Goal: Communication & Community: Participate in discussion

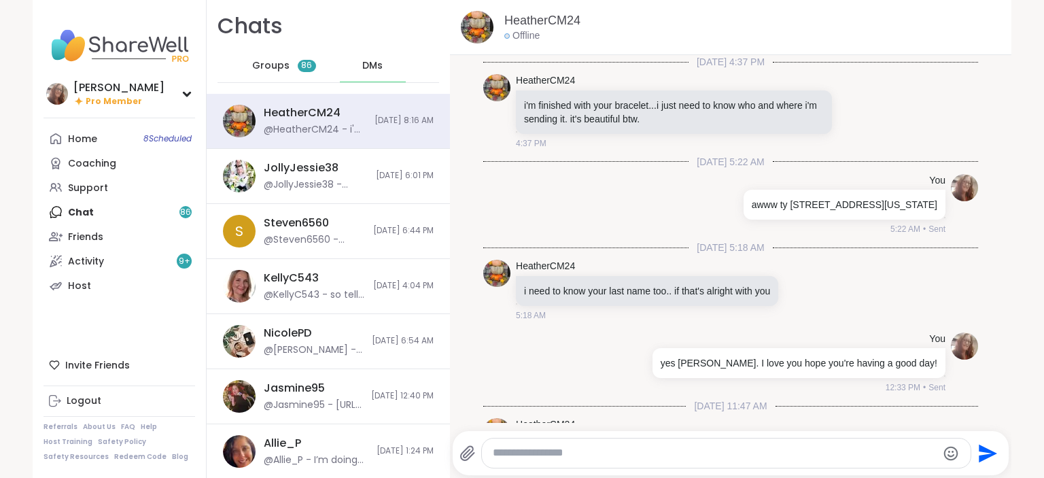
scroll to position [1322, 0]
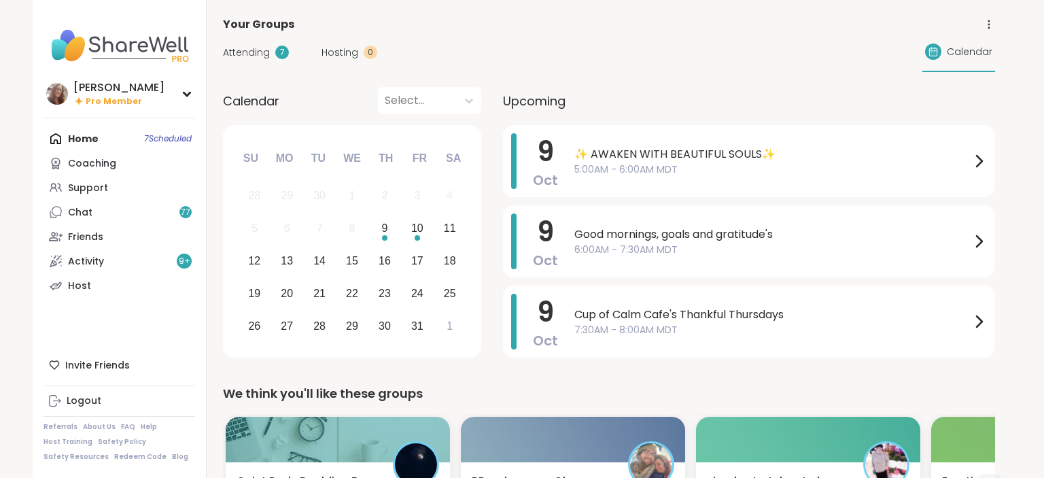
click at [624, 160] on span "✨ AWAKEN WITH BEAUTIFUL SOULS✨" at bounding box center [772, 154] width 396 height 16
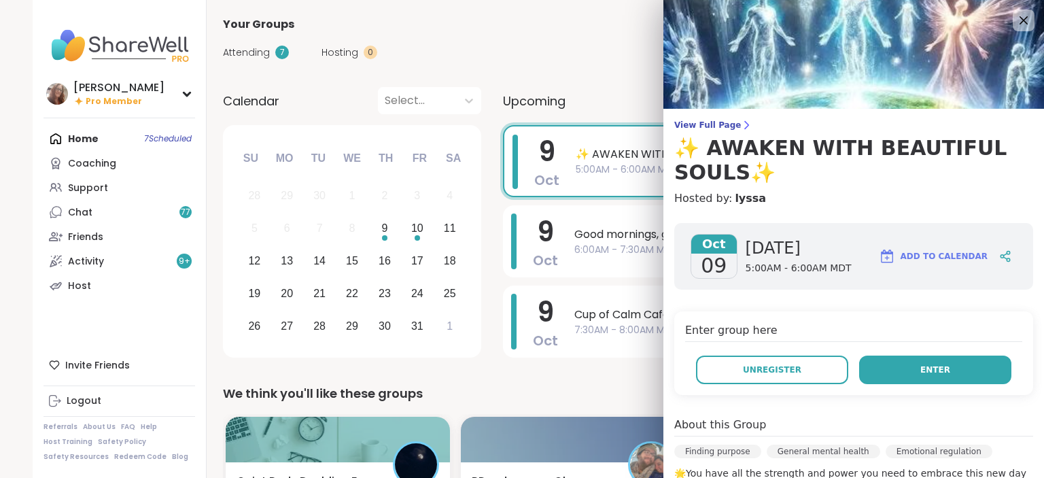
click at [898, 368] on button "Enter" at bounding box center [935, 369] width 152 height 29
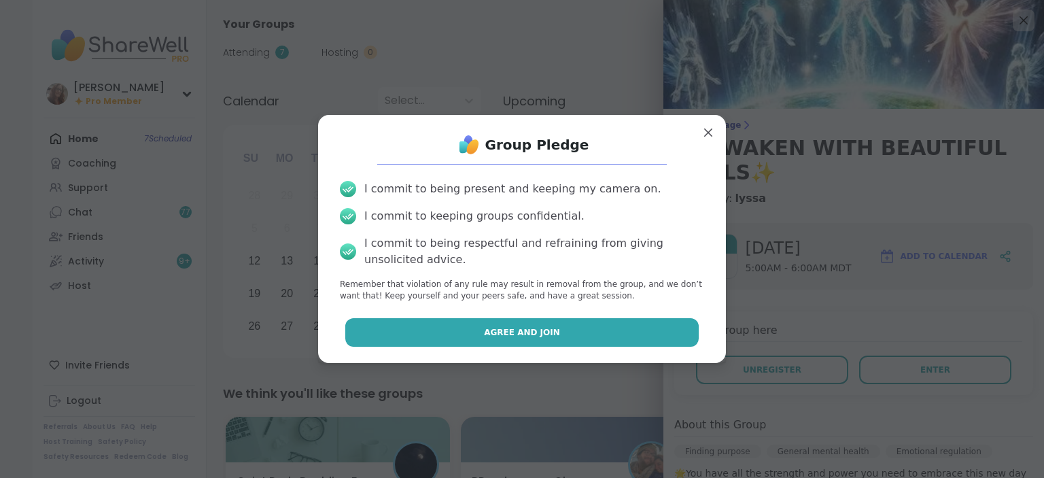
click at [663, 332] on button "Agree and Join" at bounding box center [522, 332] width 354 height 29
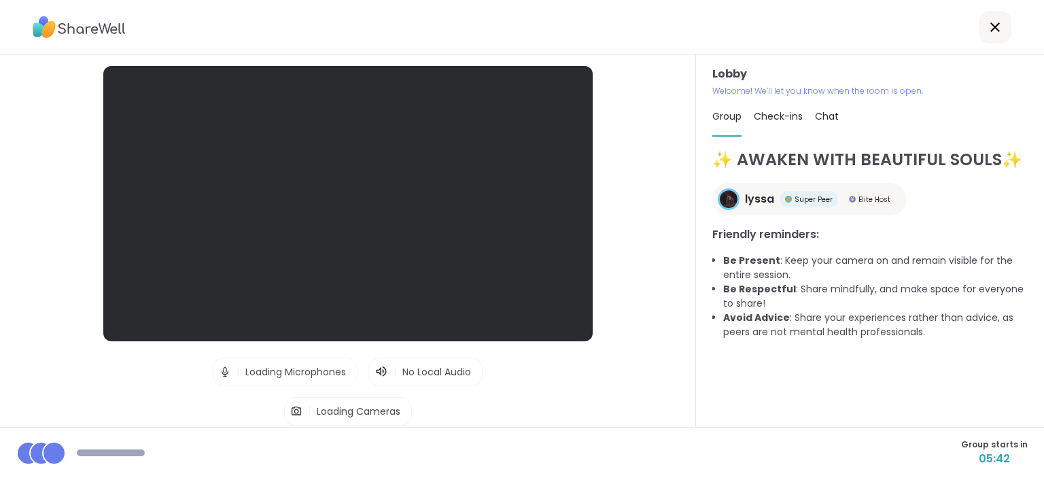
drag, startPoint x: 663, startPoint y: 332, endPoint x: 673, endPoint y: 260, distance: 72.6
click at [673, 260] on div "Lobby | Loading Microphones | No Local Audio | Loading Cameras Test speaker and…" at bounding box center [522, 239] width 1044 height 478
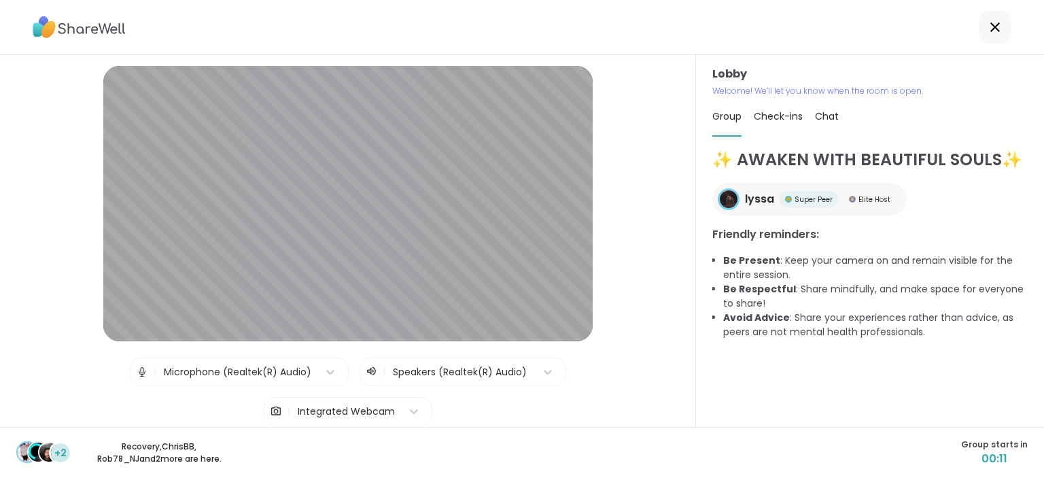
click at [988, 387] on div "✨ AWAKEN WITH BEAUTIFUL SOULS✨ lyssa Super Peer Elite Host Friendly reminders: …" at bounding box center [869, 280] width 315 height 267
click at [1009, 391] on div "✨ AWAKEN WITH BEAUTIFUL SOULS✨ lyssa Super Peer Elite Host Friendly reminders: …" at bounding box center [869, 280] width 315 height 267
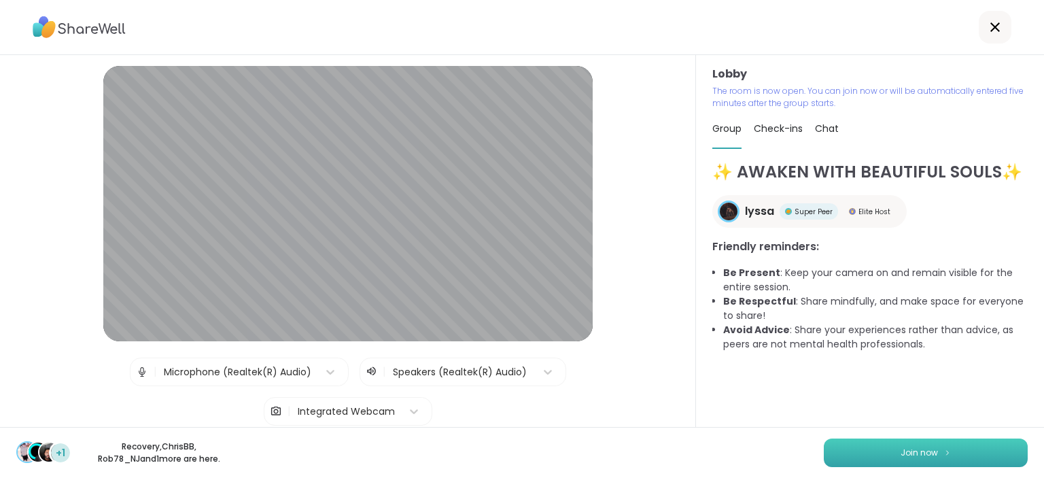
click at [985, 451] on button "Join now" at bounding box center [925, 452] width 204 height 29
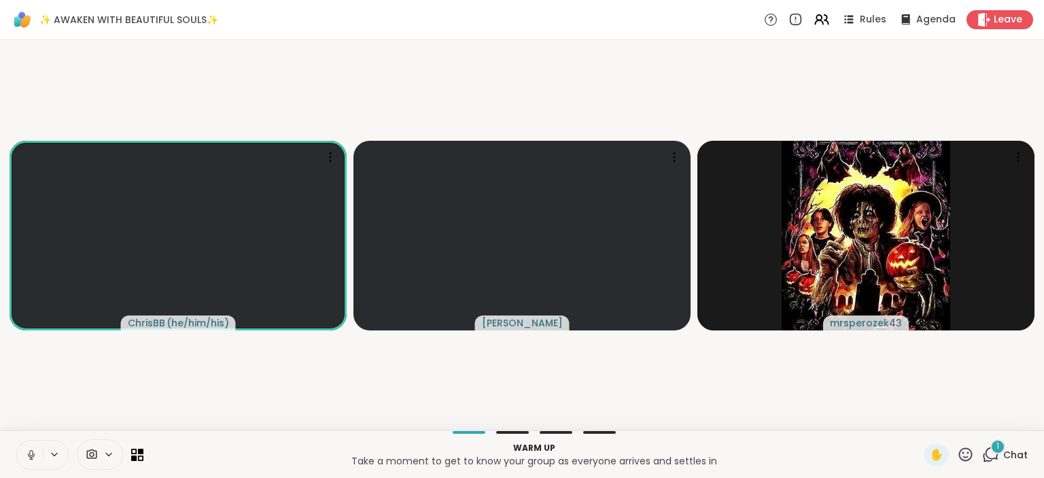
click at [18, 355] on video-player-container "ChrisBB ( he/him/his ) dodi mrsperozek43" at bounding box center [521, 235] width 1027 height 379
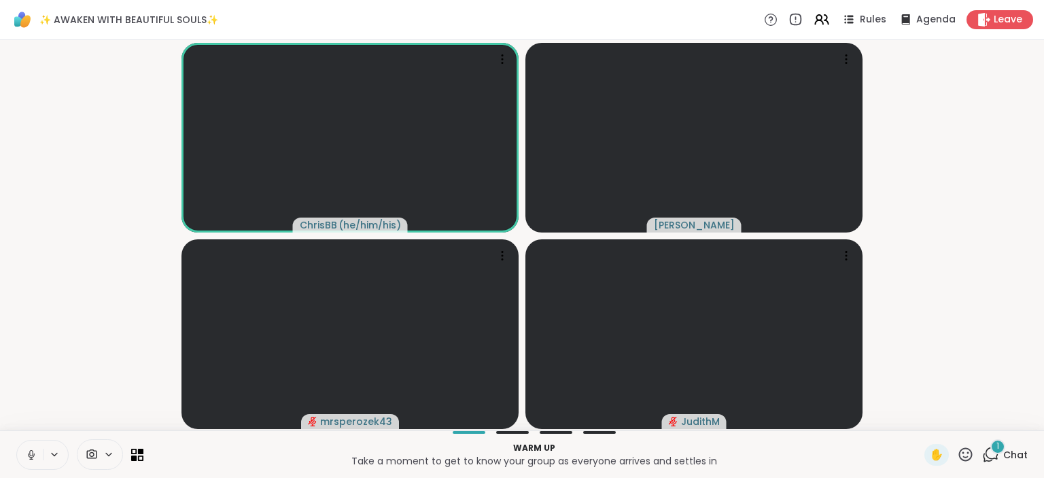
click at [31, 458] on icon at bounding box center [31, 458] width 1 height 3
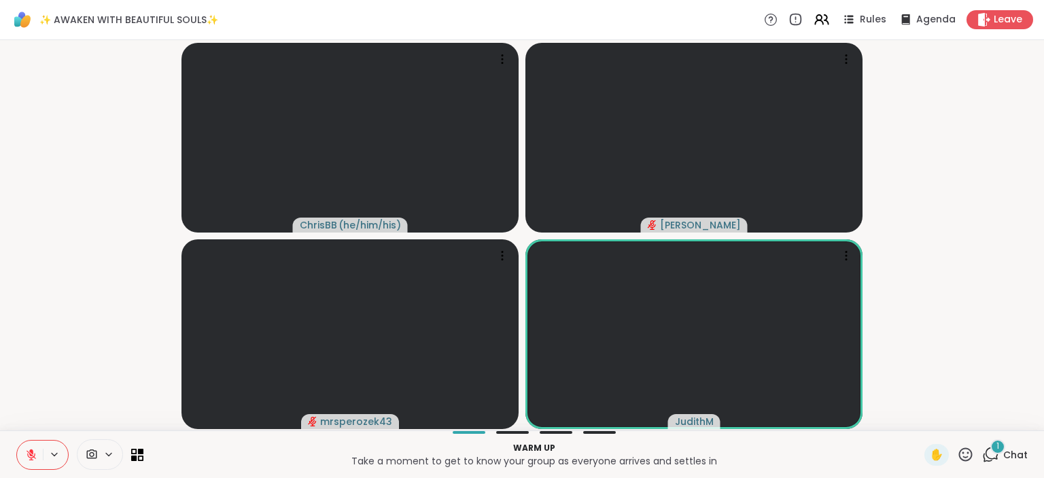
click at [1029, 391] on video-player-container "ChrisBB ( he/him/his ) dodi mrsperozek43 JudithM" at bounding box center [521, 235] width 1027 height 379
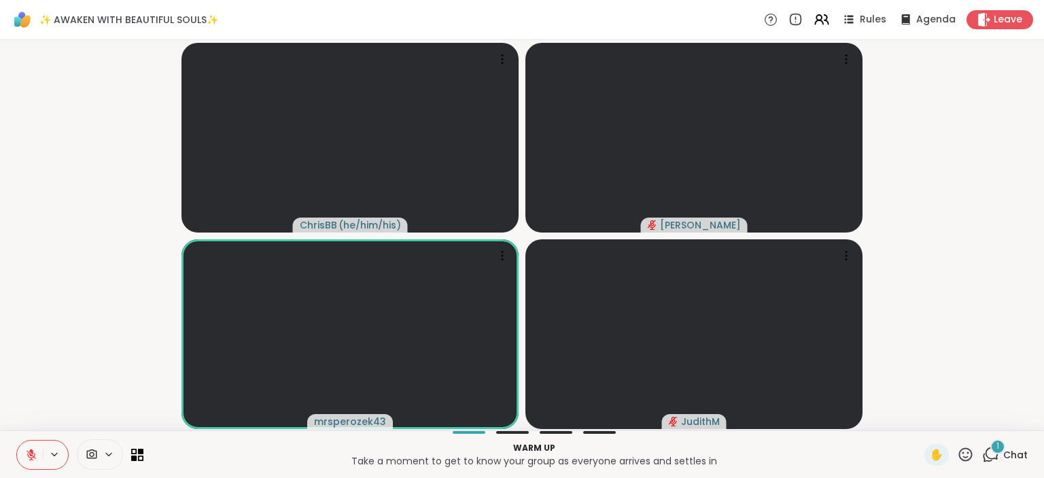
click at [1040, 398] on div "ChrisBB ( he/him/his ) dodi mrsperozek43 JudithM" at bounding box center [522, 235] width 1044 height 390
click at [1002, 443] on div "1" at bounding box center [997, 446] width 15 height 15
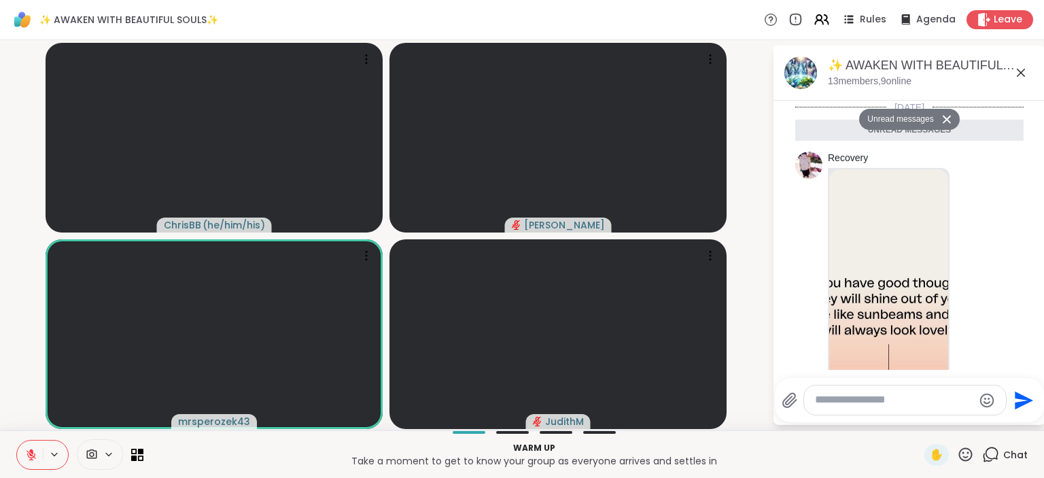
scroll to position [154, 0]
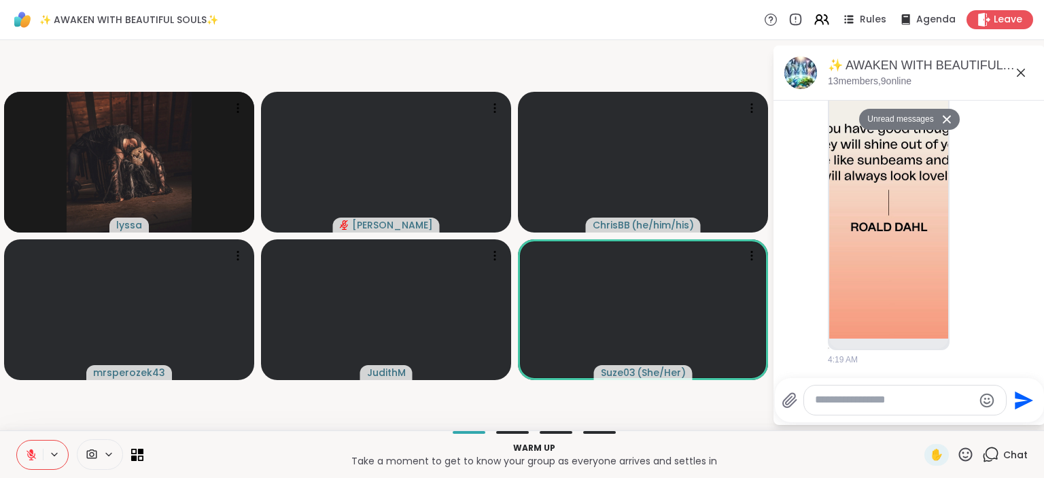
click at [1031, 210] on li "Recovery 4:19 AM" at bounding box center [909, 181] width 247 height 379
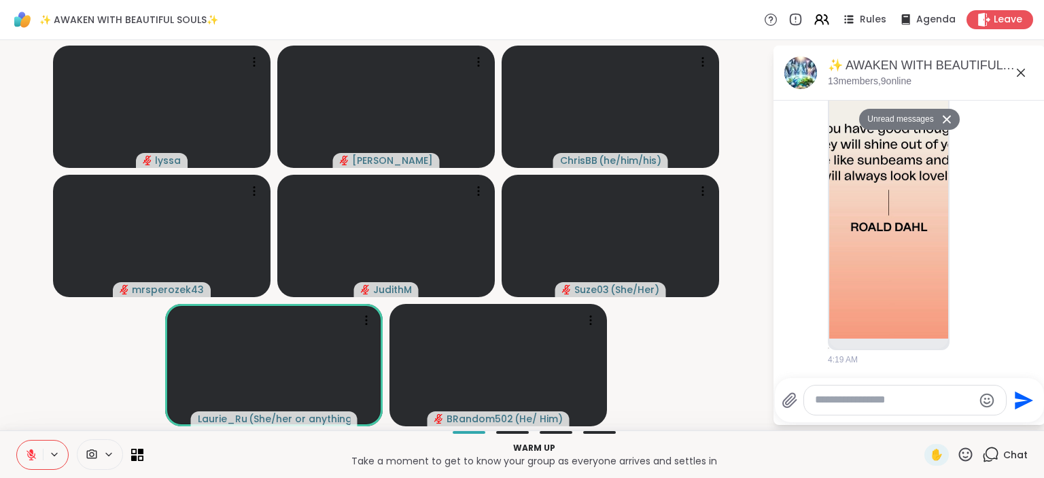
click at [26, 448] on icon at bounding box center [31, 454] width 12 height 12
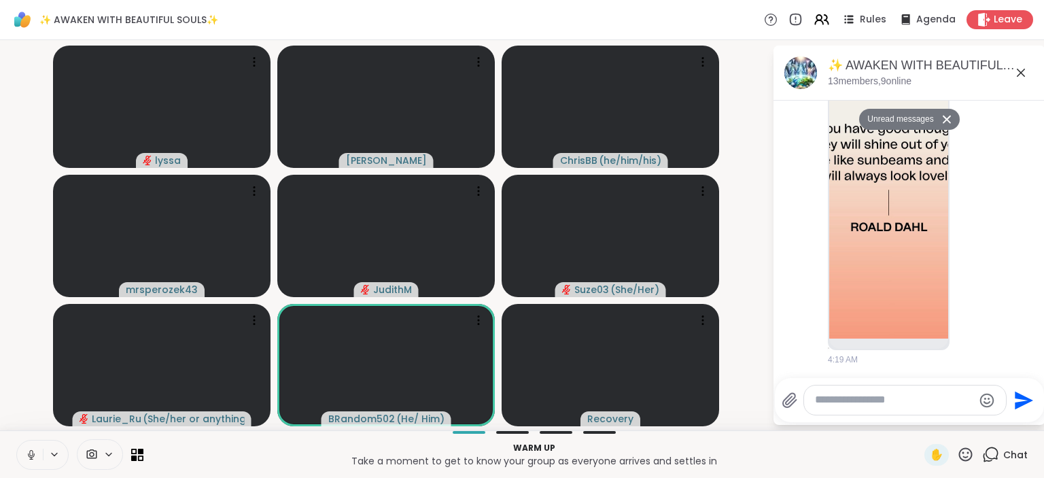
click at [25, 453] on icon at bounding box center [31, 454] width 12 height 12
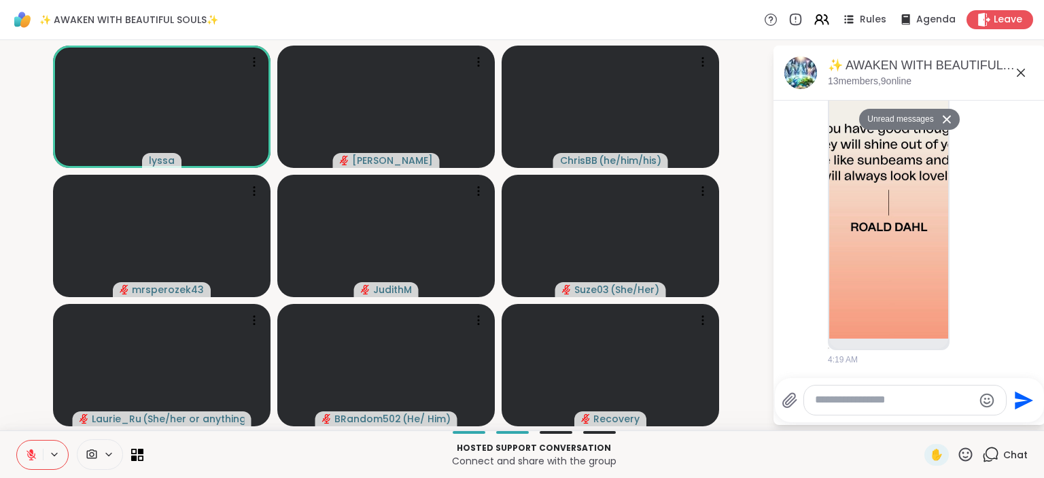
click at [965, 450] on icon at bounding box center [965, 454] width 17 height 17
click at [927, 417] on span "❤️" at bounding box center [926, 418] width 14 height 16
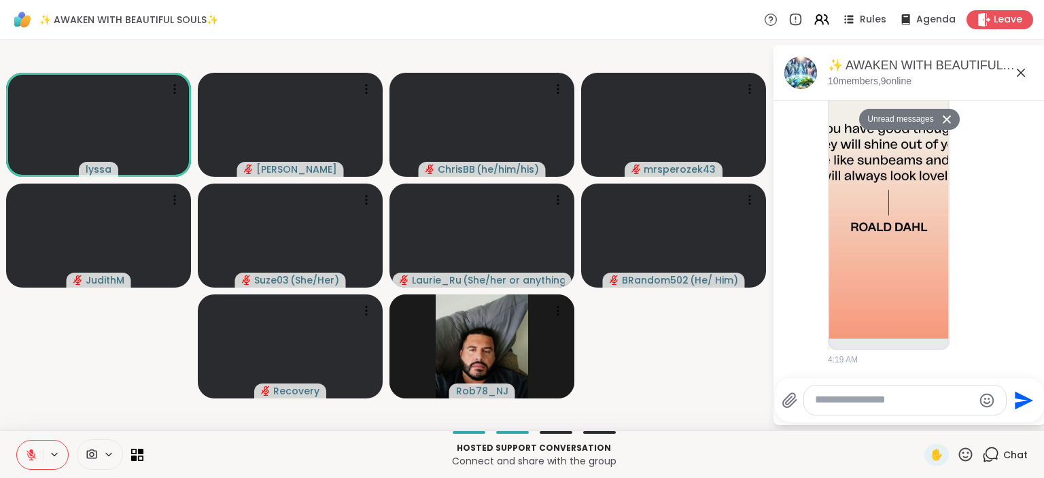
click at [37, 455] on icon at bounding box center [31, 454] width 12 height 12
click at [23, 453] on button at bounding box center [30, 454] width 26 height 29
click at [969, 458] on icon at bounding box center [965, 454] width 17 height 17
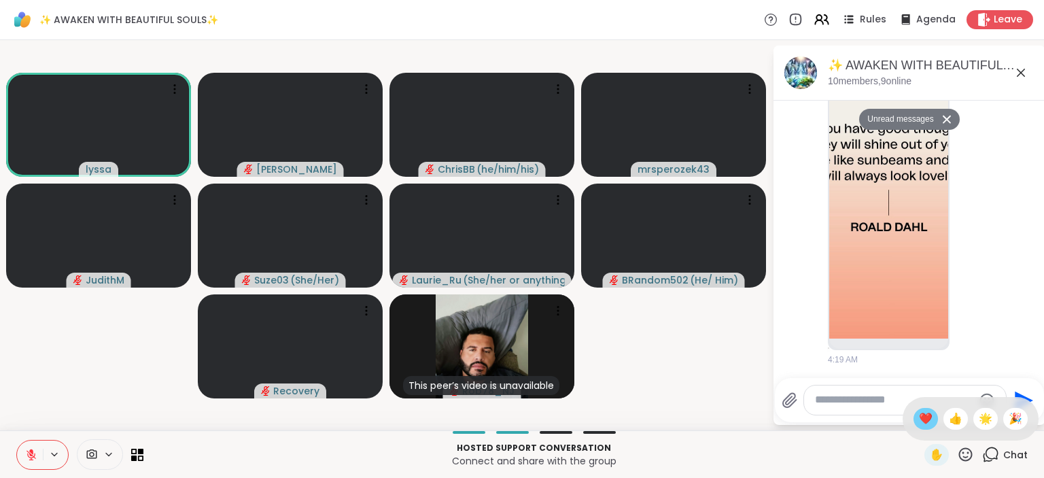
click at [924, 413] on span "❤️" at bounding box center [926, 418] width 14 height 16
click at [963, 456] on icon at bounding box center [965, 454] width 17 height 17
drag, startPoint x: 963, startPoint y: 456, endPoint x: 984, endPoint y: 412, distance: 48.6
click at [974, 446] on div "✋ ❤️ 👍 🌟 🎉" at bounding box center [965, 454] width 17 height 17
click at [984, 412] on div at bounding box center [905, 399] width 202 height 29
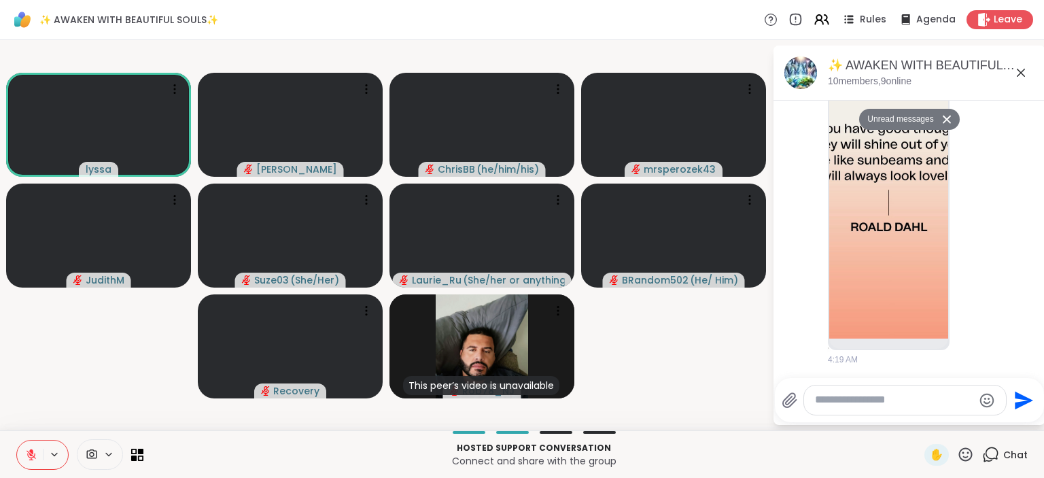
click at [962, 455] on icon at bounding box center [965, 454] width 17 height 17
click at [983, 423] on span "🌟" at bounding box center [985, 418] width 14 height 16
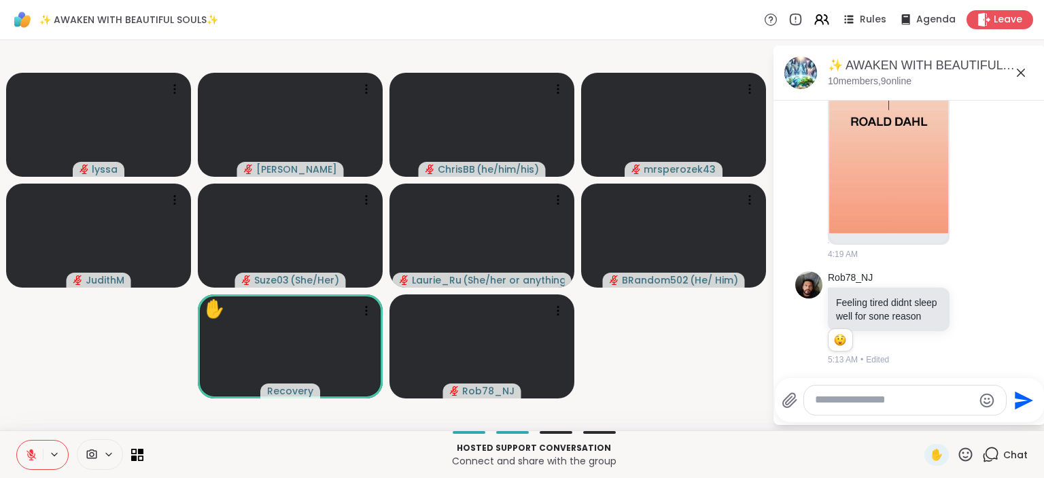
scroll to position [394, 0]
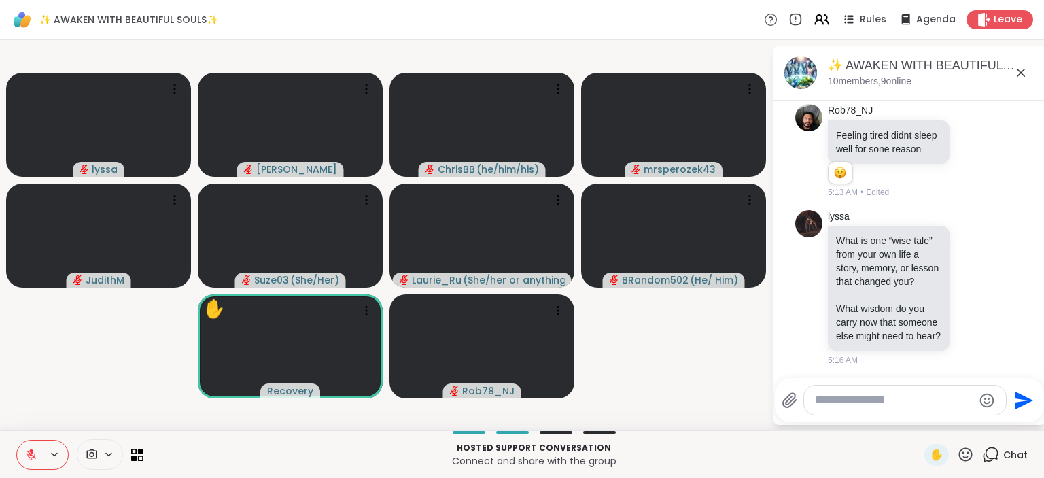
click at [966, 452] on icon at bounding box center [965, 454] width 17 height 17
click at [931, 452] on span "✋" at bounding box center [936, 454] width 14 height 16
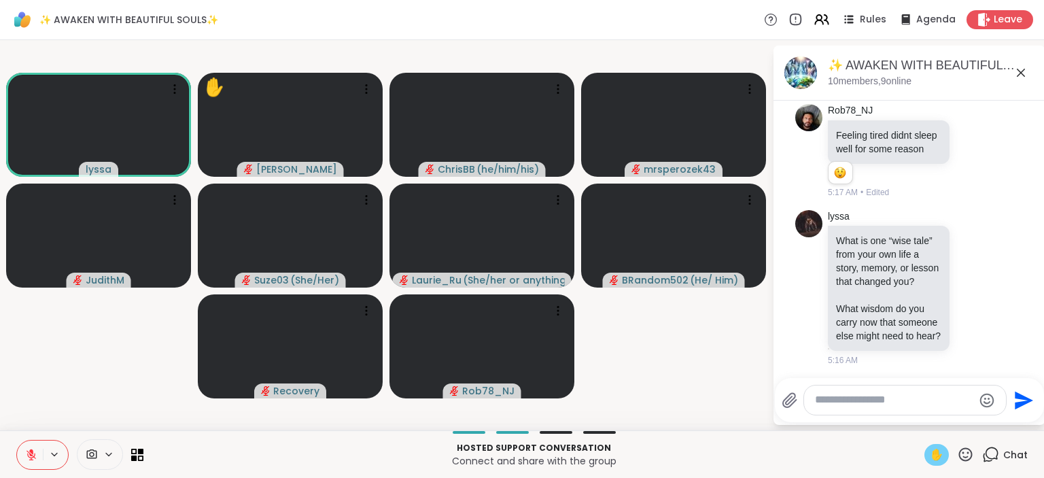
click at [814, 46] on div "✨ AWAKEN WITH BEAUTIFUL SOULS✨, Oct 09 10 members, 9 online" at bounding box center [909, 73] width 272 height 55
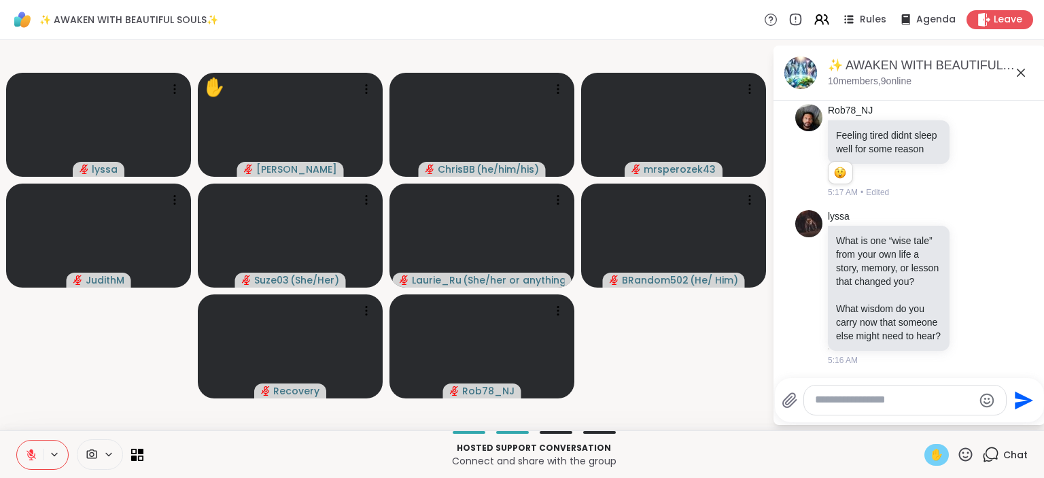
click at [29, 451] on icon at bounding box center [31, 450] width 4 height 5
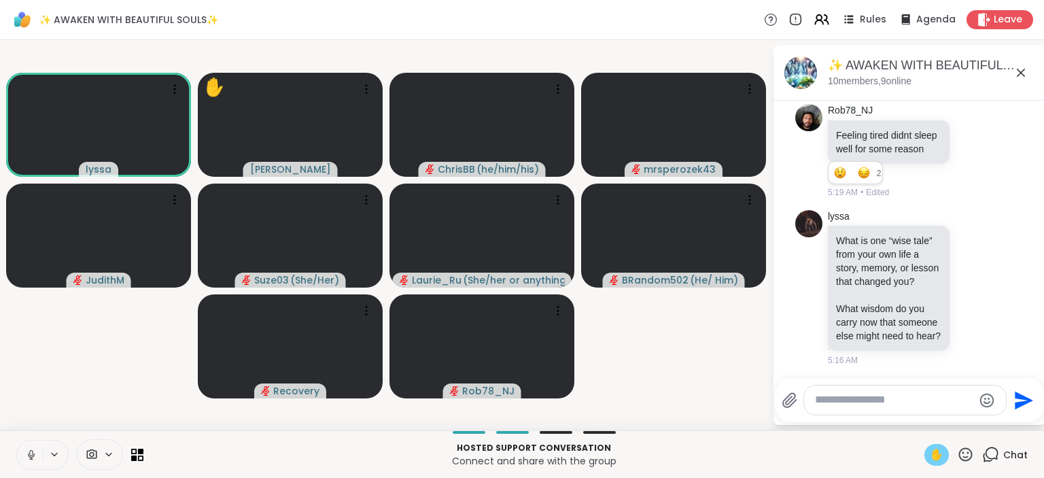
click at [29, 449] on icon at bounding box center [31, 454] width 12 height 12
click at [32, 448] on icon at bounding box center [31, 454] width 12 height 12
click at [940, 453] on span "✋" at bounding box center [936, 454] width 14 height 16
click at [968, 453] on icon at bounding box center [965, 454] width 17 height 17
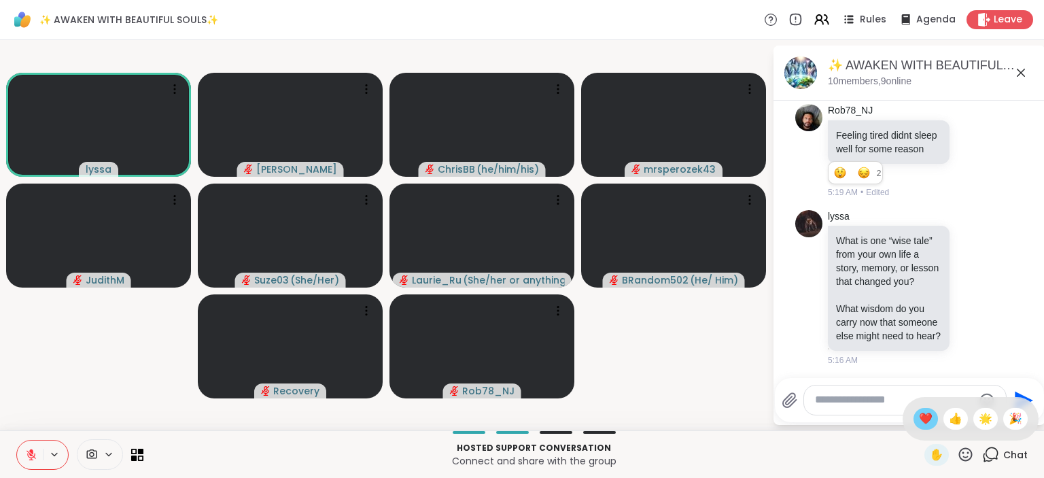
click at [923, 414] on span "❤️" at bounding box center [926, 418] width 14 height 16
click at [963, 452] on icon at bounding box center [965, 454] width 17 height 17
click at [983, 417] on span "🌟" at bounding box center [985, 418] width 14 height 16
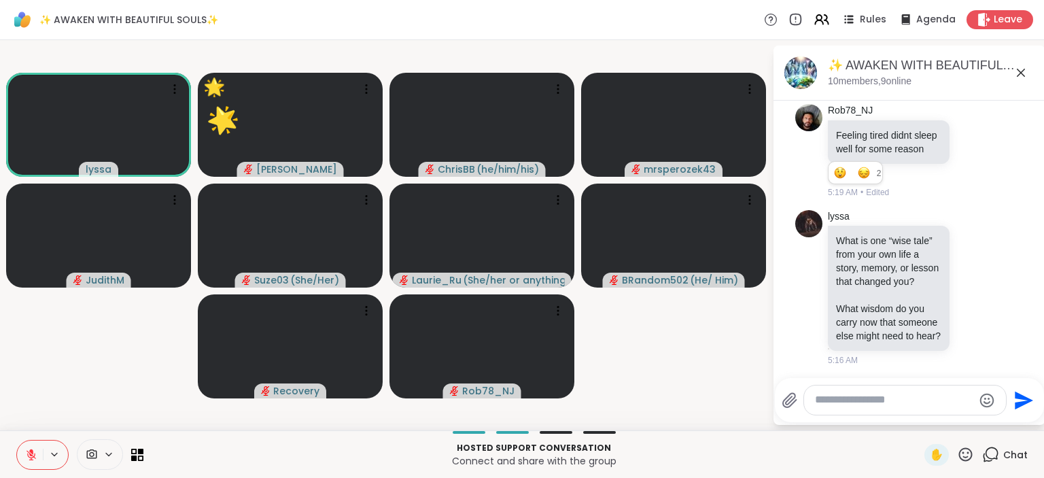
click at [965, 453] on icon at bounding box center [965, 454] width 17 height 17
click at [925, 419] on span "❤️" at bounding box center [926, 418] width 14 height 16
click at [26, 448] on icon at bounding box center [31, 454] width 12 height 12
click at [33, 453] on icon at bounding box center [31, 454] width 12 height 12
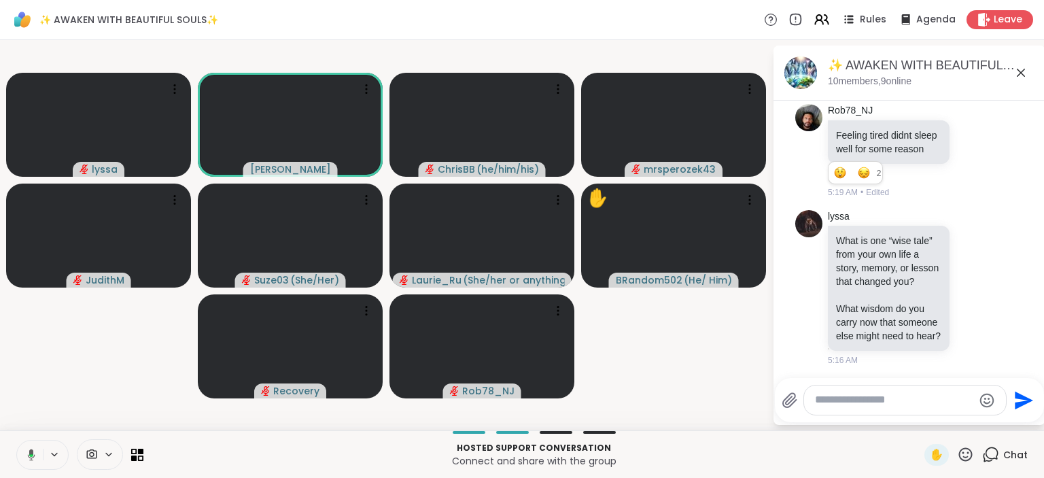
click at [33, 453] on icon at bounding box center [29, 454] width 12 height 12
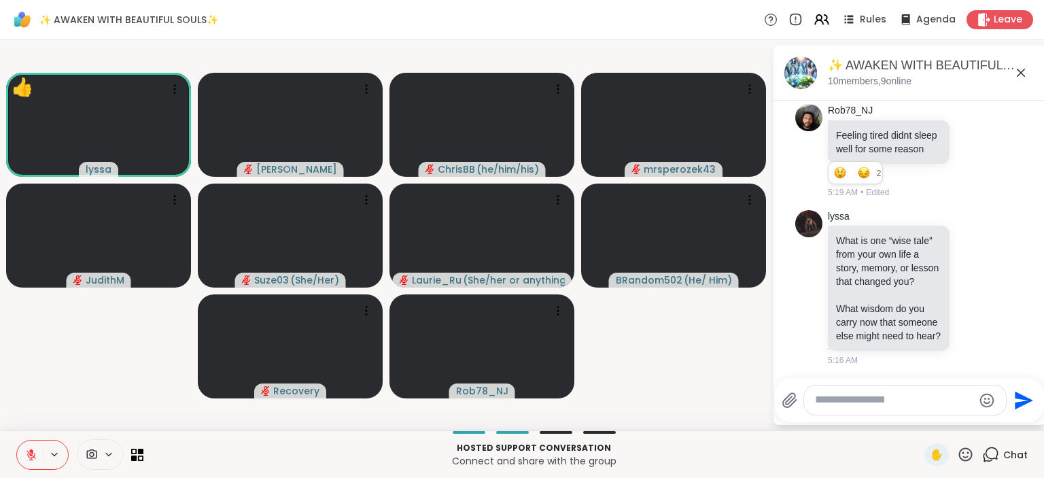
click at [965, 453] on icon at bounding box center [965, 454] width 17 height 17
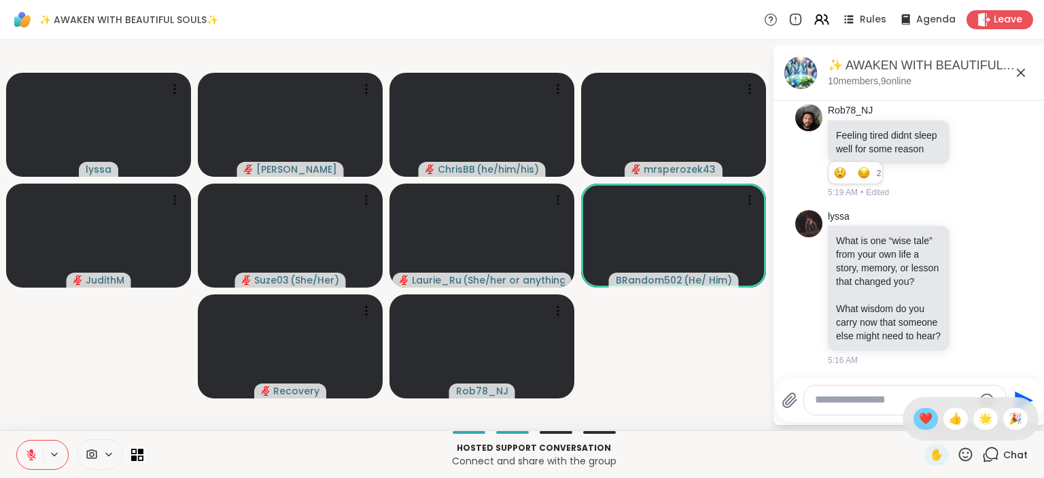
click at [921, 409] on div "❤️" at bounding box center [925, 419] width 24 height 22
click at [968, 450] on icon at bounding box center [965, 454] width 17 height 17
click at [920, 419] on span "❤️" at bounding box center [926, 418] width 14 height 16
click at [969, 455] on icon at bounding box center [965, 454] width 17 height 17
click at [923, 422] on span "❤️" at bounding box center [926, 418] width 14 height 16
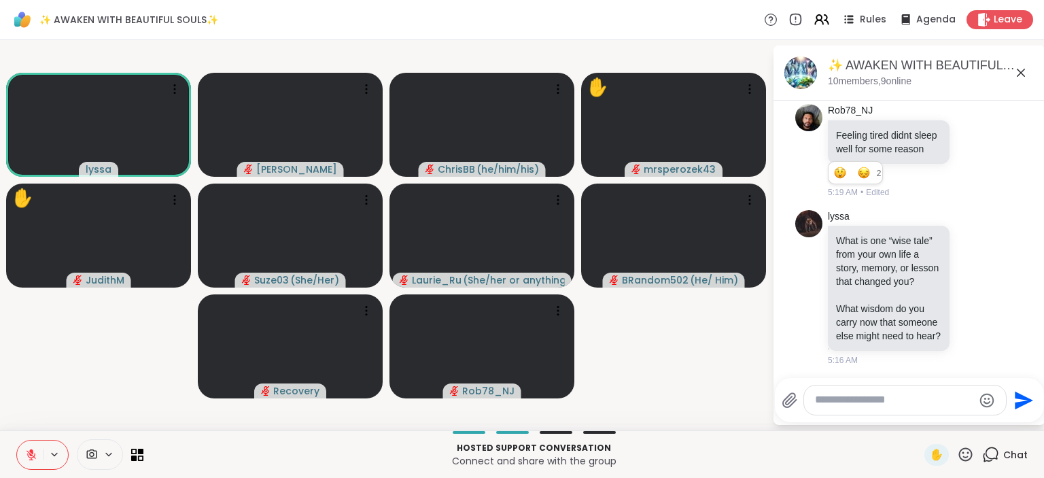
click at [971, 457] on icon at bounding box center [965, 454] width 17 height 17
click at [919, 419] on span "❤️" at bounding box center [926, 418] width 14 height 16
click at [965, 448] on icon at bounding box center [965, 454] width 17 height 17
click at [921, 417] on span "❤️" at bounding box center [926, 418] width 14 height 16
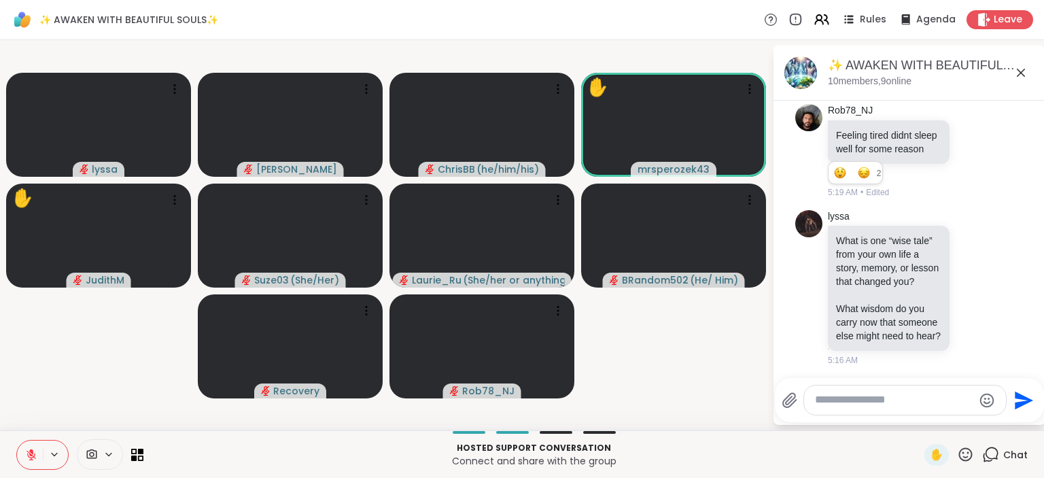
click at [965, 455] on icon at bounding box center [965, 454] width 17 height 17
click at [921, 423] on span "❤️" at bounding box center [926, 418] width 14 height 16
click at [966, 453] on icon at bounding box center [965, 454] width 17 height 17
click at [978, 414] on span "🌟" at bounding box center [985, 418] width 14 height 16
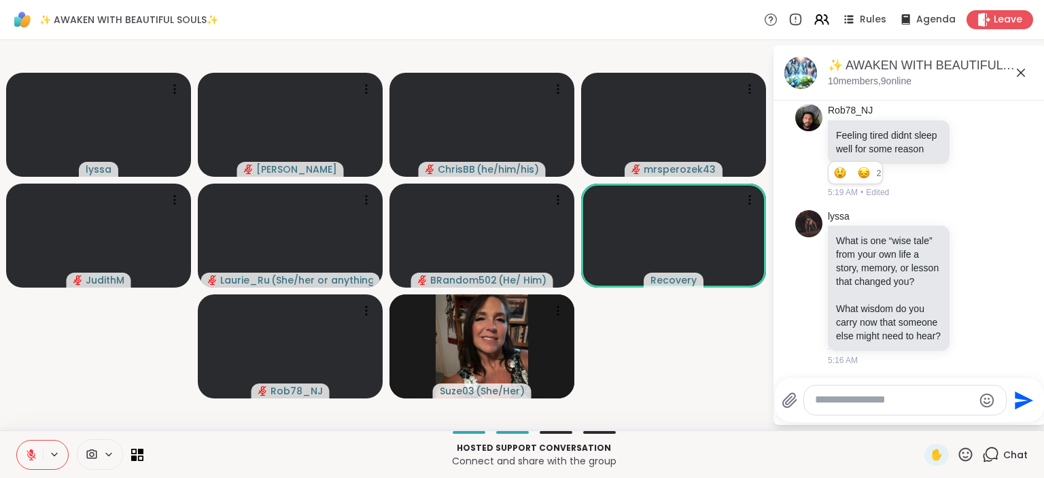
click at [828, 396] on textarea "Type your message" at bounding box center [894, 400] width 158 height 14
paste textarea "**********"
type textarea "**********"
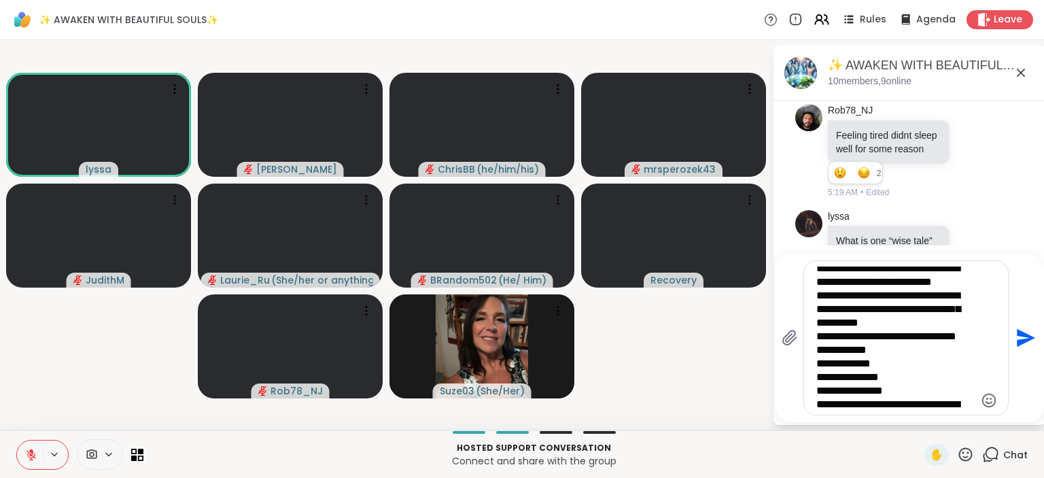
scroll to position [0, 0]
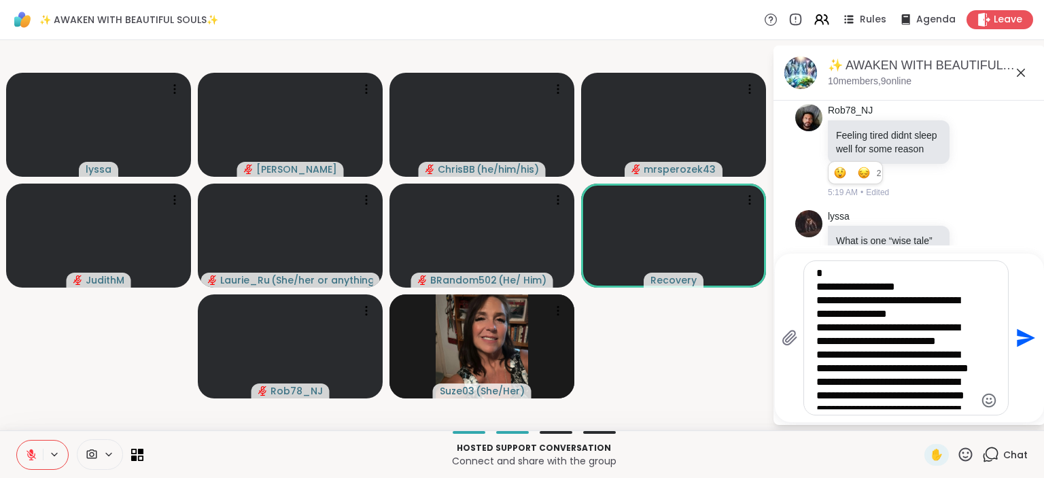
drag, startPoint x: 890, startPoint y: 400, endPoint x: 769, endPoint y: 94, distance: 328.8
click at [816, 266] on textarea "Type your message" at bounding box center [895, 337] width 158 height 143
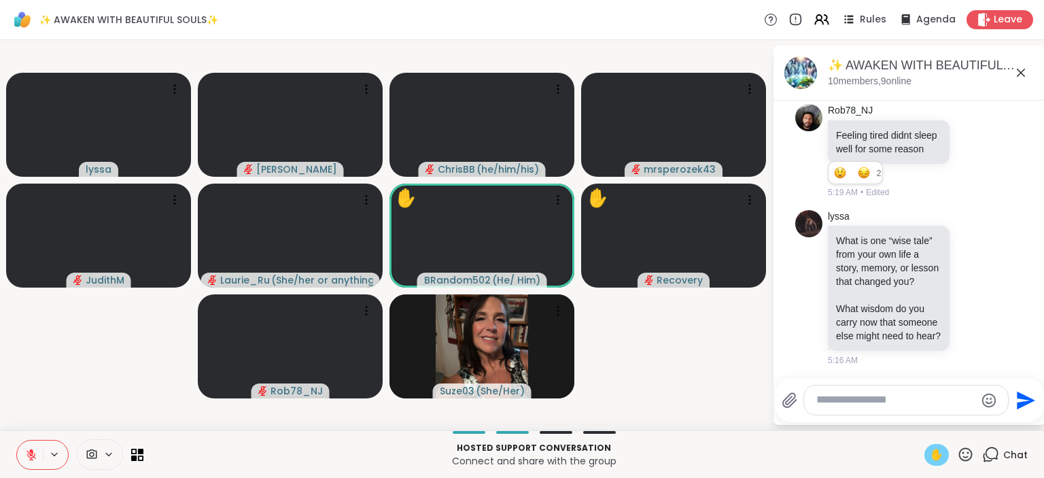
click at [929, 453] on div "✋" at bounding box center [936, 455] width 24 height 22
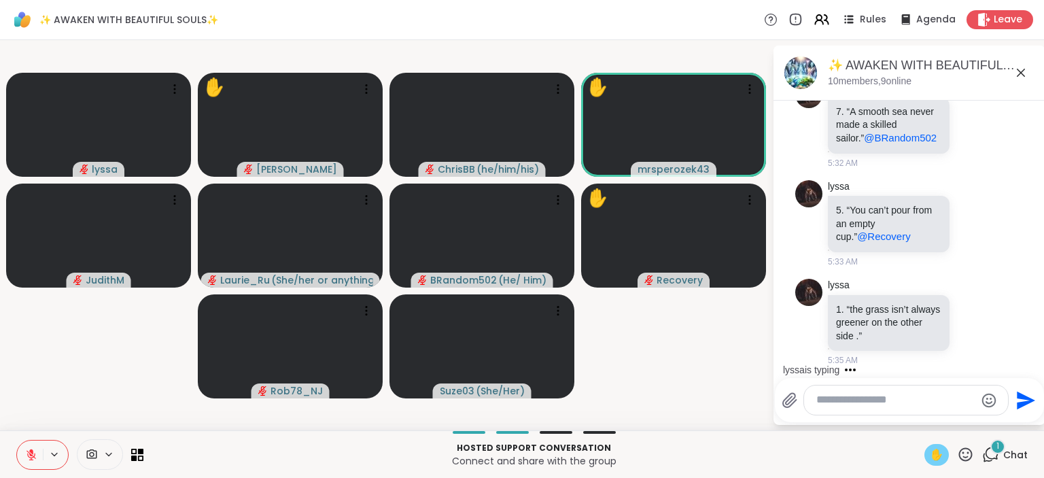
scroll to position [762, 0]
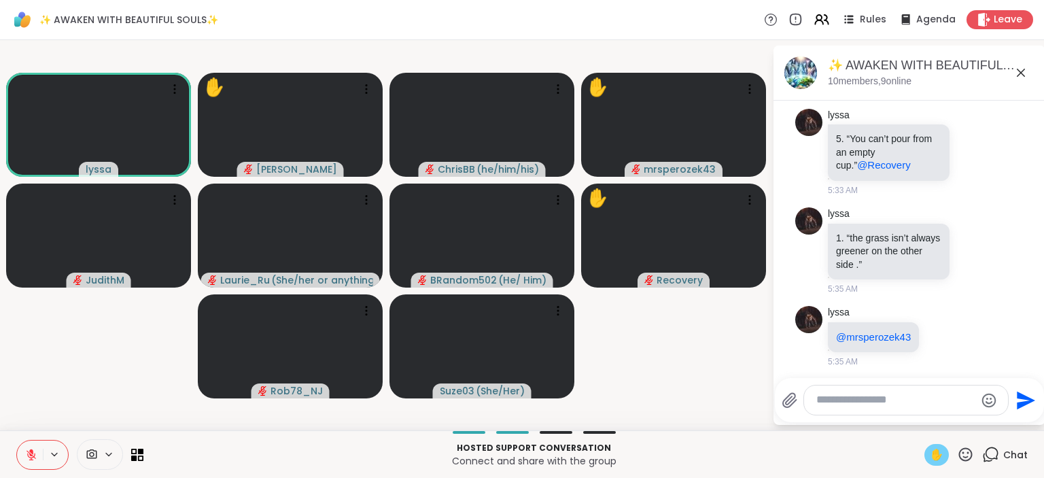
click at [29, 451] on icon at bounding box center [31, 450] width 4 height 5
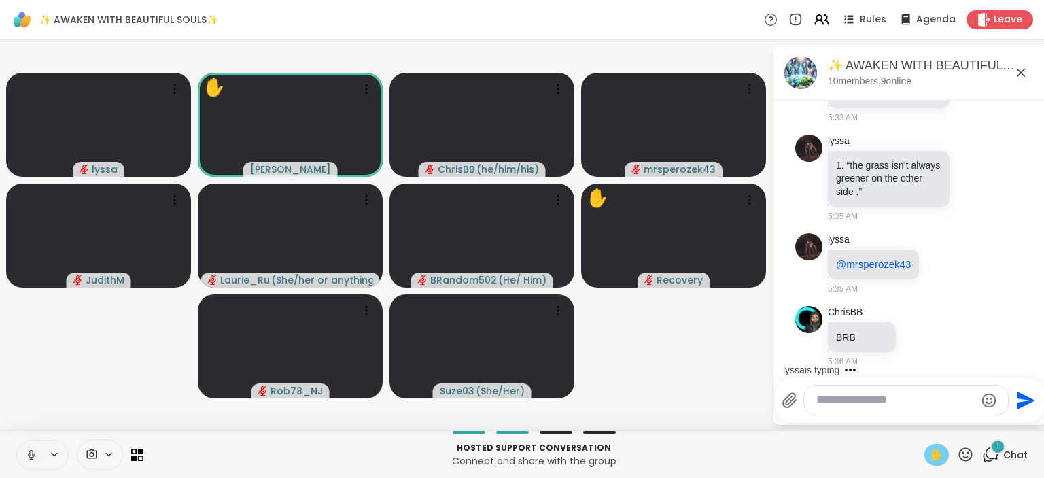
scroll to position [932, 0]
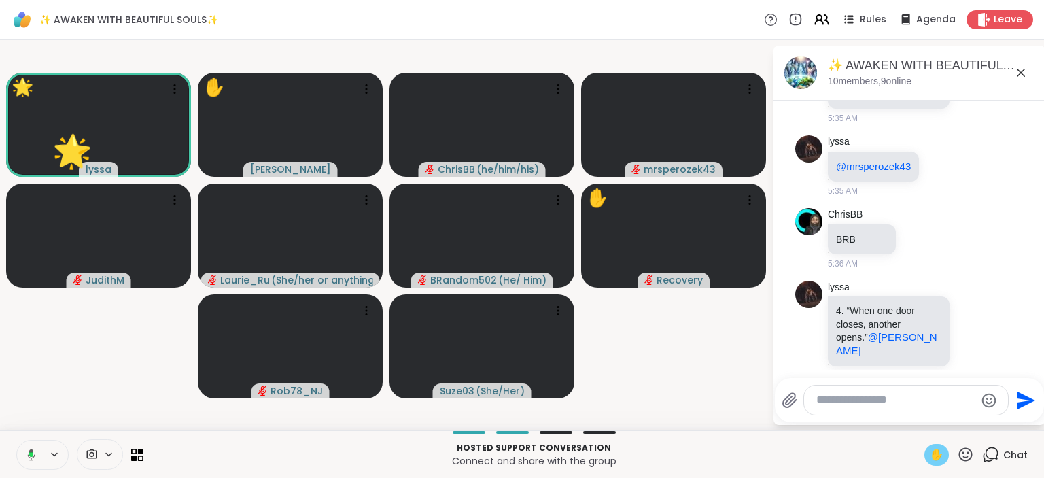
click at [29, 451] on icon at bounding box center [31, 454] width 7 height 12
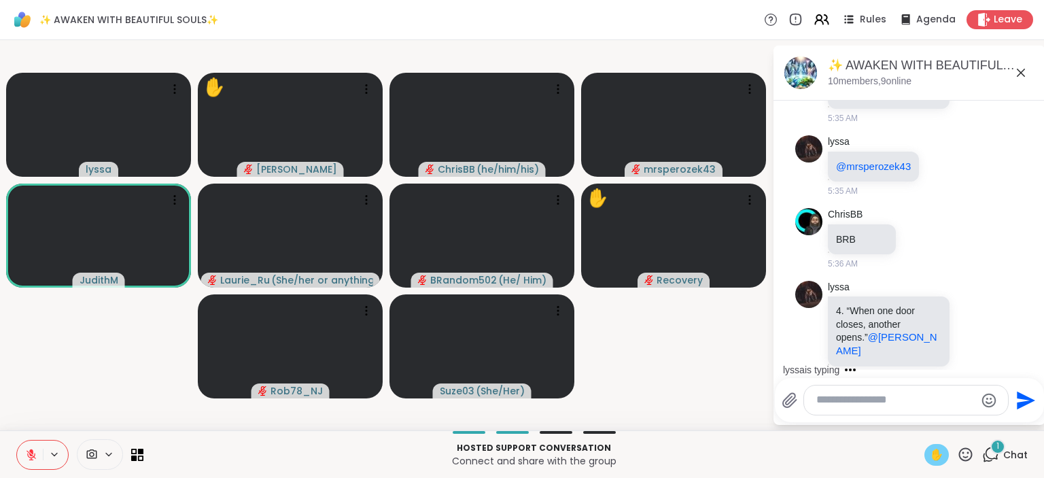
scroll to position [1031, 0]
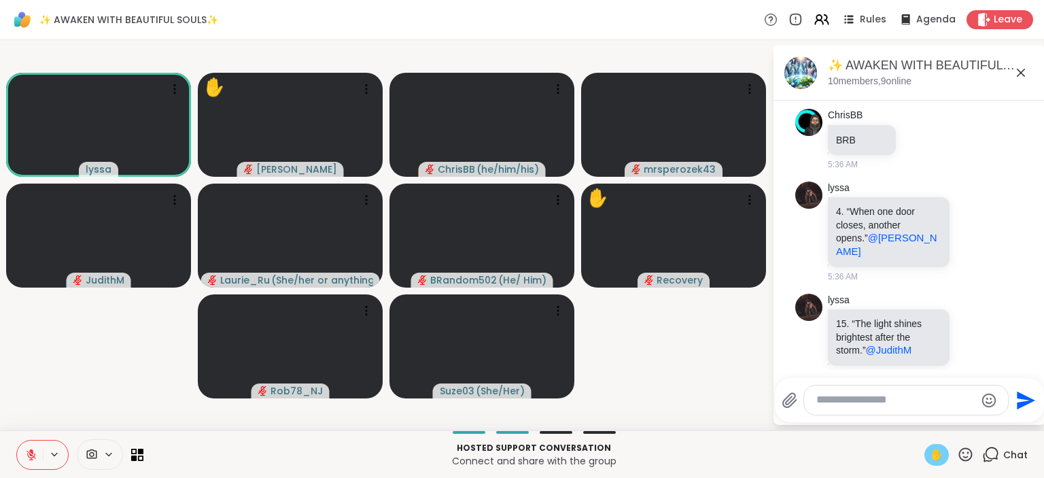
click at [942, 443] on div "Hosted support conversation Connect and share with the group ✋ Chat" at bounding box center [522, 454] width 1044 height 48
click at [942, 453] on span "✋" at bounding box center [936, 454] width 14 height 16
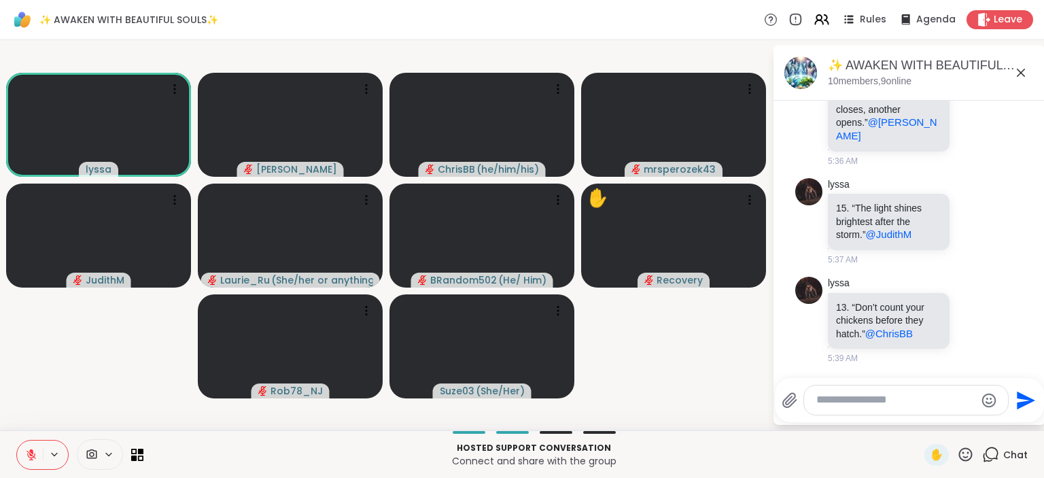
scroll to position [1130, 0]
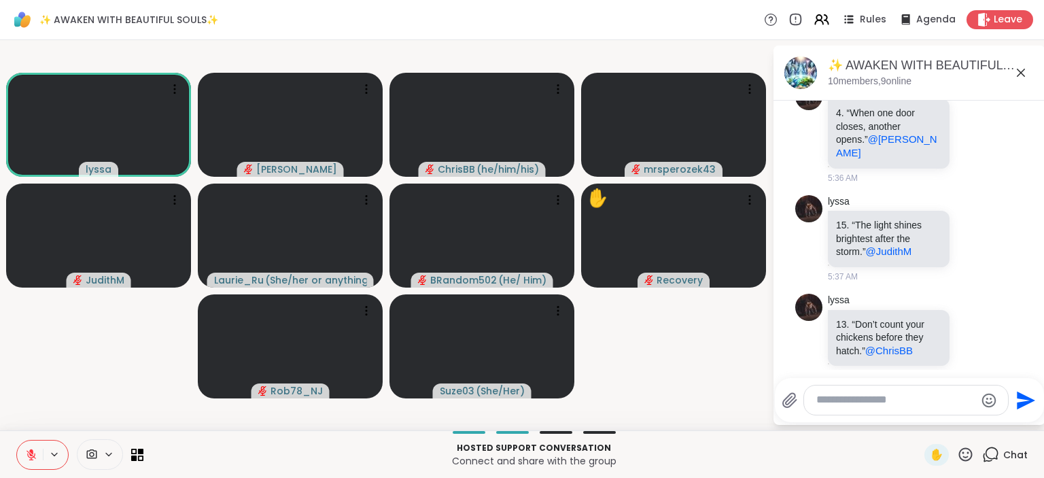
click at [965, 450] on icon at bounding box center [965, 454] width 17 height 17
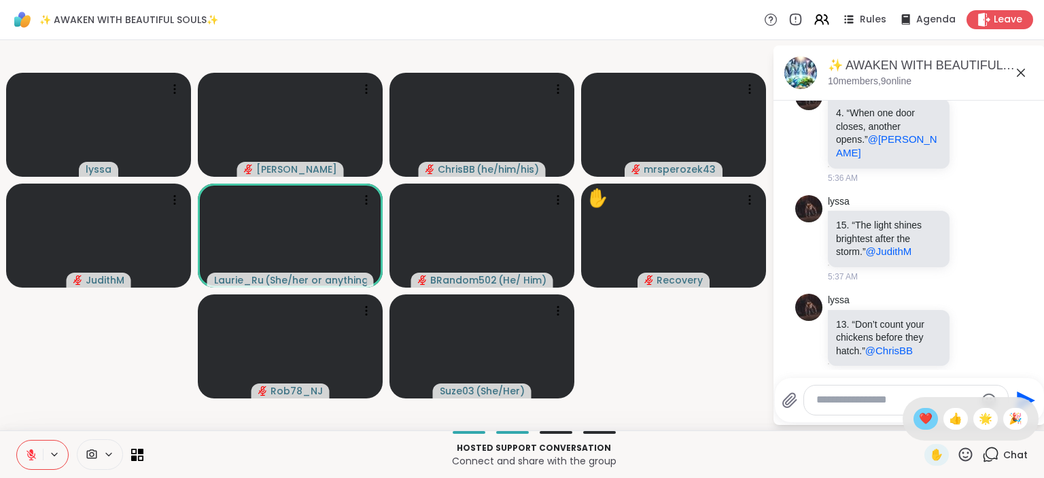
click at [919, 420] on span "❤️" at bounding box center [926, 418] width 14 height 16
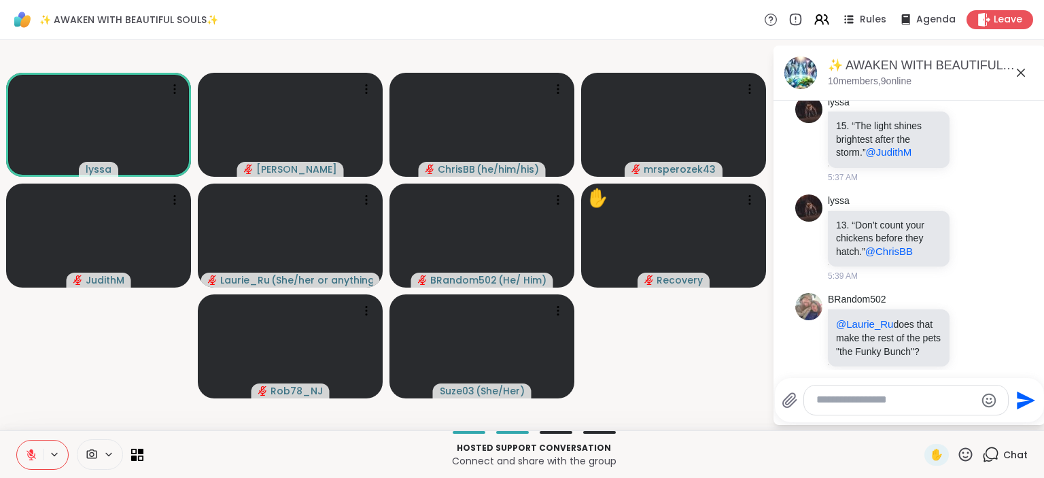
scroll to position [1248, 0]
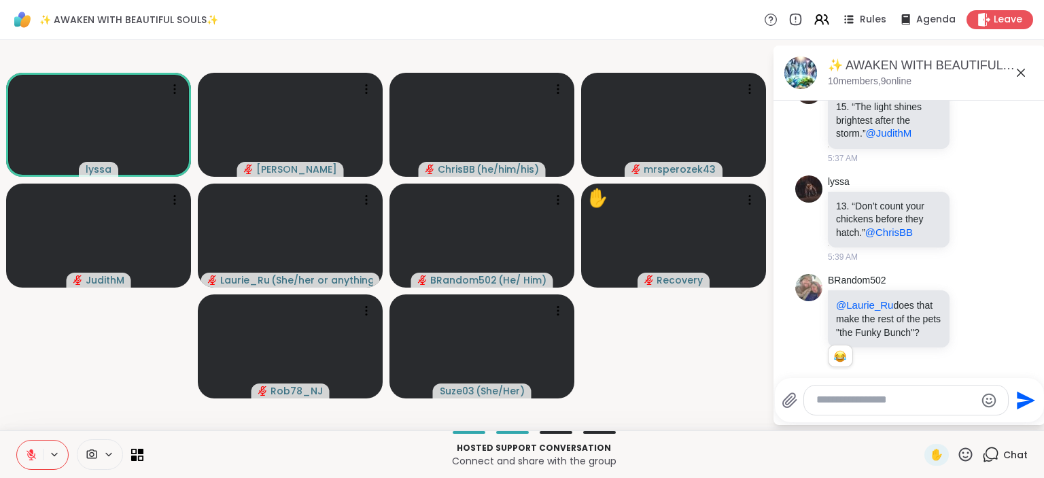
click at [966, 453] on icon at bounding box center [965, 454] width 17 height 17
click at [919, 414] on span "❤️" at bounding box center [926, 418] width 14 height 16
click at [33, 448] on icon at bounding box center [31, 454] width 12 height 12
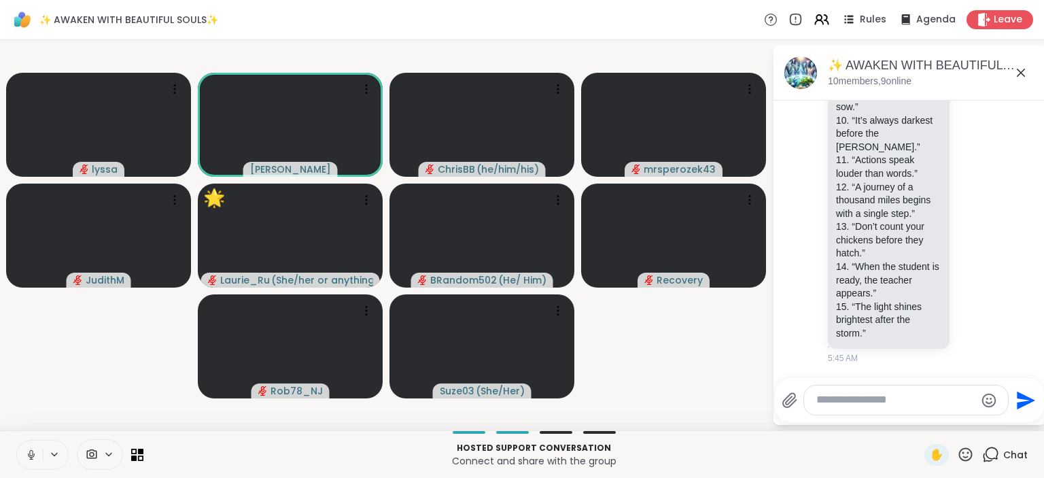
scroll to position [2023, 0]
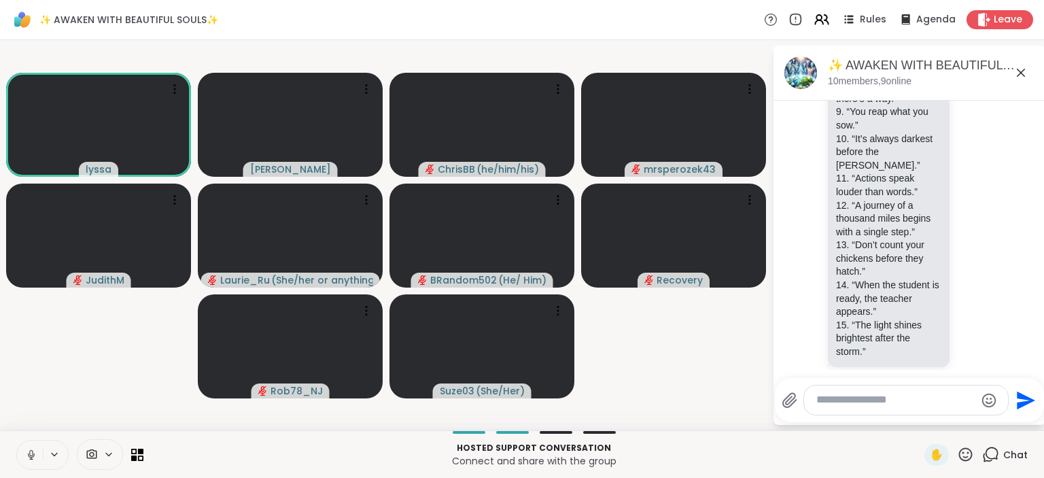
click at [27, 458] on icon at bounding box center [31, 454] width 12 height 12
click at [965, 458] on icon at bounding box center [966, 454] width 14 height 14
click at [982, 421] on span "🌟" at bounding box center [985, 418] width 14 height 16
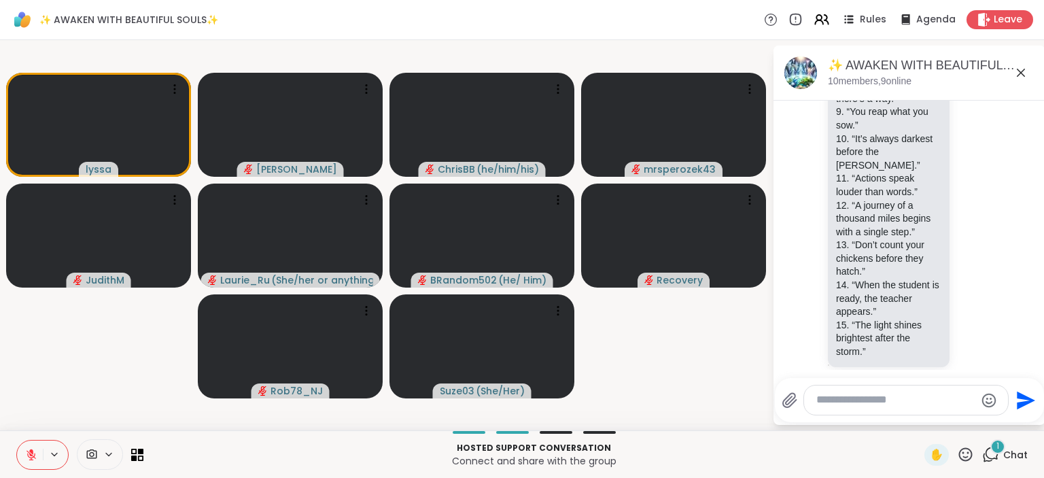
scroll to position [2177, 0]
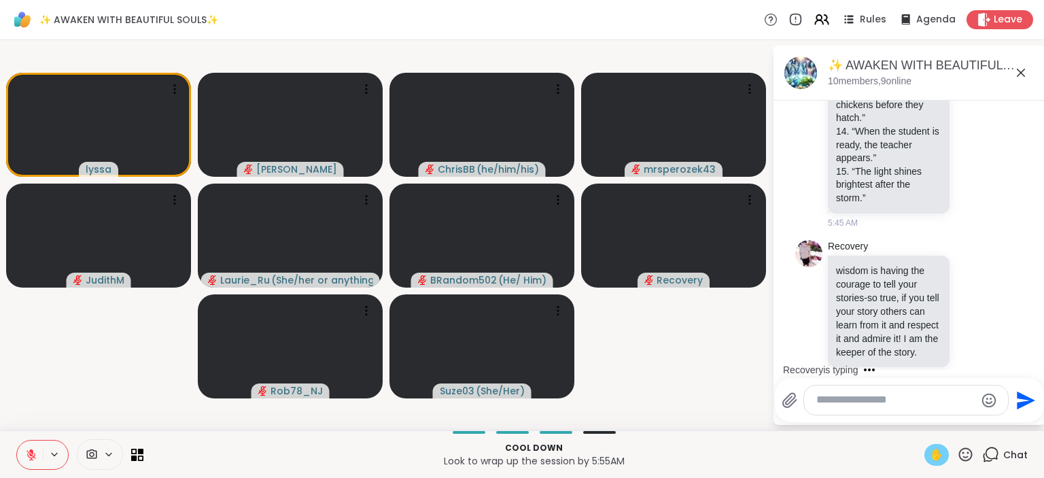
click at [936, 451] on span "✋" at bounding box center [936, 454] width 14 height 16
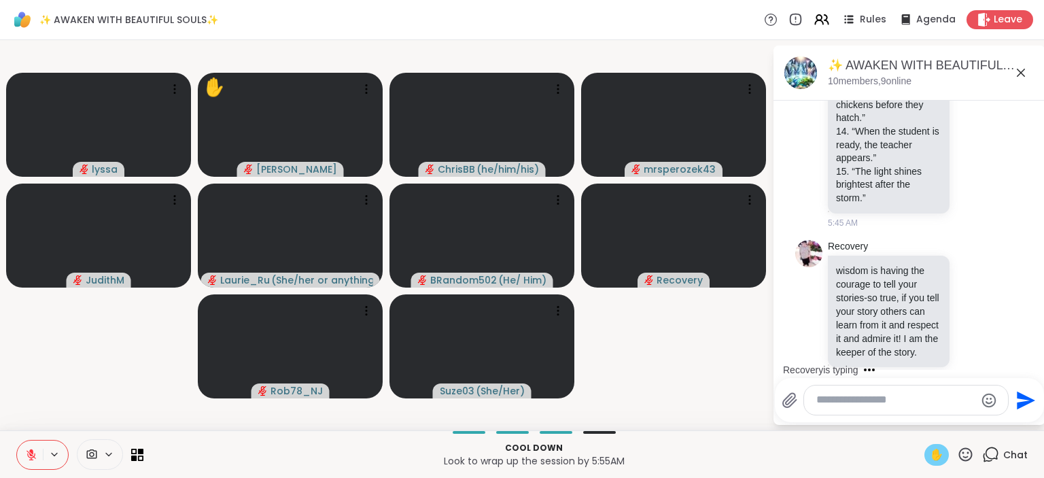
click at [35, 453] on icon at bounding box center [31, 454] width 12 height 12
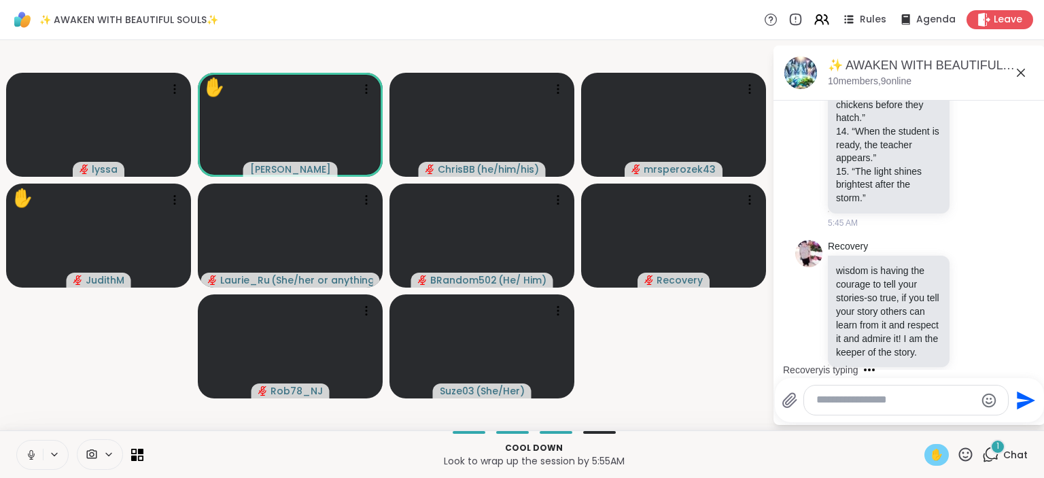
scroll to position [2263, 0]
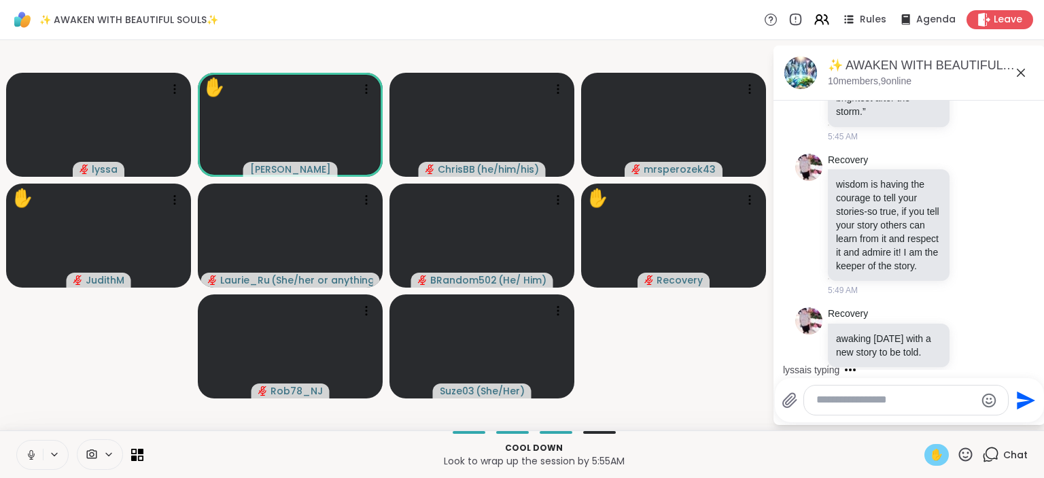
click at [35, 453] on icon at bounding box center [31, 454] width 12 height 12
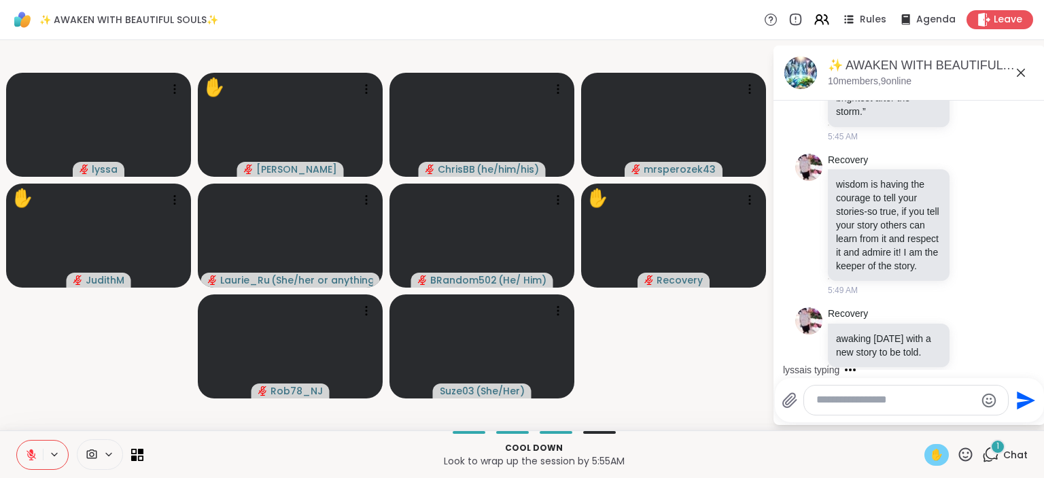
scroll to position [2413, 0]
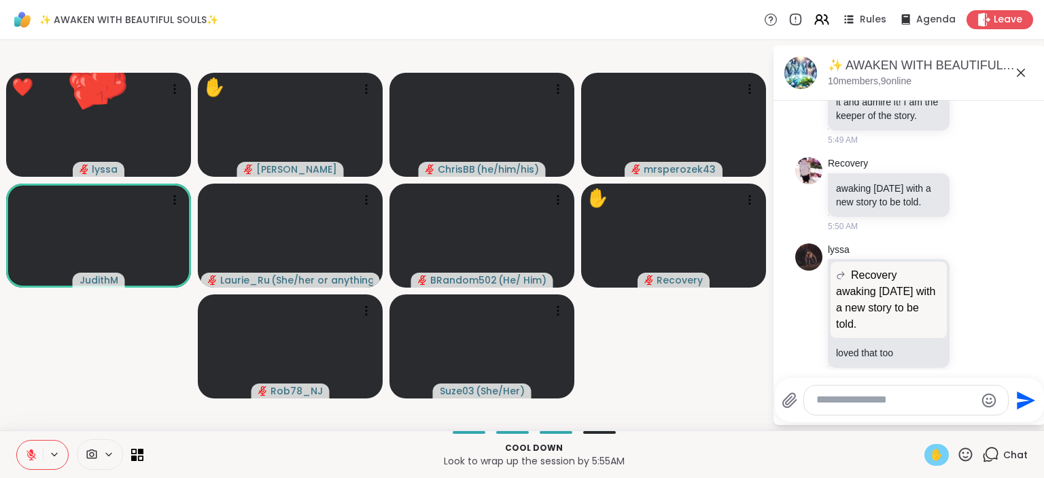
click at [931, 453] on span "✋" at bounding box center [936, 454] width 14 height 16
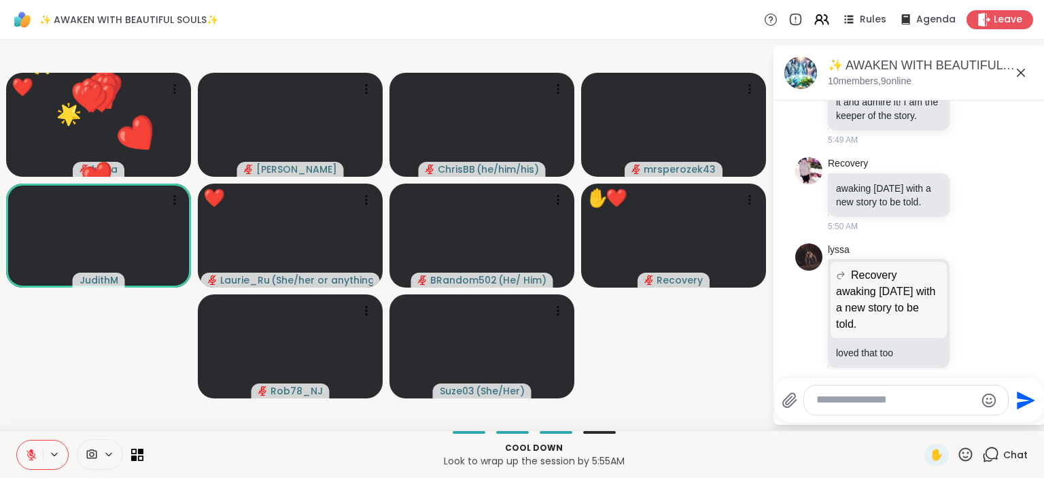
click at [842, 402] on textarea "Type your message" at bounding box center [895, 400] width 158 height 14
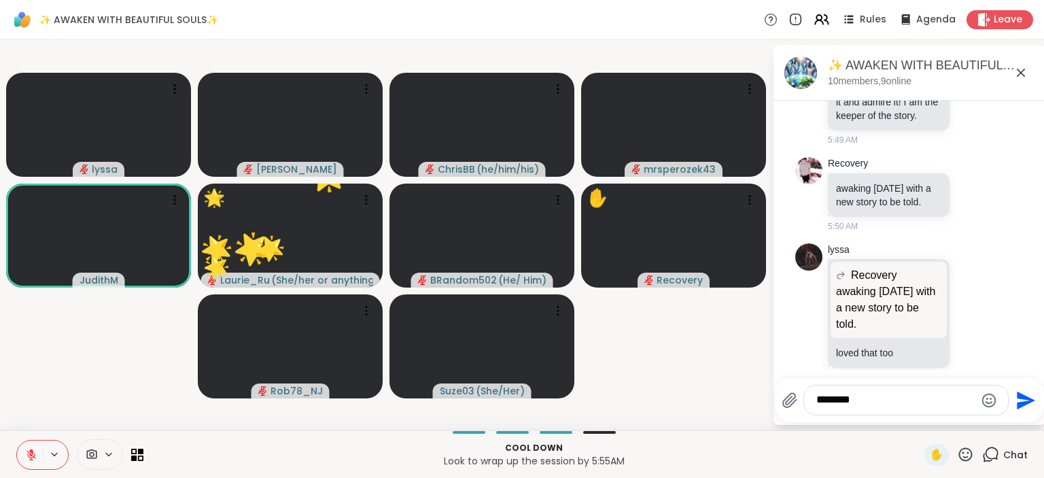
type textarea "*********"
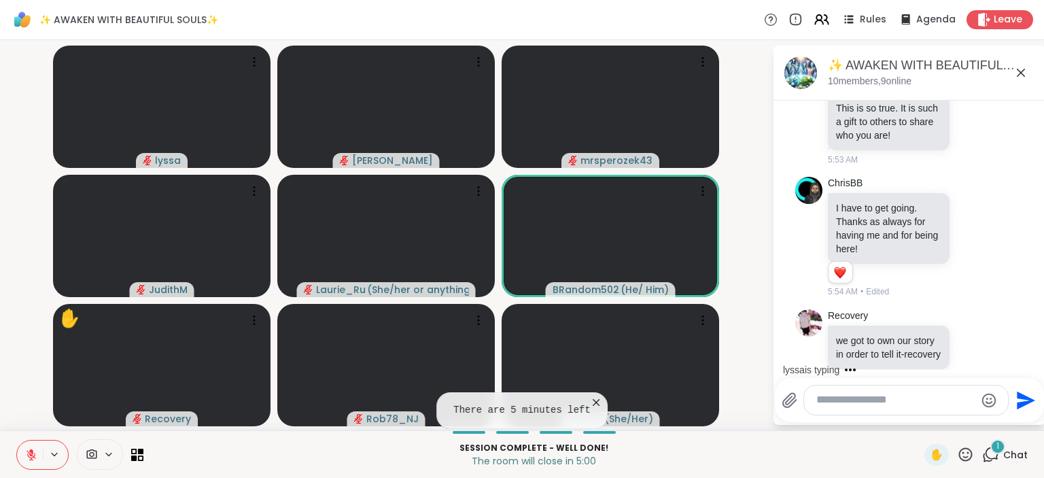
scroll to position [3427, 0]
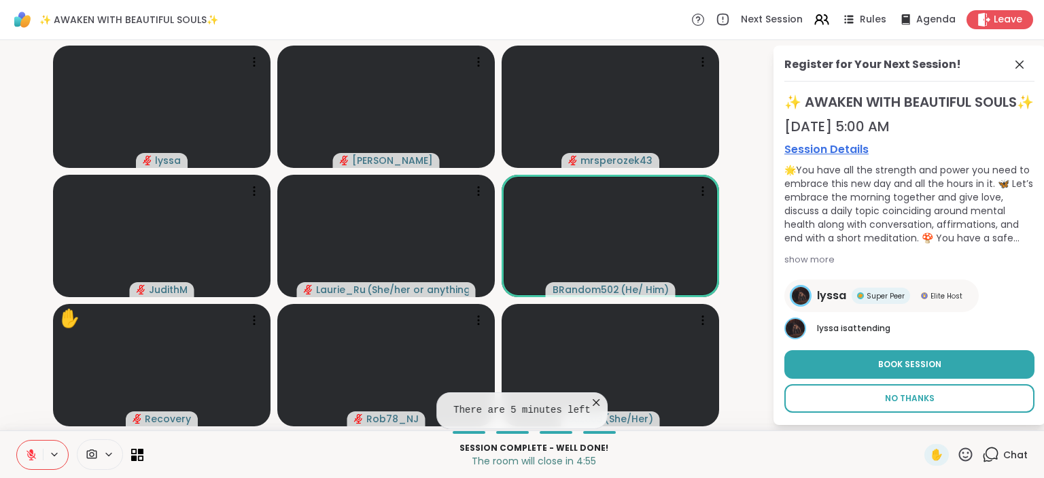
click at [927, 404] on span "No Thanks" at bounding box center [910, 398] width 50 height 12
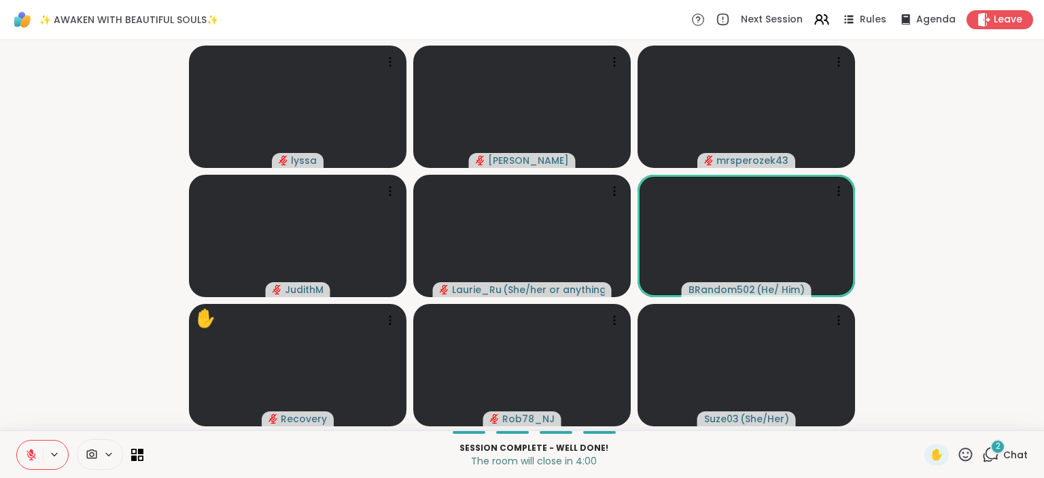
click at [963, 450] on icon at bounding box center [965, 454] width 17 height 17
click at [974, 419] on div "🌟" at bounding box center [985, 419] width 24 height 22
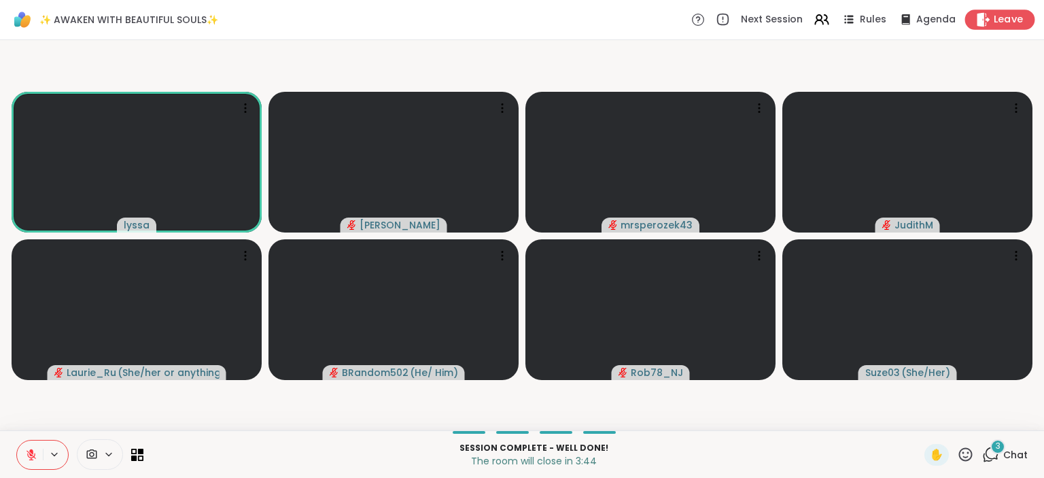
click at [1015, 23] on span "Leave" at bounding box center [1008, 20] width 30 height 14
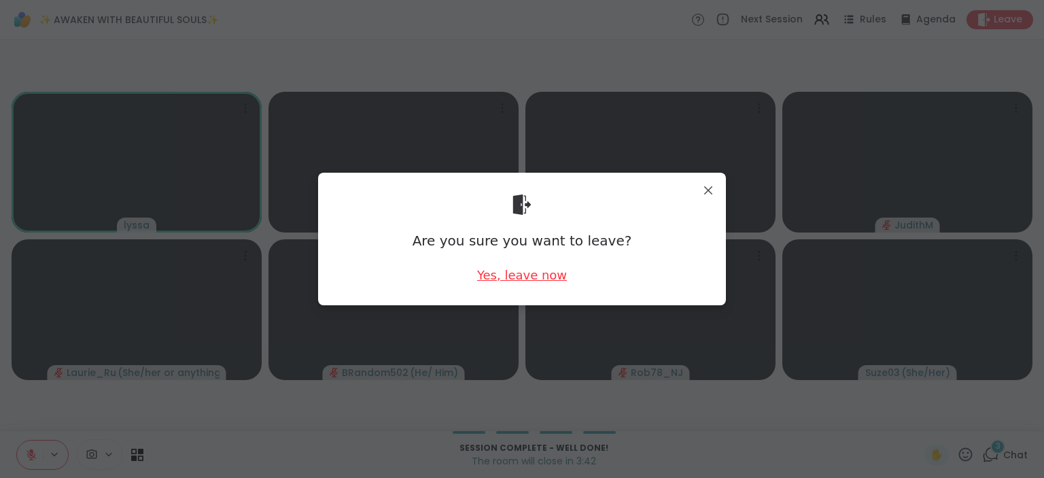
click at [543, 279] on div "Yes, leave now" at bounding box center [522, 274] width 90 height 17
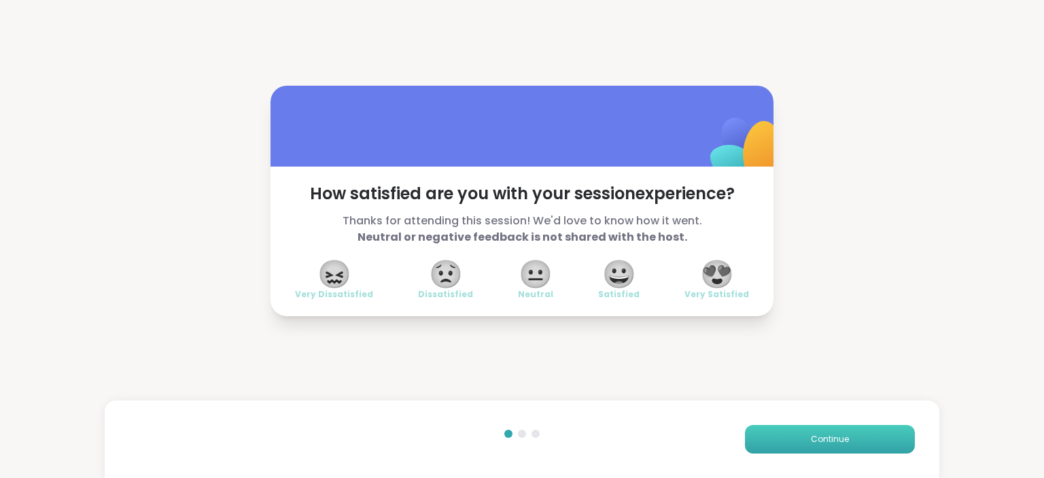
click at [805, 438] on button "Continue" at bounding box center [830, 439] width 170 height 29
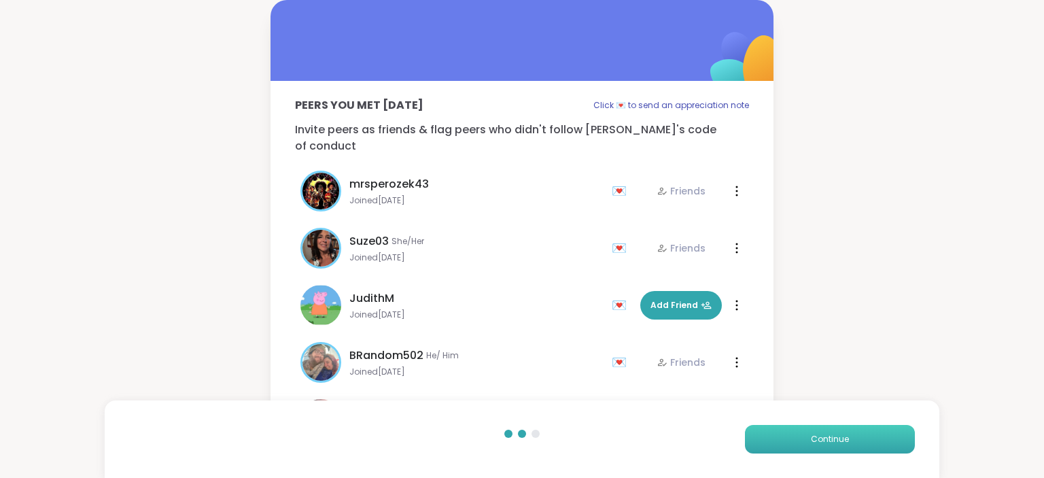
click at [805, 438] on button "Continue" at bounding box center [830, 439] width 170 height 29
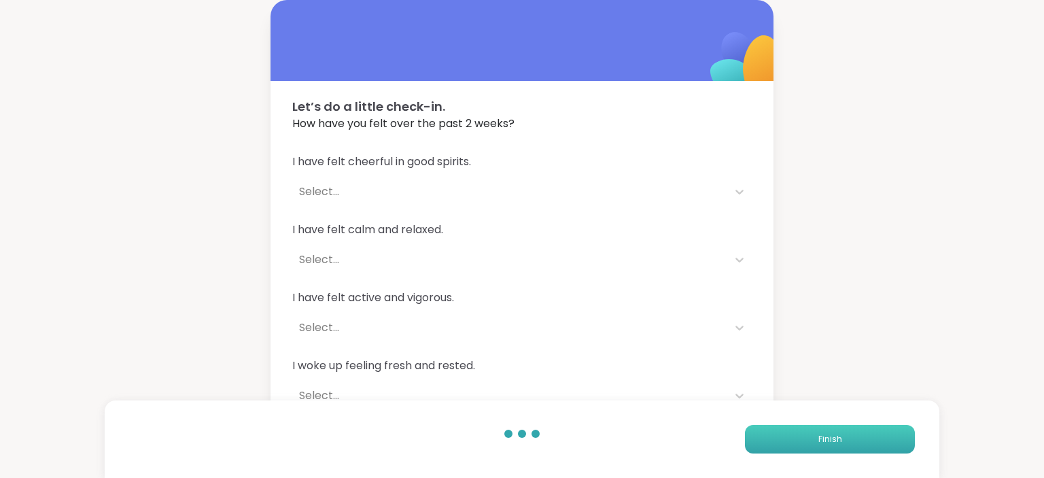
click at [805, 438] on button "Finish" at bounding box center [830, 439] width 170 height 29
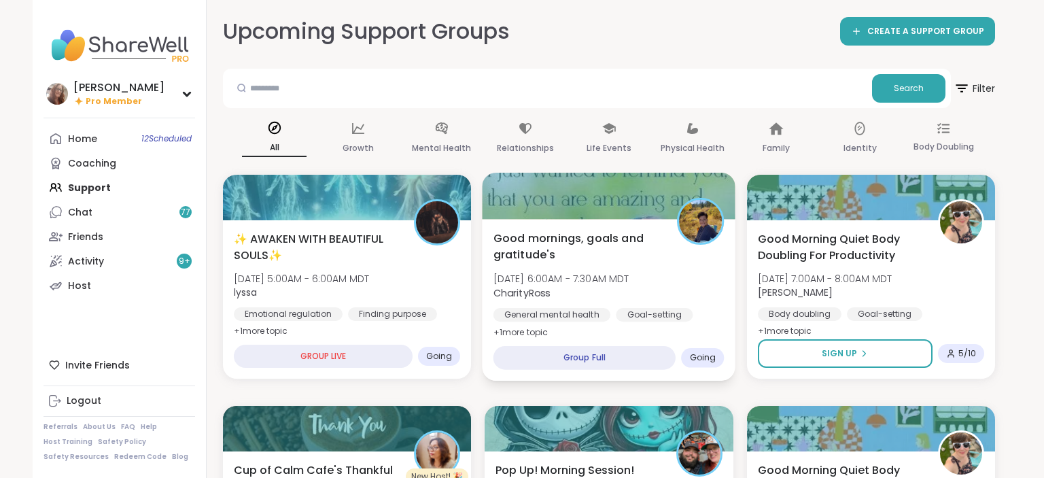
click at [694, 259] on div "Good mornings, goals and gratitude's Thu, Oct 09 | 6:00AM - 7:30AM MDT CharityR…" at bounding box center [608, 285] width 231 height 111
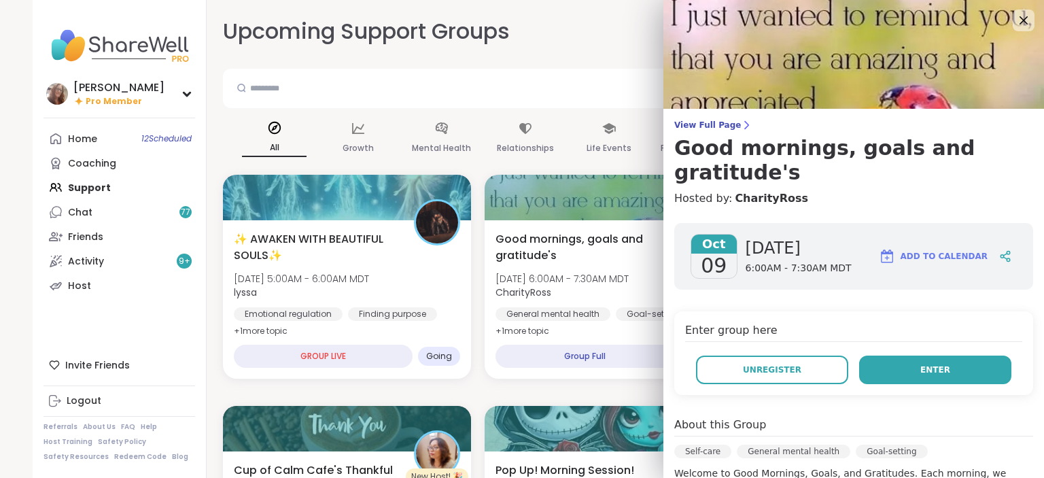
click at [920, 355] on button "Enter" at bounding box center [935, 369] width 152 height 29
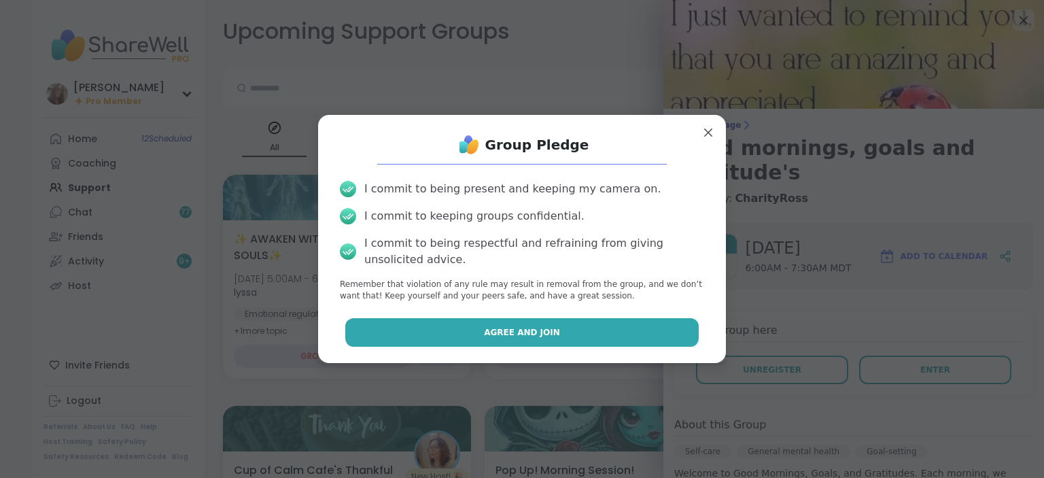
click at [669, 328] on button "Agree and Join" at bounding box center [522, 332] width 354 height 29
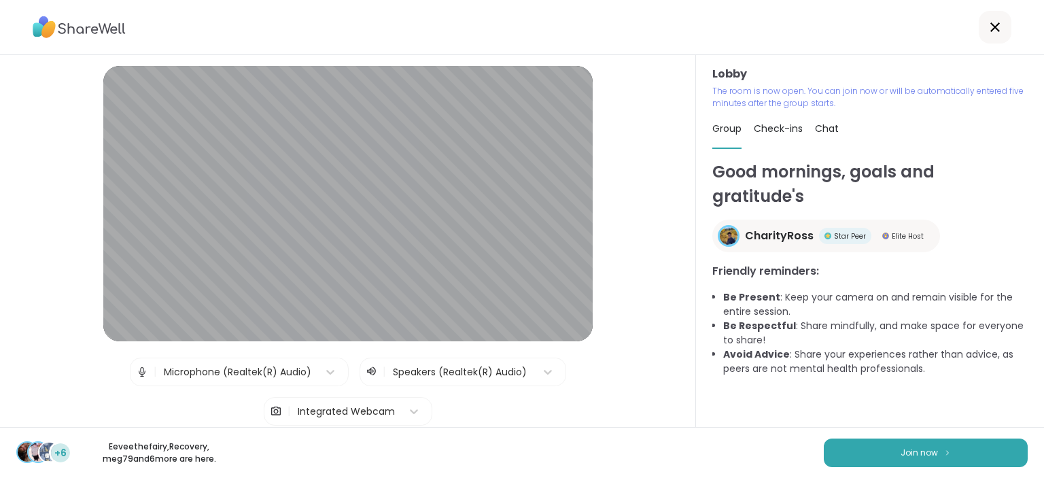
click at [821, 128] on span "Chat" at bounding box center [827, 129] width 24 height 14
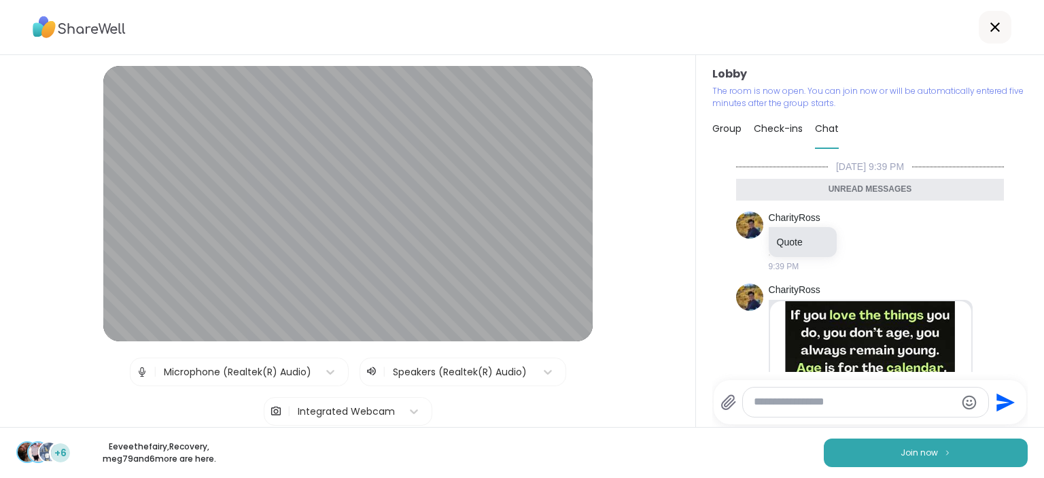
scroll to position [313, 0]
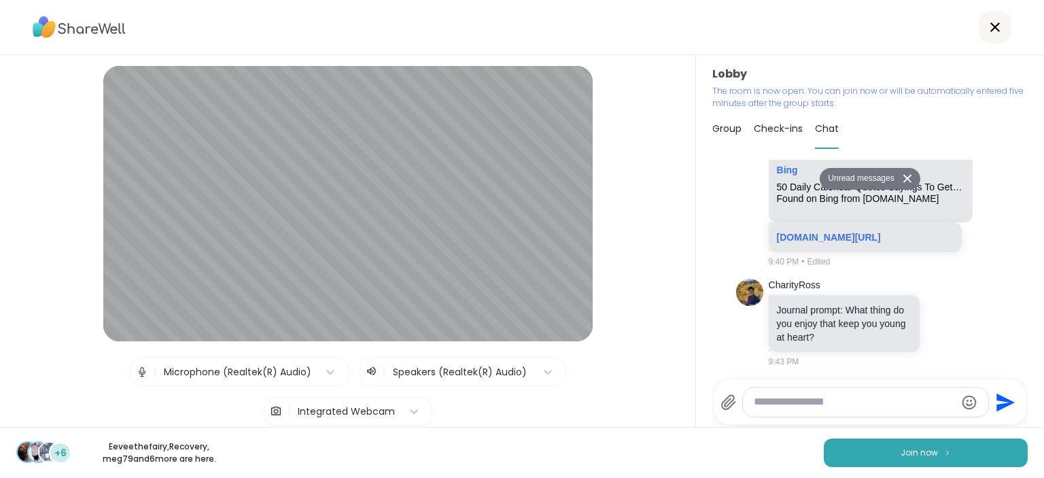
click at [769, 401] on textarea "Type your message" at bounding box center [854, 402] width 201 height 14
type textarea "***"
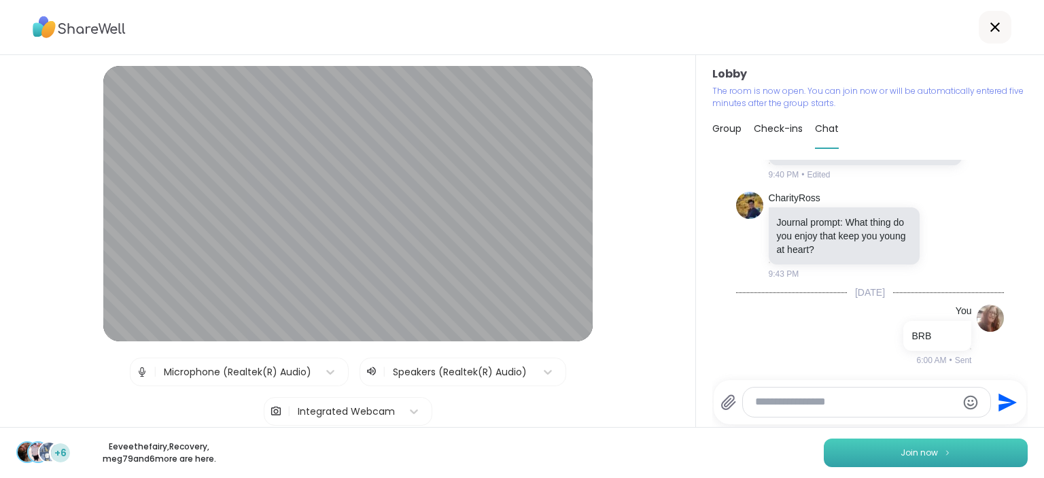
scroll to position [366, 0]
click at [876, 453] on button "Join now" at bounding box center [925, 452] width 204 height 29
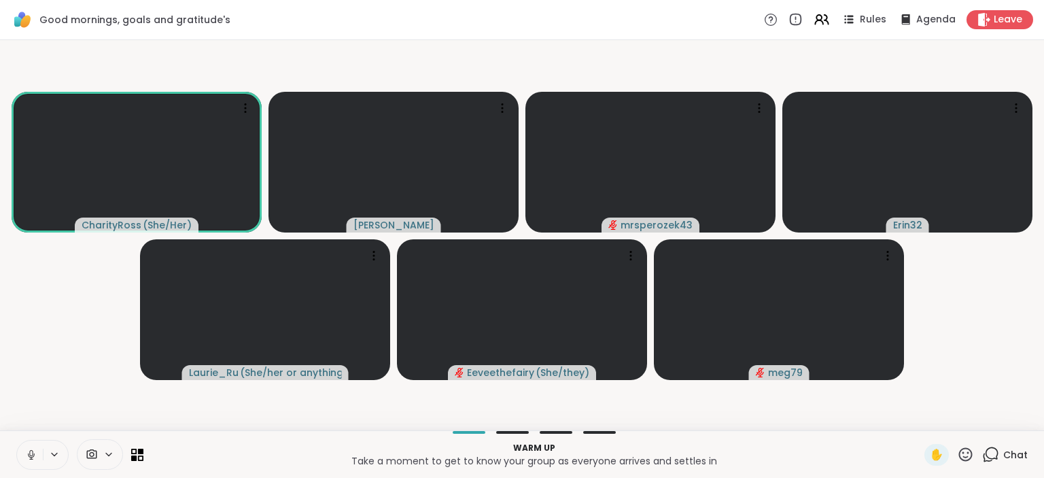
click at [30, 450] on icon at bounding box center [31, 454] width 12 height 12
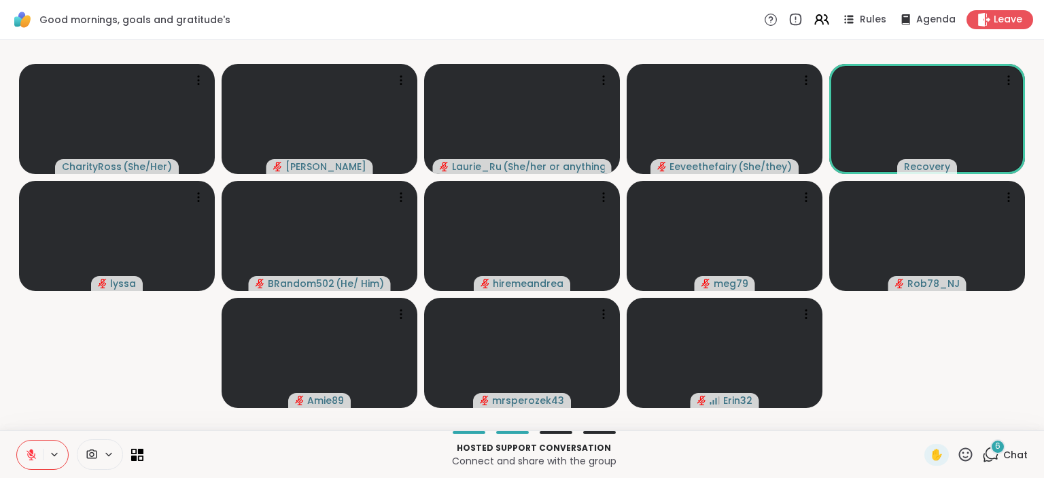
click at [968, 452] on icon at bounding box center [965, 454] width 17 height 17
click at [984, 414] on span "🌟" at bounding box center [985, 418] width 14 height 16
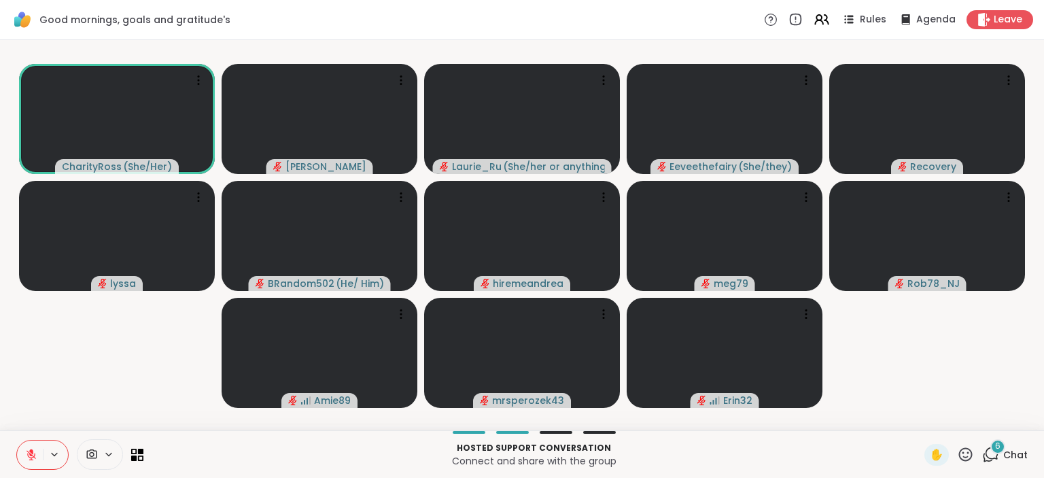
click at [39, 457] on button at bounding box center [30, 454] width 26 height 29
click at [31, 453] on icon at bounding box center [31, 454] width 7 height 12
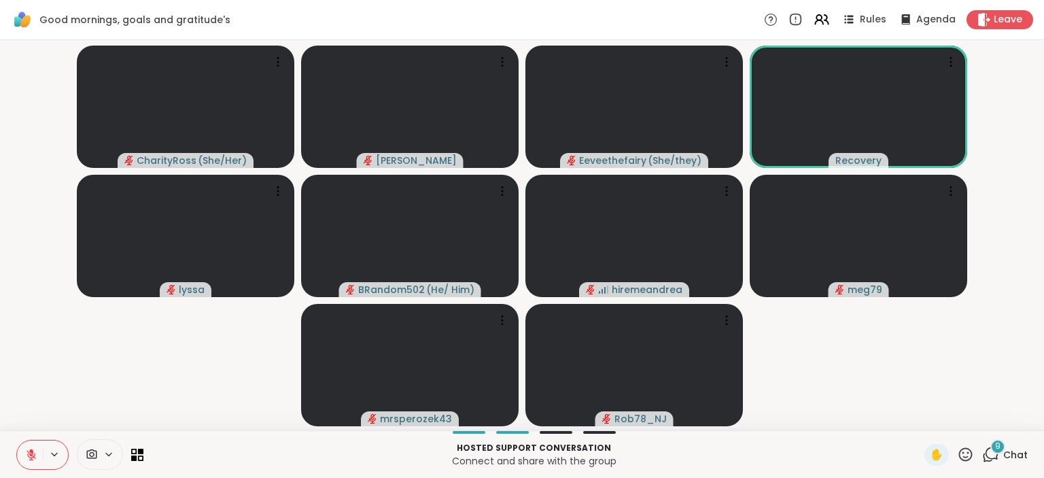
click at [25, 450] on icon at bounding box center [31, 454] width 12 height 12
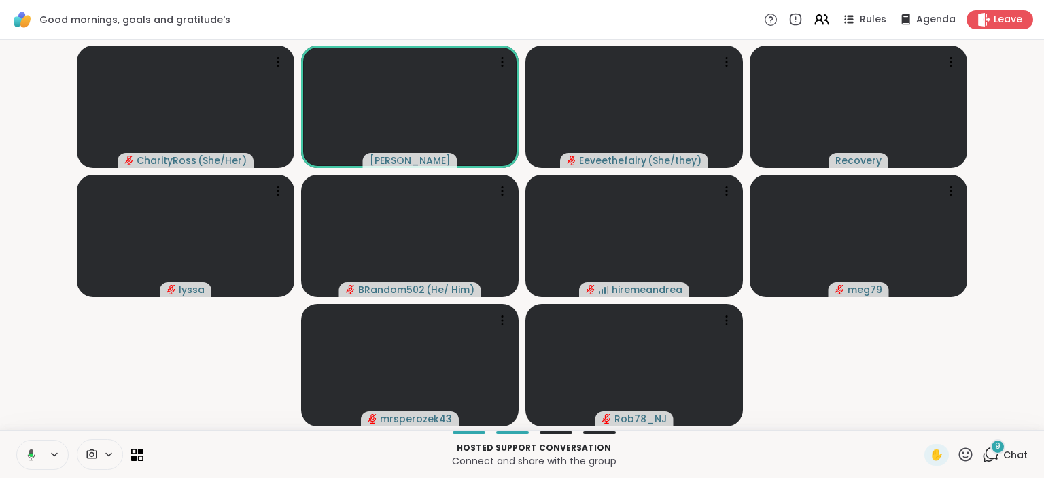
click at [28, 451] on icon at bounding box center [29, 454] width 12 height 12
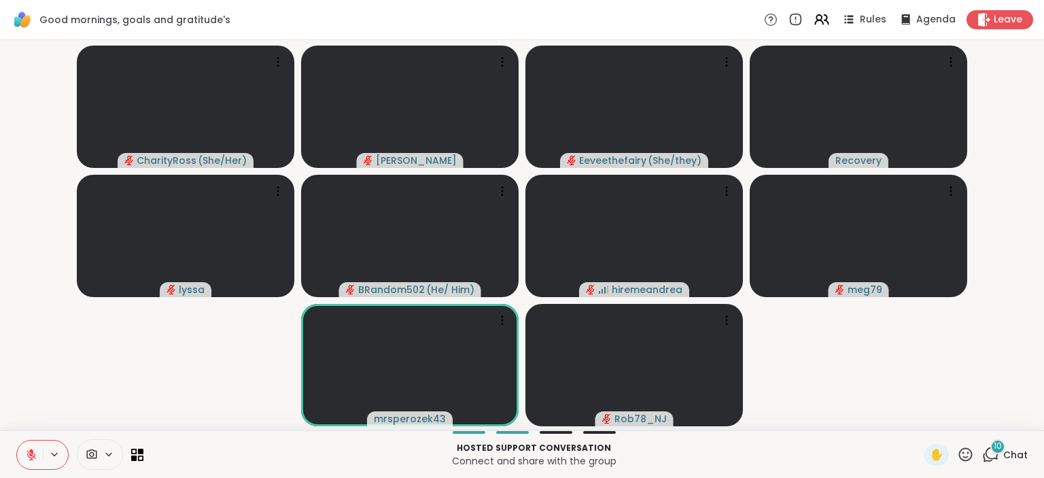
click at [997, 453] on div "10" at bounding box center [997, 446] width 15 height 15
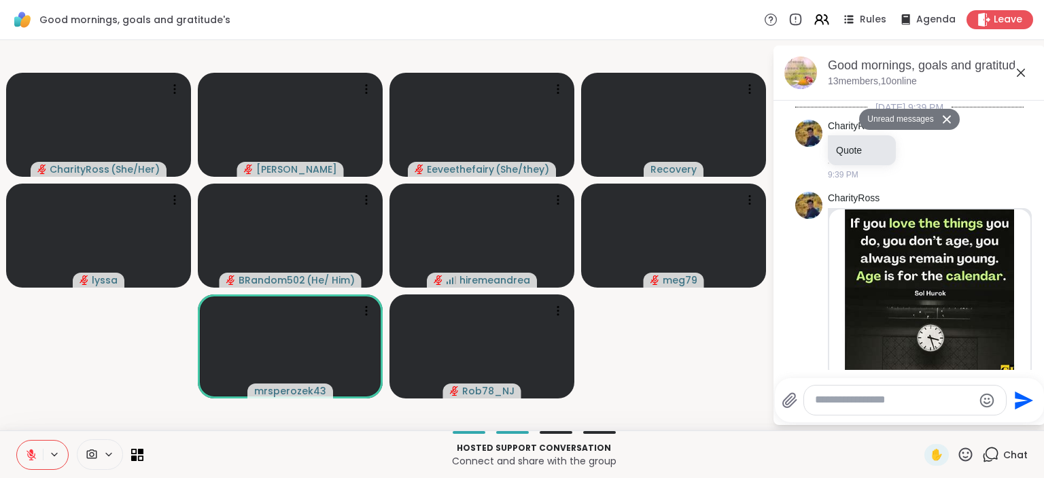
click at [891, 404] on textarea "Type your message" at bounding box center [894, 400] width 158 height 14
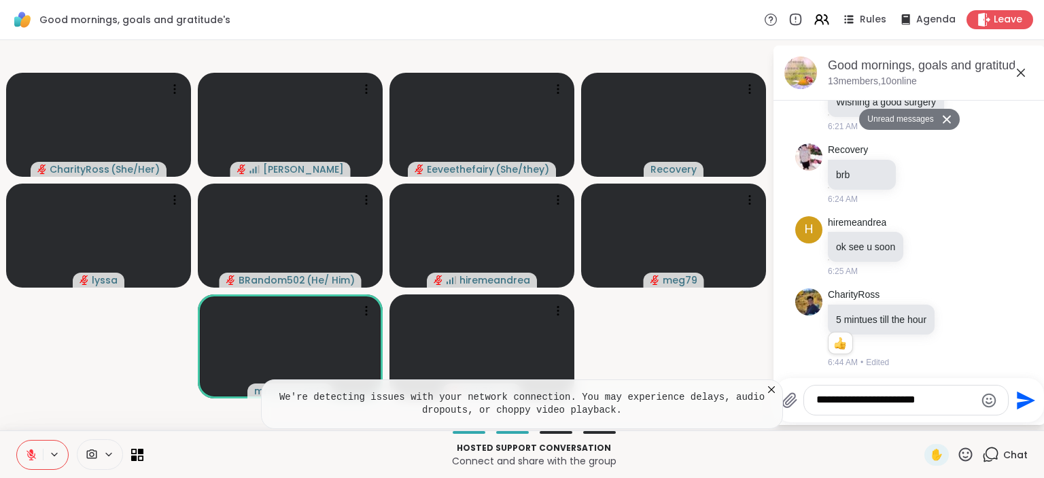
type textarea "**********"
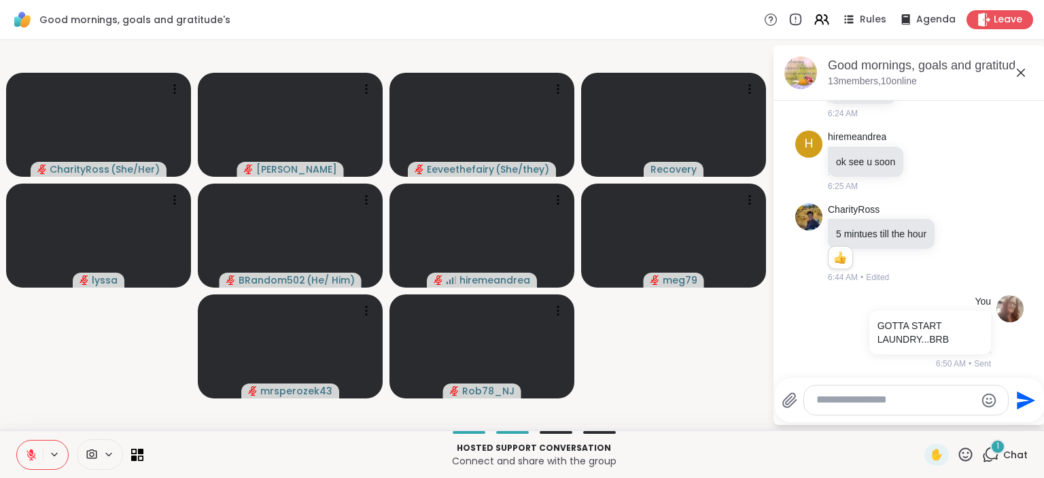
scroll to position [1519, 0]
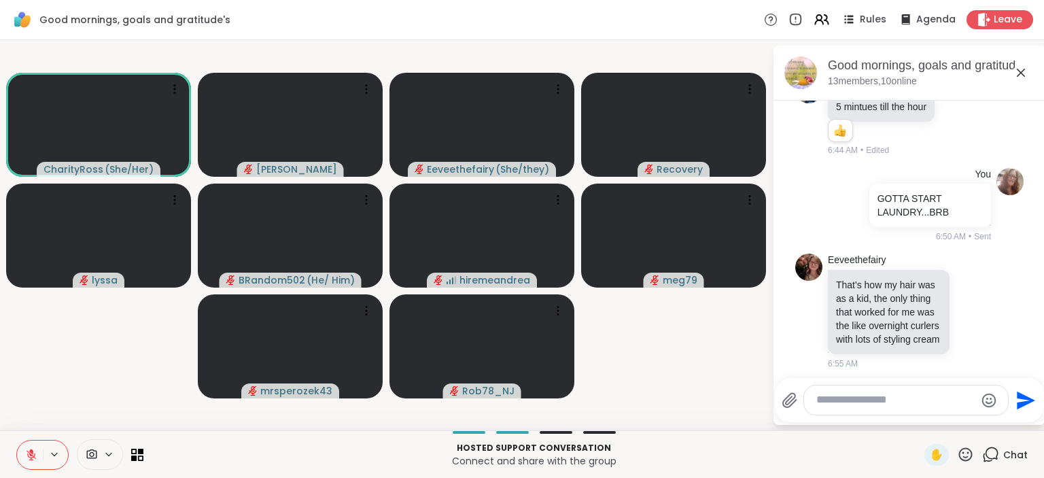
click at [33, 456] on icon at bounding box center [31, 455] width 10 height 10
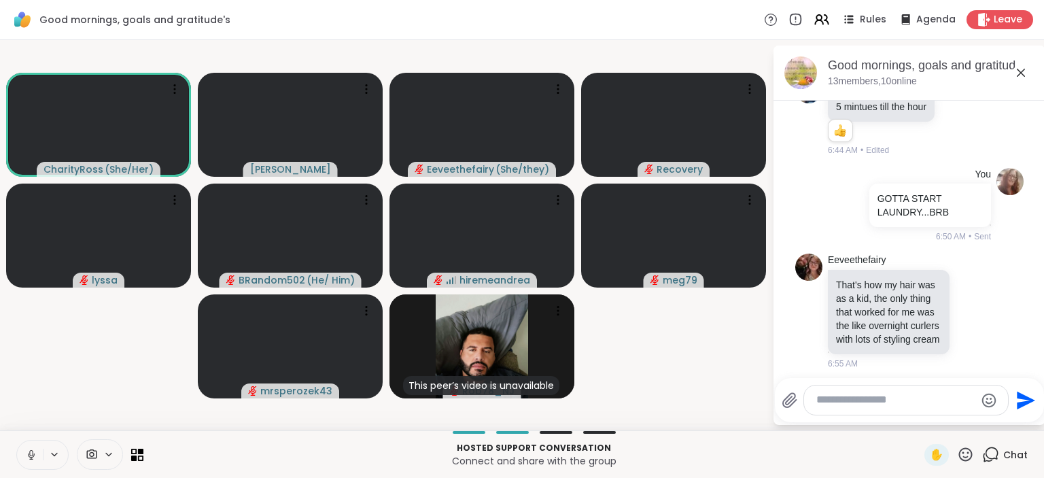
click at [35, 453] on icon at bounding box center [31, 454] width 12 height 12
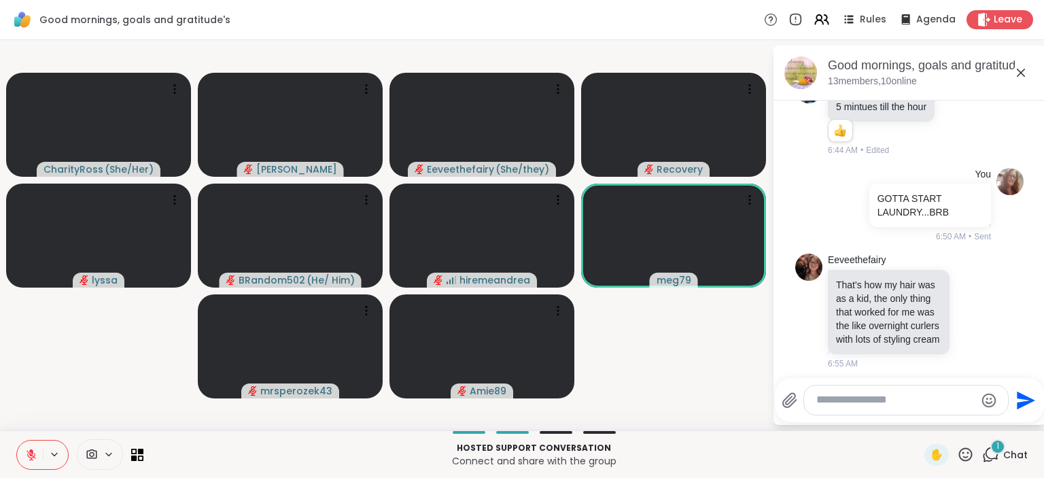
scroll to position [1631, 0]
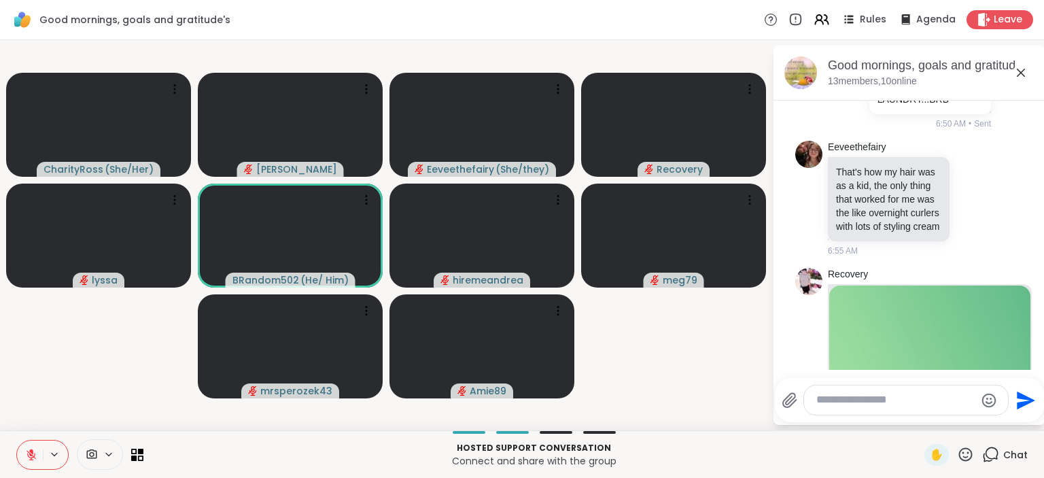
click at [849, 395] on textarea "Type your message" at bounding box center [895, 400] width 158 height 14
type textarea "*********"
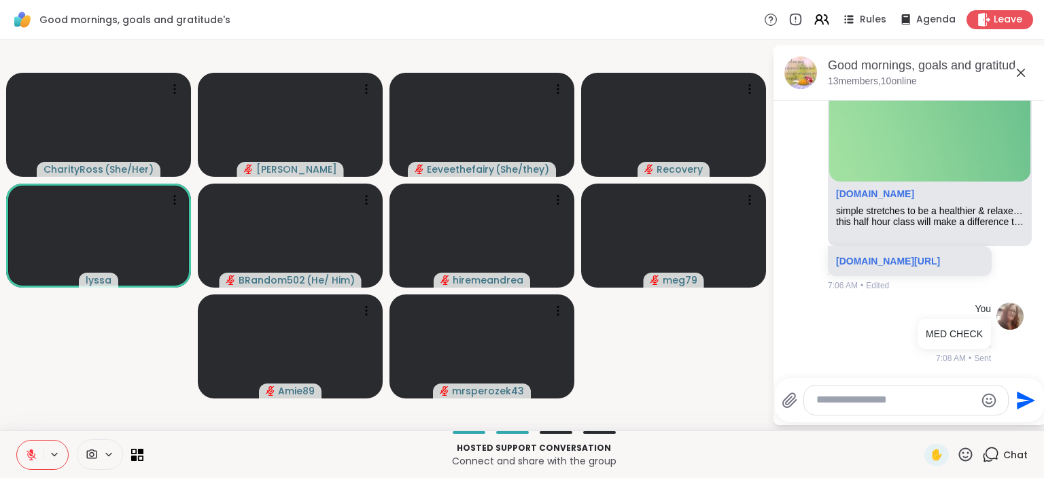
click at [972, 450] on icon at bounding box center [965, 454] width 17 height 17
click at [978, 421] on span "🌟" at bounding box center [985, 418] width 14 height 16
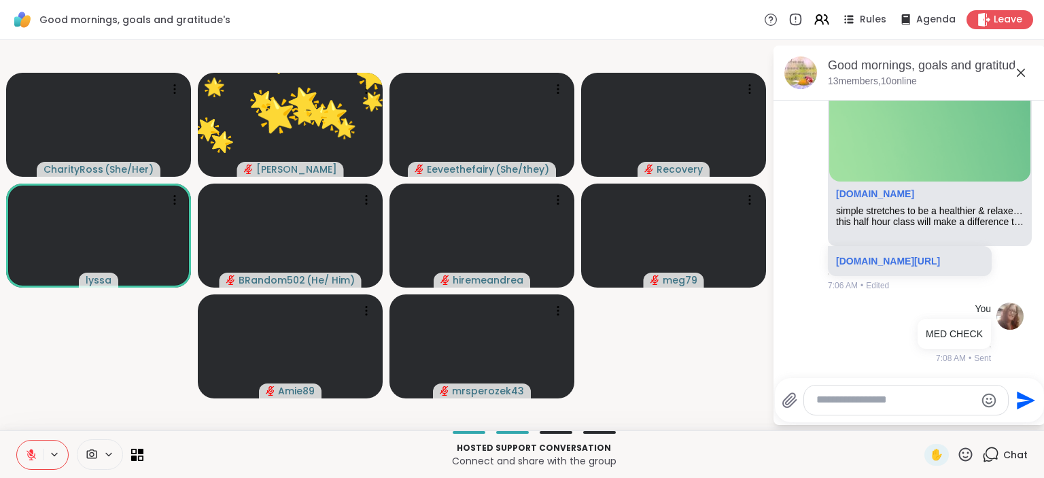
click at [968, 453] on icon at bounding box center [965, 454] width 17 height 17
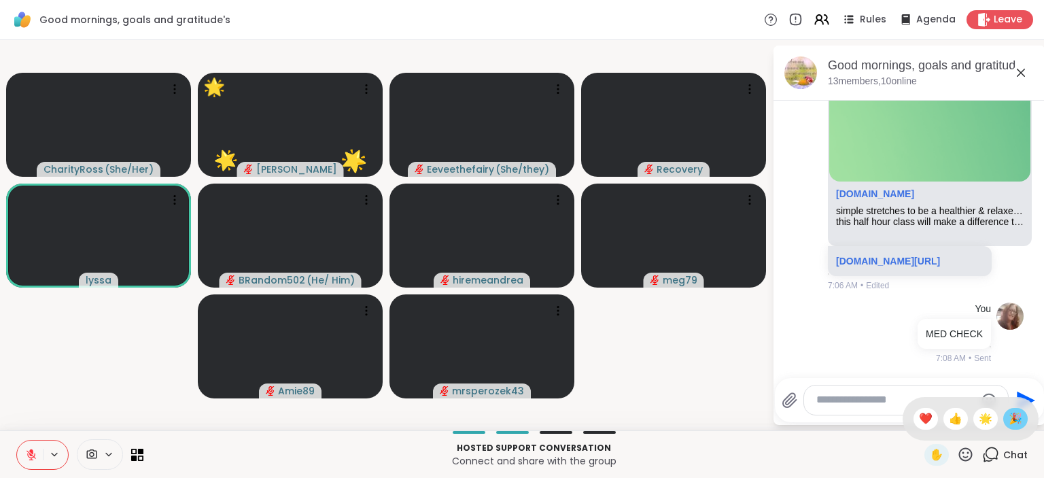
click at [1012, 415] on span "🎉" at bounding box center [1015, 418] width 14 height 16
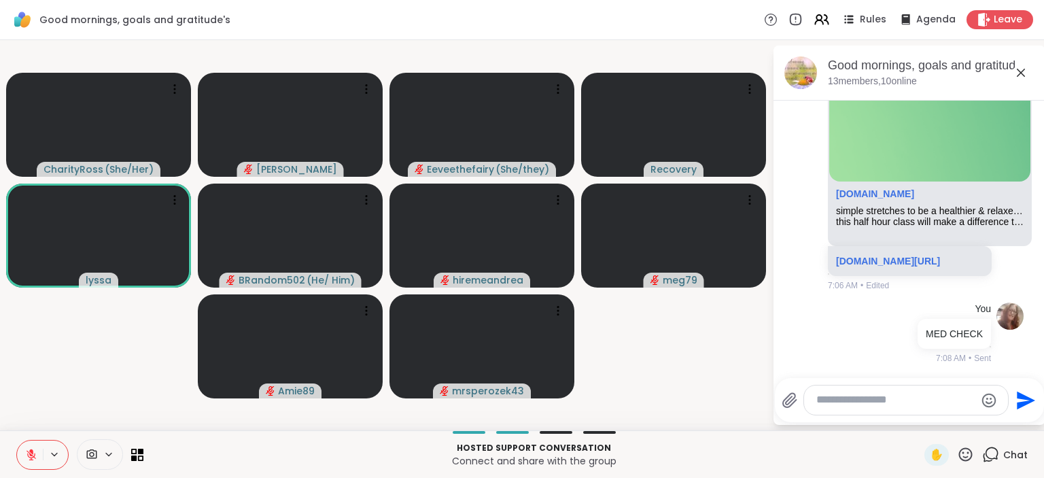
click at [36, 456] on icon at bounding box center [31, 454] width 12 height 12
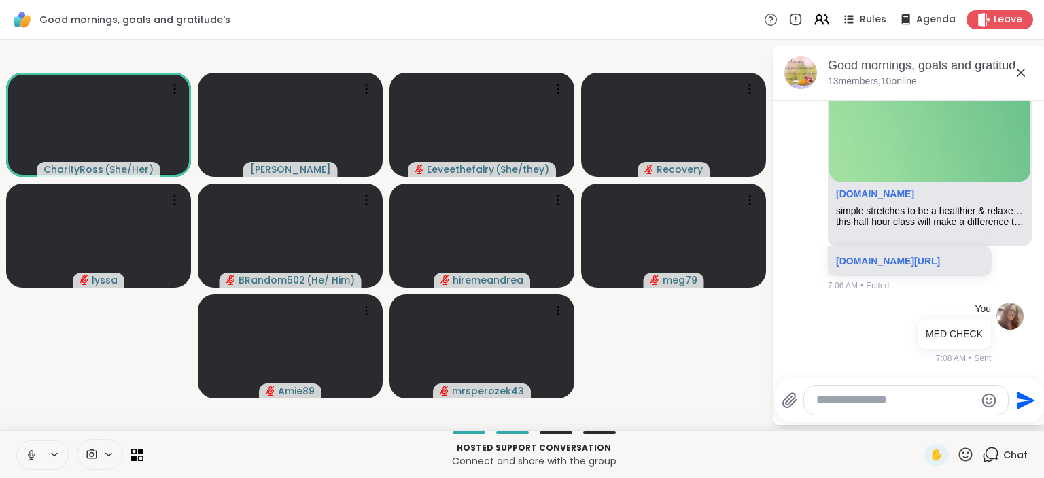
click at [31, 457] on icon at bounding box center [31, 454] width 12 height 12
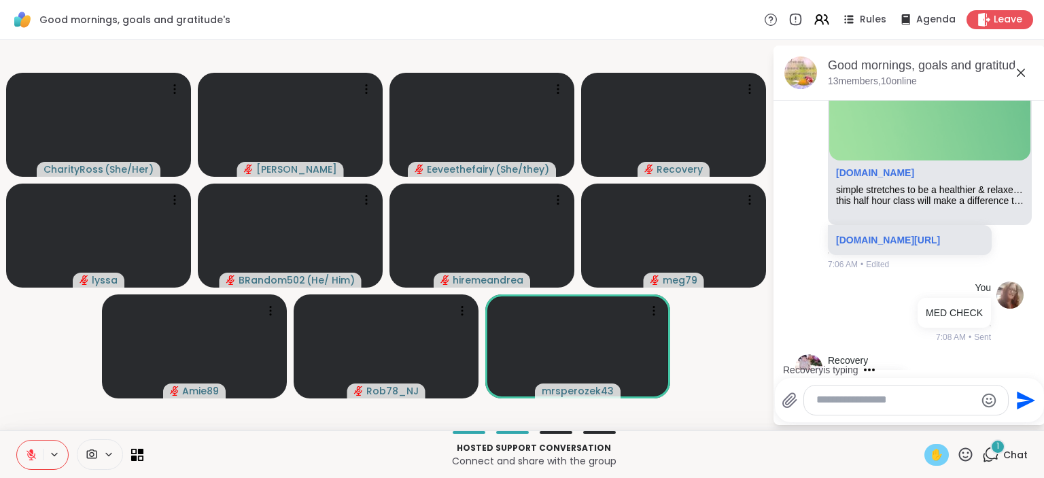
scroll to position [1998, 0]
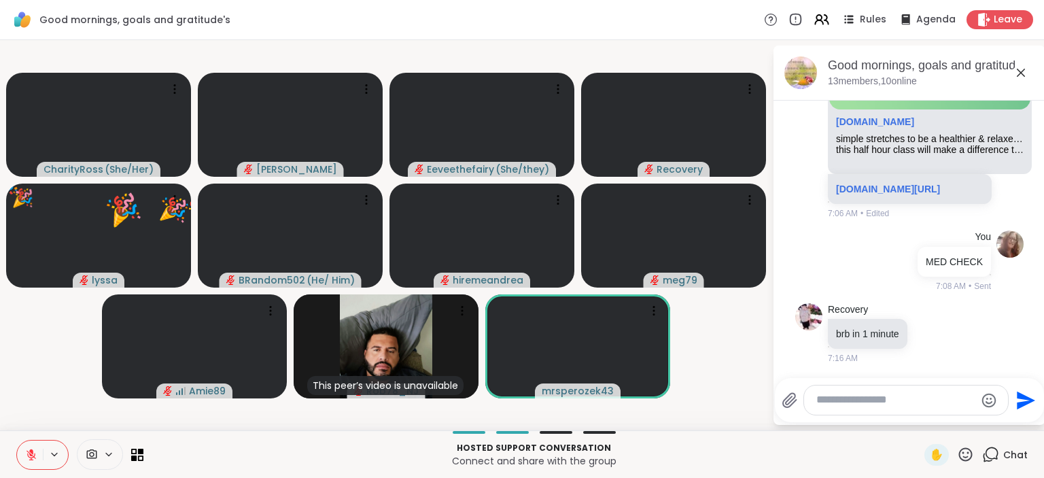
click at [973, 453] on icon at bounding box center [965, 454] width 17 height 17
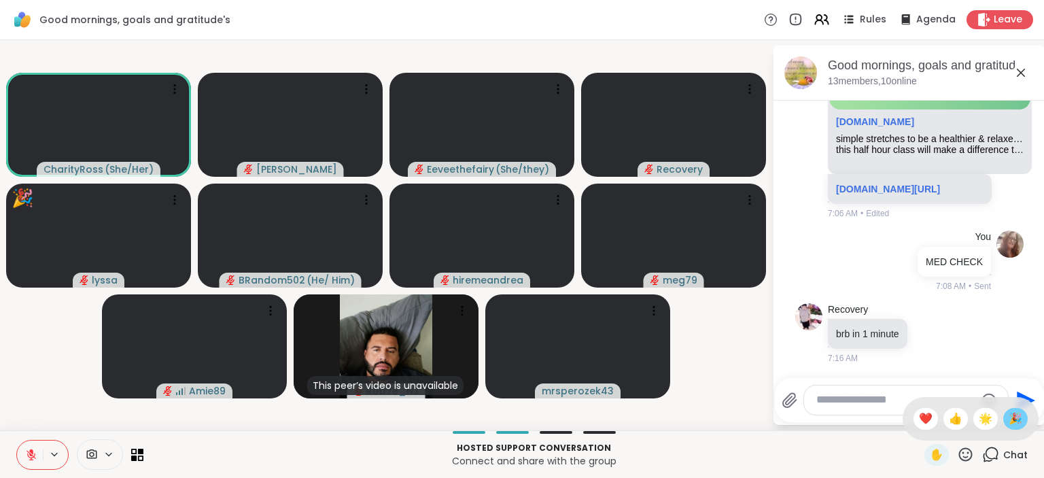
click at [1012, 417] on span "🎉" at bounding box center [1015, 418] width 14 height 16
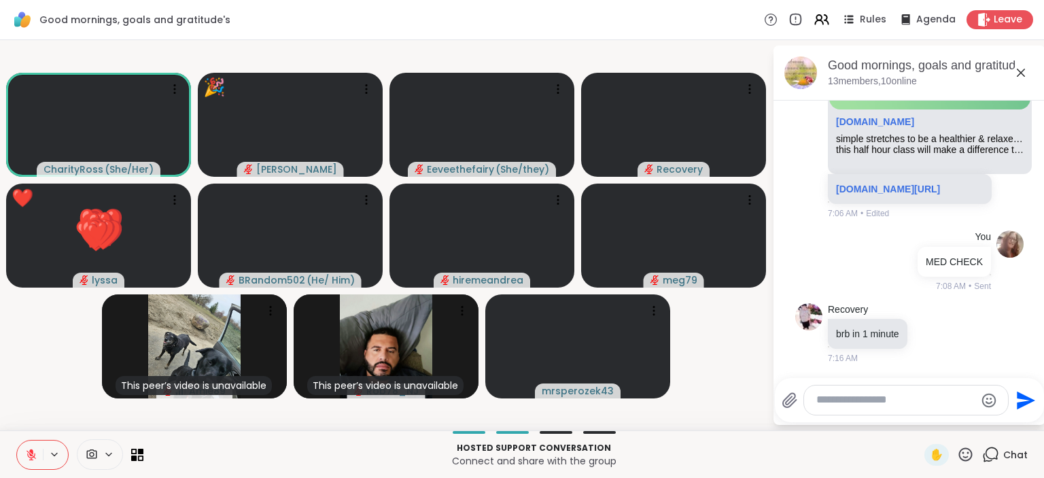
click at [961, 453] on icon at bounding box center [966, 454] width 14 height 14
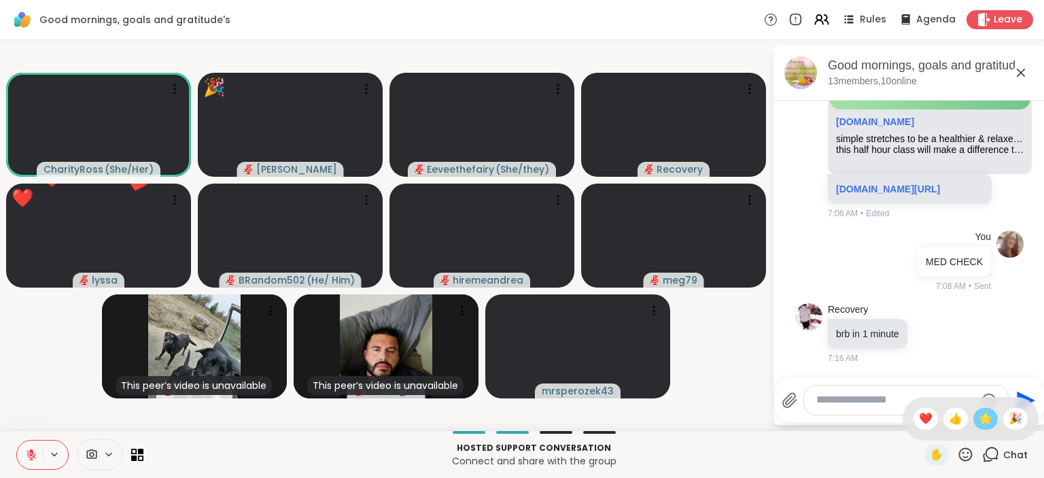
click at [980, 415] on span "🌟" at bounding box center [985, 418] width 14 height 16
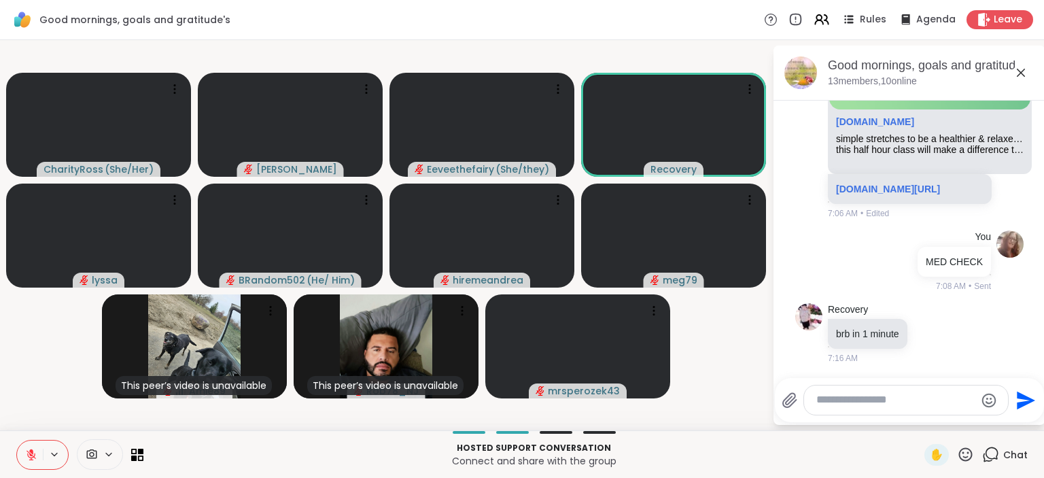
click at [26, 449] on icon at bounding box center [31, 454] width 12 height 12
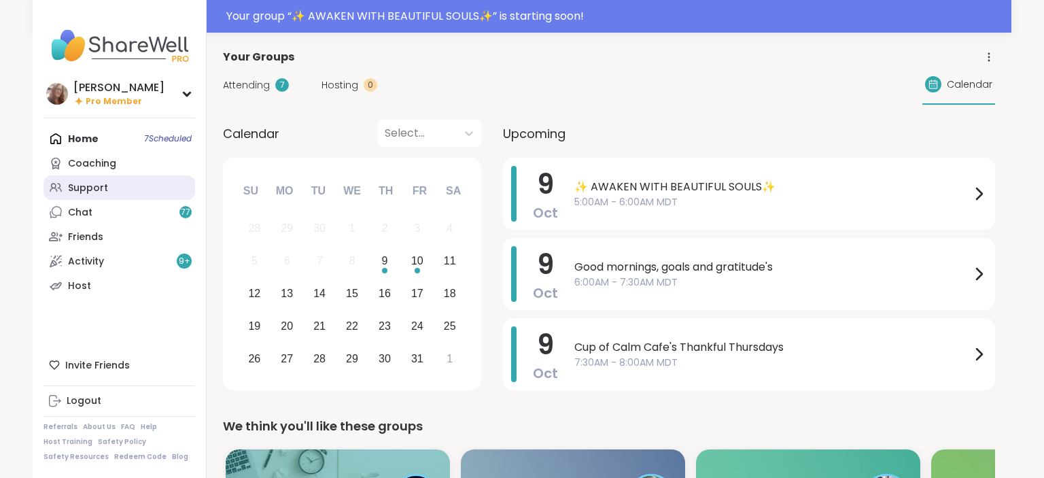
click at [151, 186] on link "Support" at bounding box center [119, 187] width 152 height 24
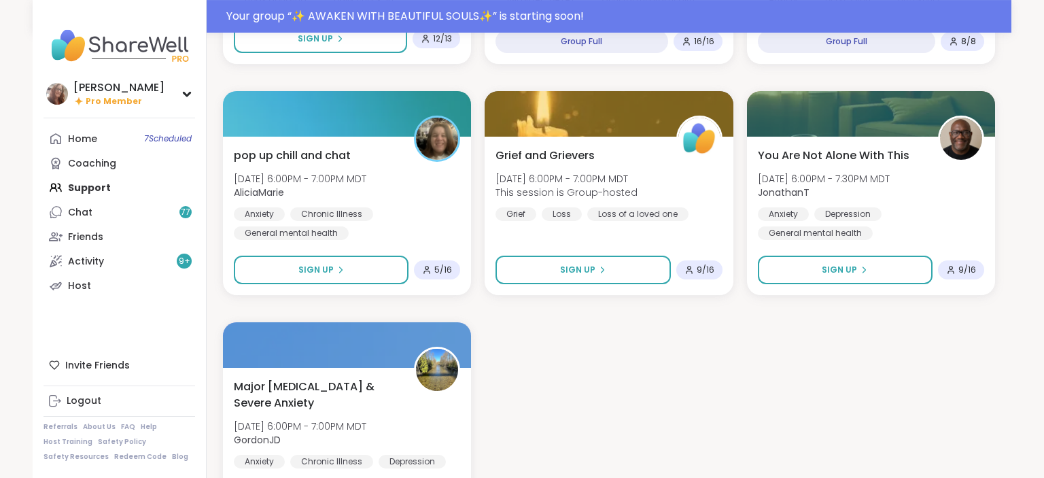
scroll to position [2299, 0]
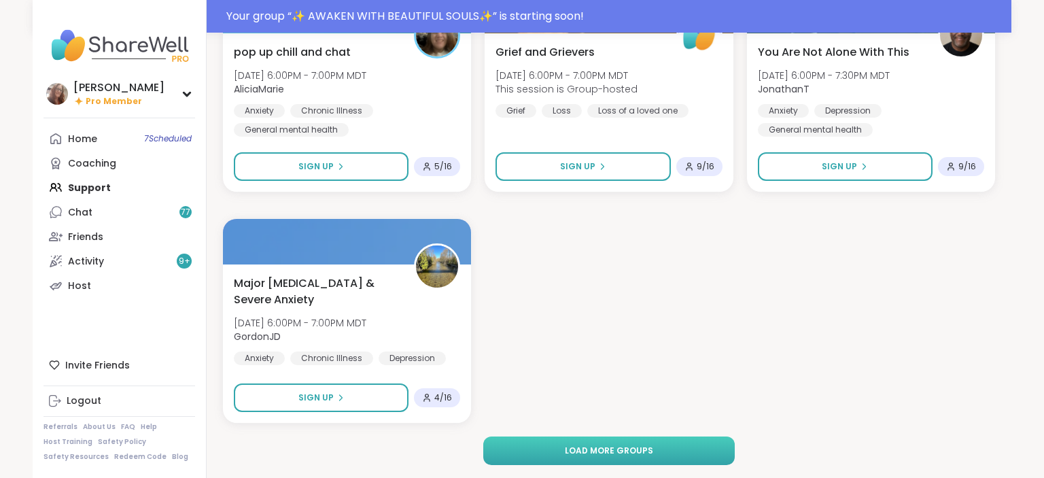
click at [670, 436] on button "Load more groups" at bounding box center [609, 450] width 252 height 29
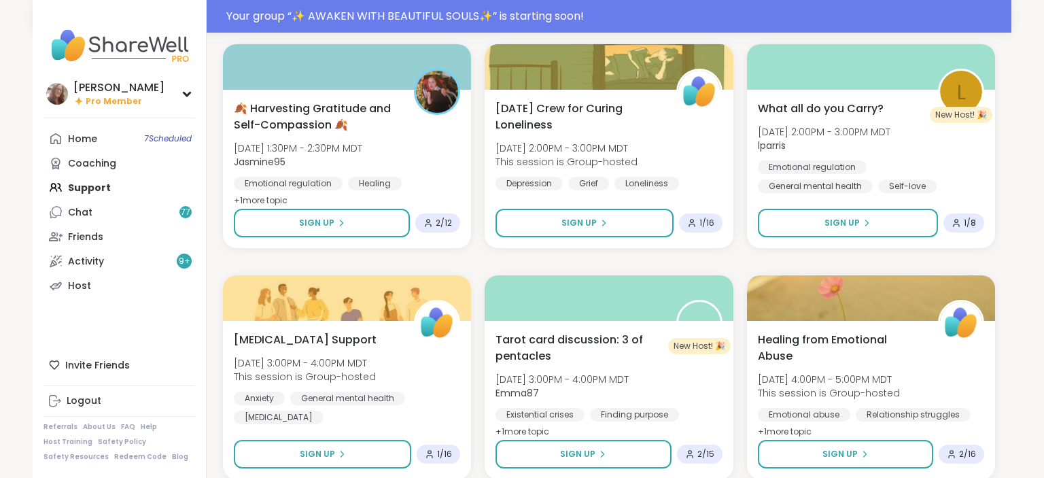
scroll to position [4840, 0]
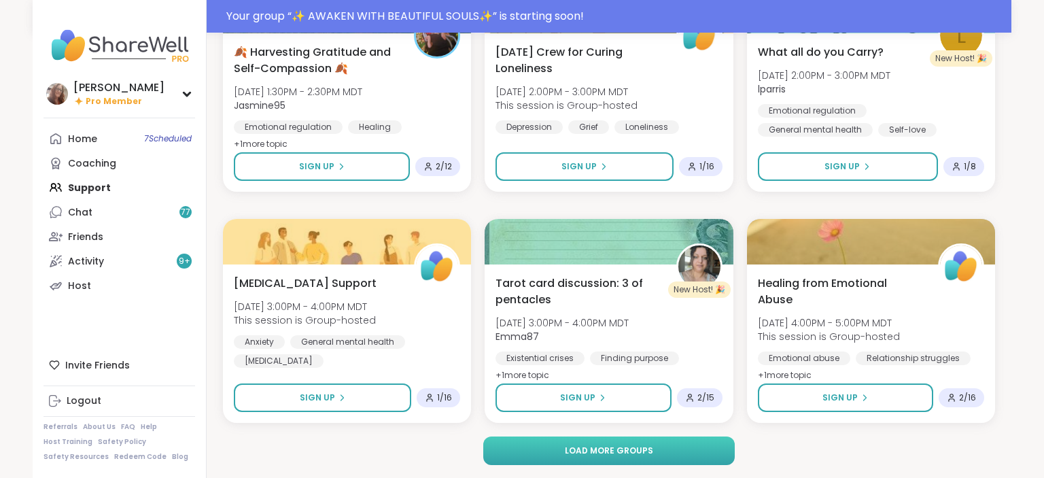
click at [626, 449] on span "Load more groups" at bounding box center [609, 450] width 88 height 12
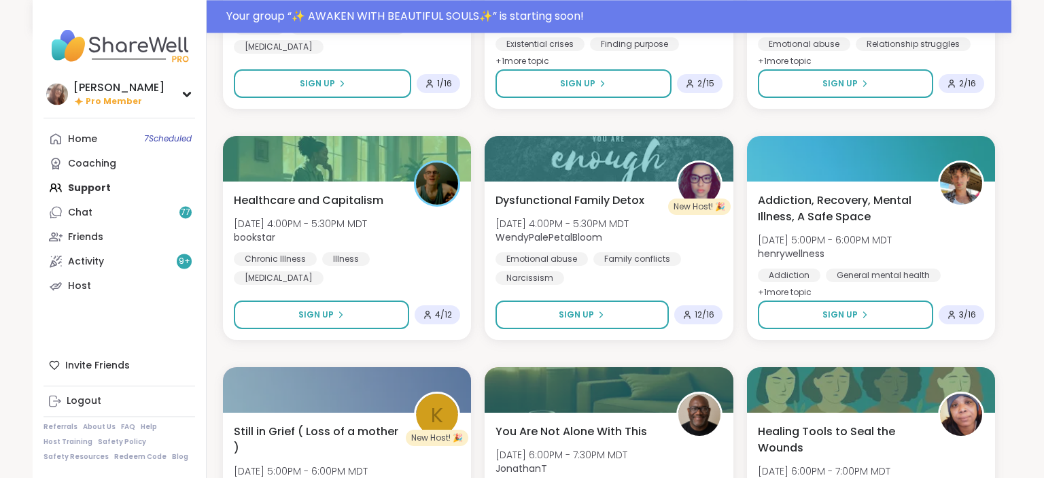
scroll to position [5201, 0]
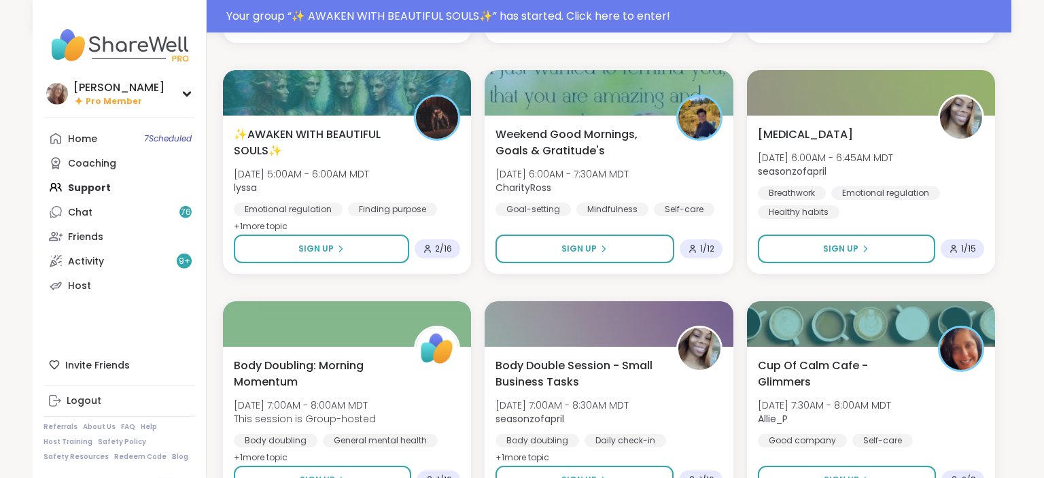
scroll to position [5922, 0]
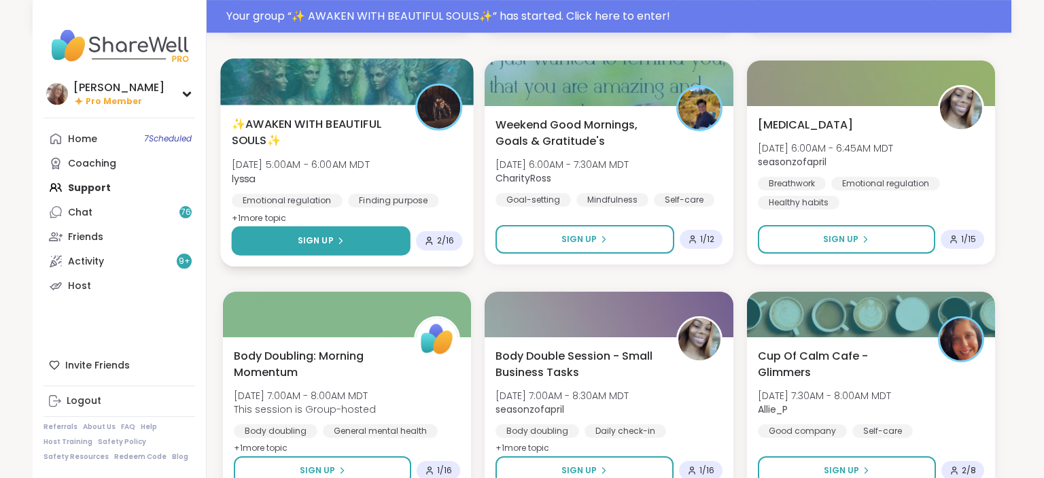
click at [379, 248] on button "Sign Up" at bounding box center [321, 240] width 179 height 29
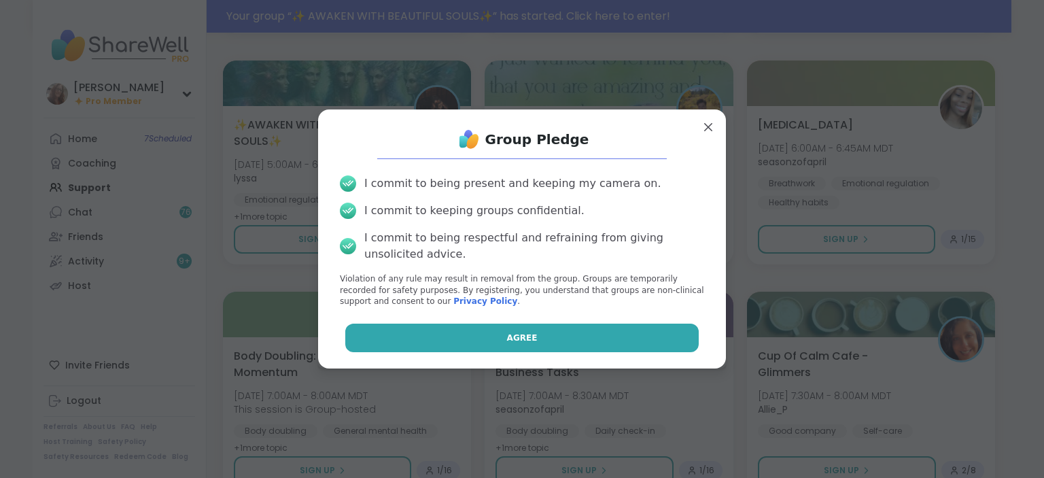
click at [486, 331] on button "Agree" at bounding box center [522, 337] width 354 height 29
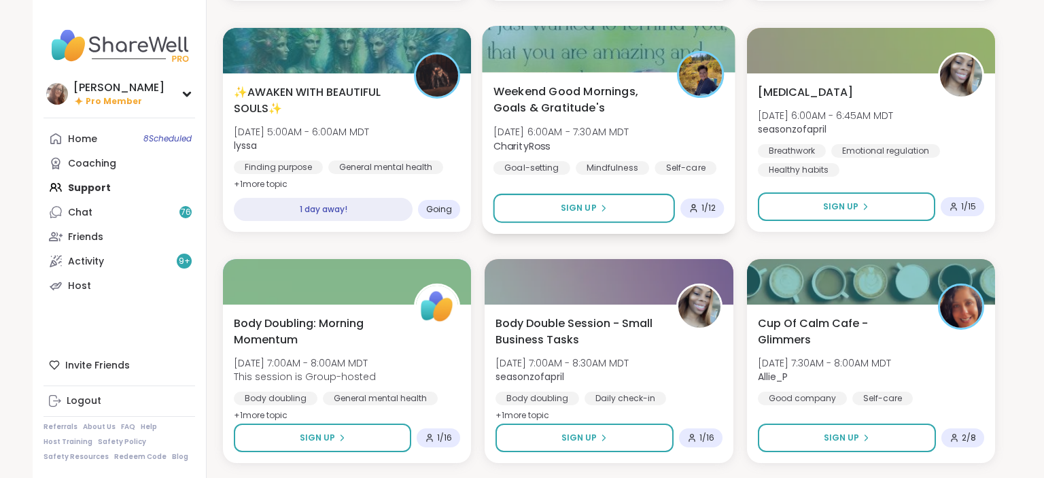
scroll to position [5889, 0]
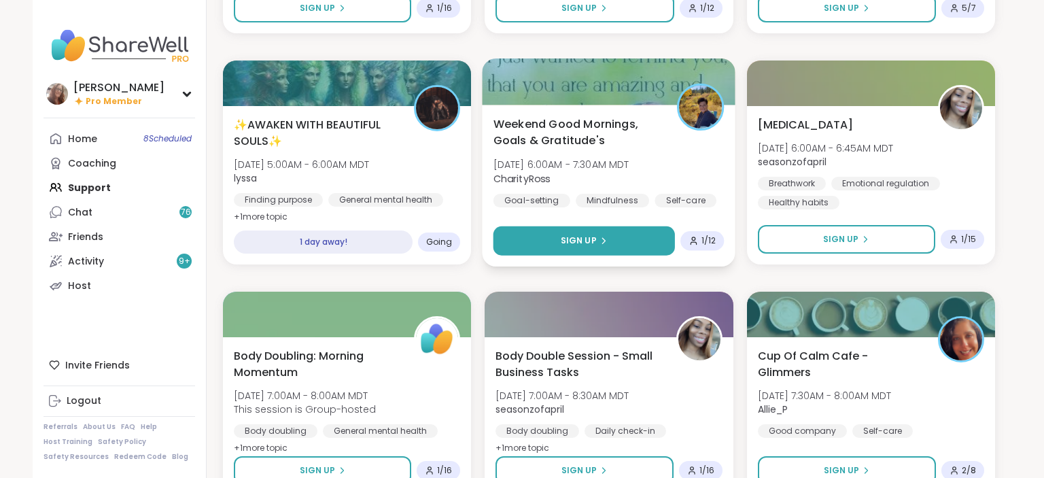
click at [624, 241] on button "Sign Up" at bounding box center [584, 240] width 182 height 29
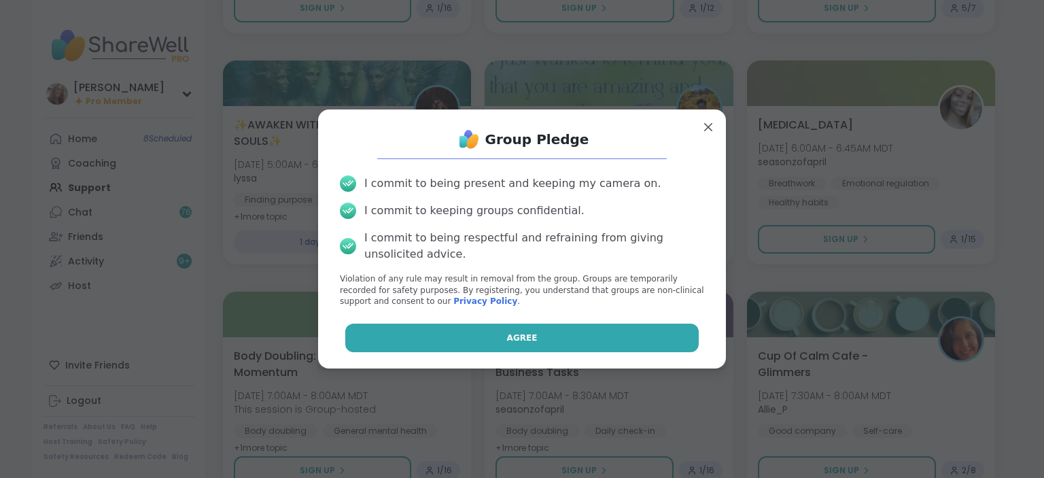
click at [588, 335] on button "Agree" at bounding box center [522, 337] width 354 height 29
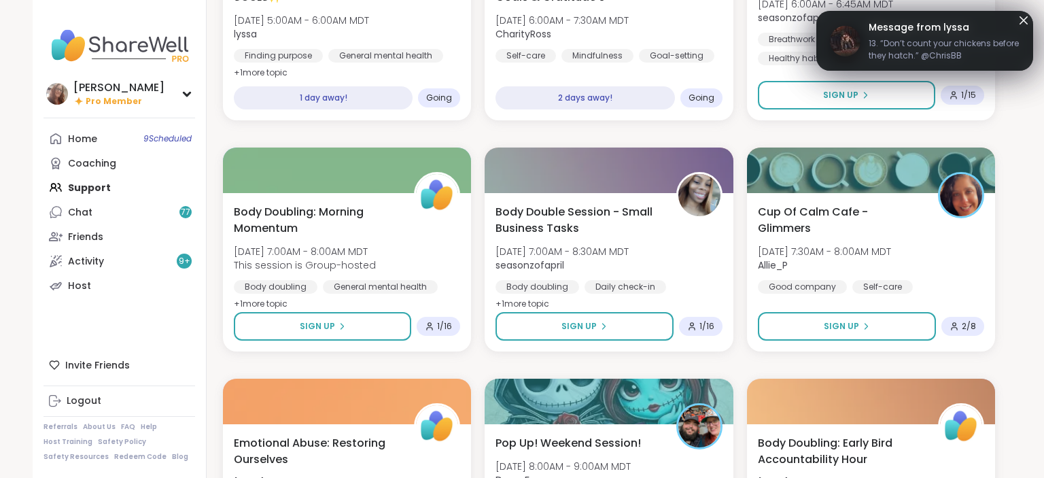
scroll to position [6069, 0]
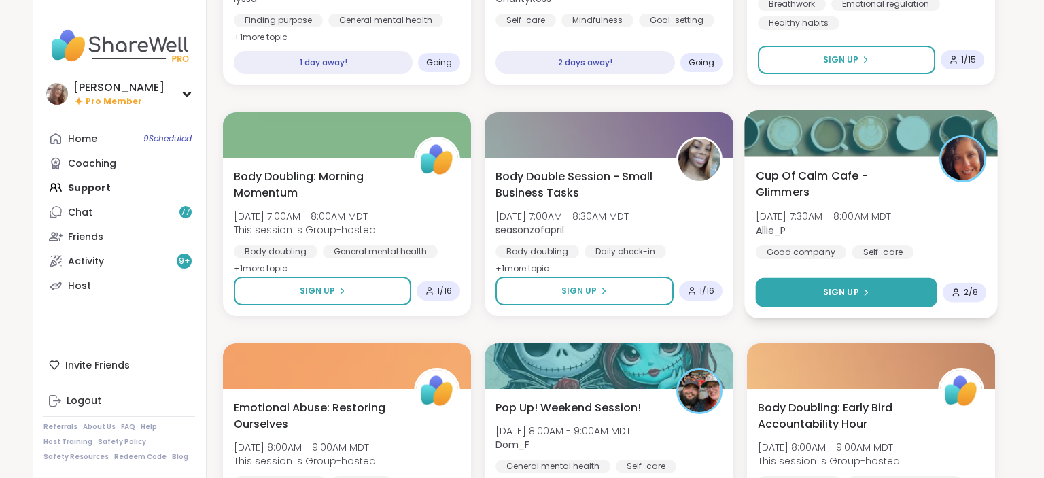
click at [878, 285] on button "Sign Up" at bounding box center [846, 292] width 182 height 29
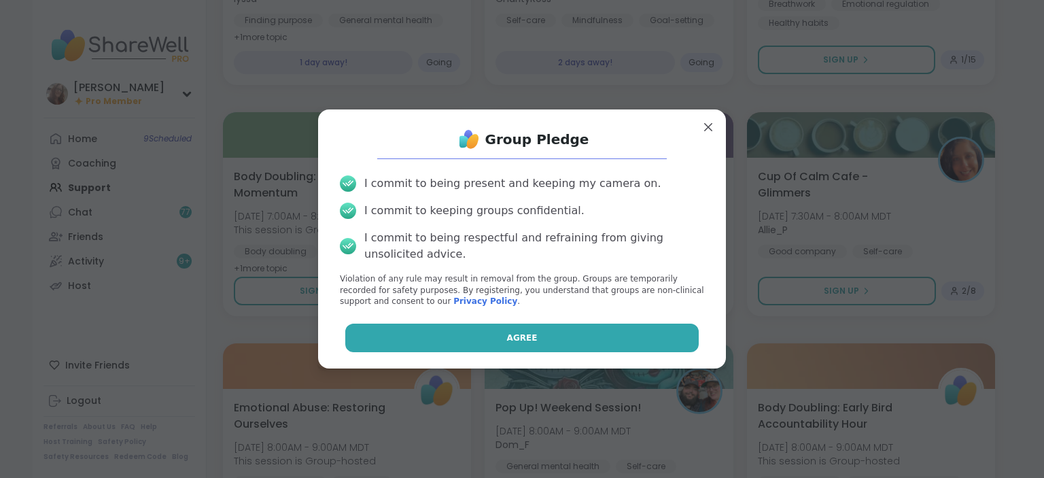
click at [665, 348] on button "Agree" at bounding box center [522, 337] width 354 height 29
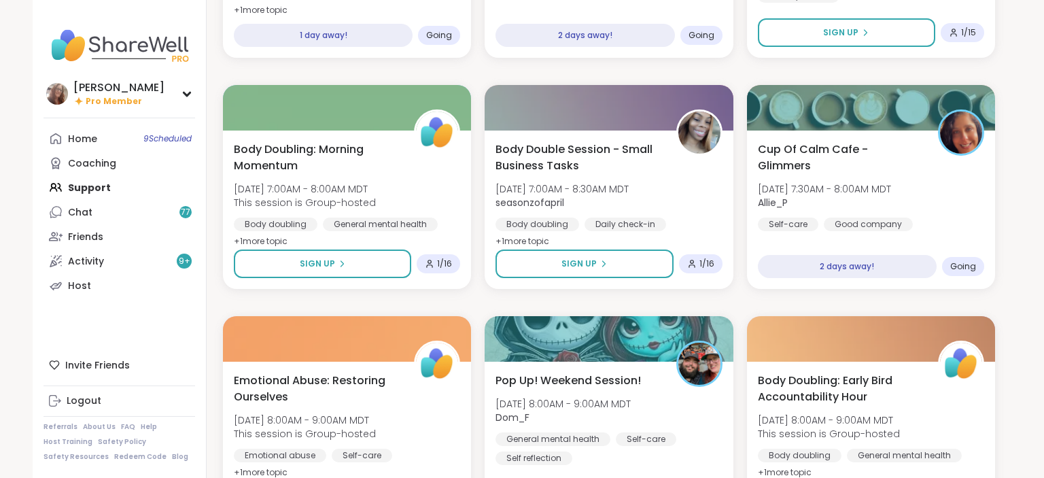
scroll to position [6105, 0]
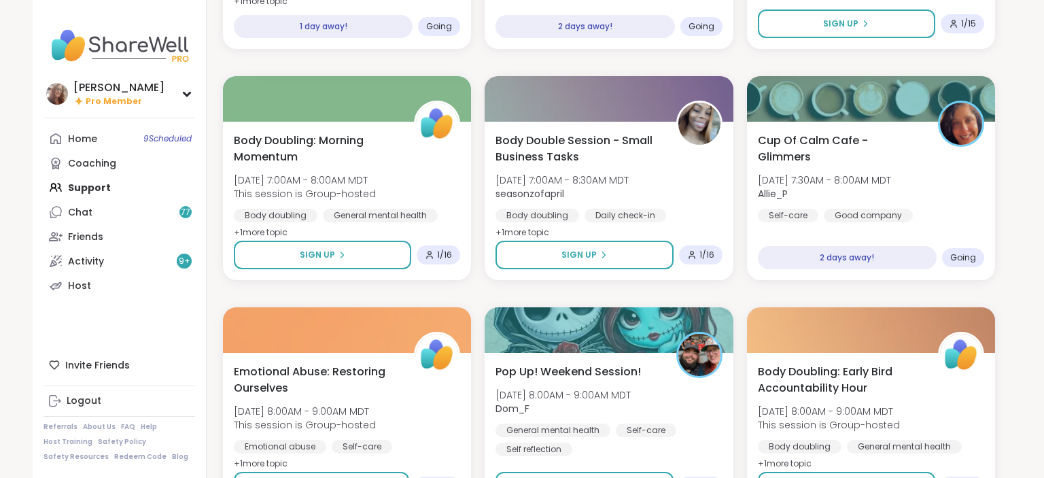
click at [959, 328] on div at bounding box center [871, 330] width 248 height 46
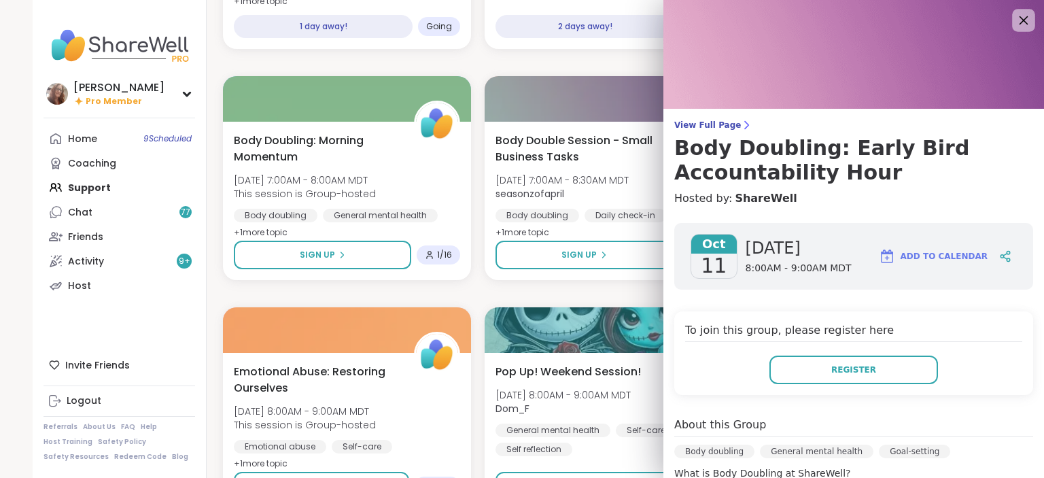
click at [1023, 22] on icon at bounding box center [1022, 20] width 17 height 17
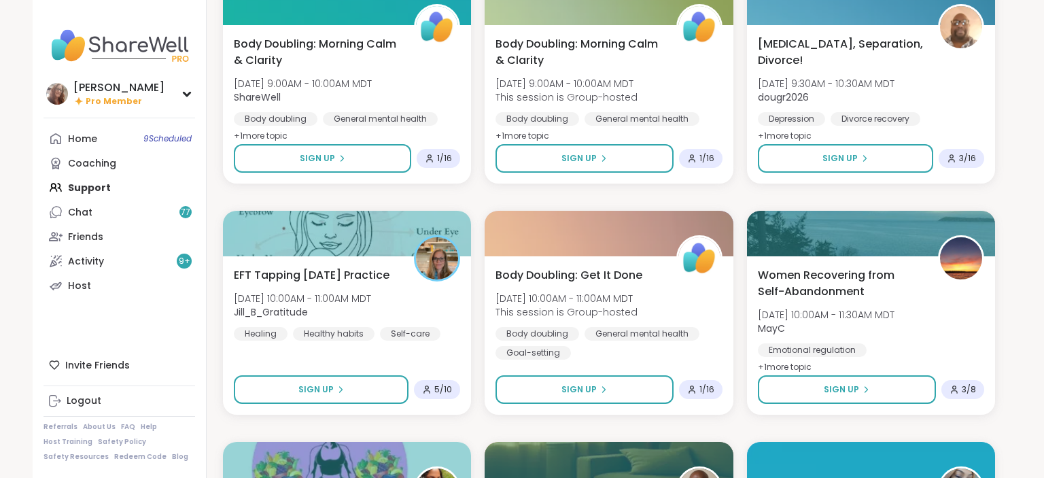
scroll to position [6930, 0]
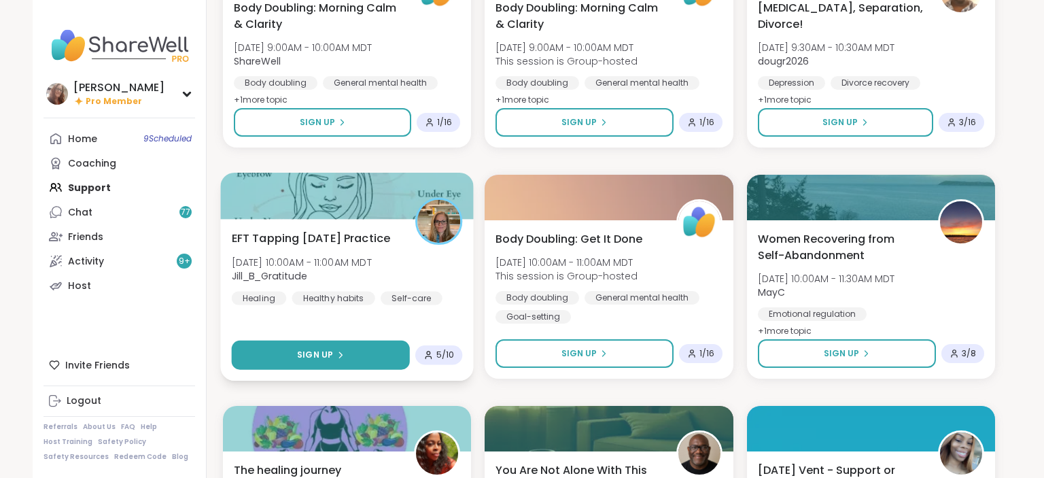
click at [340, 357] on icon at bounding box center [340, 355] width 8 height 8
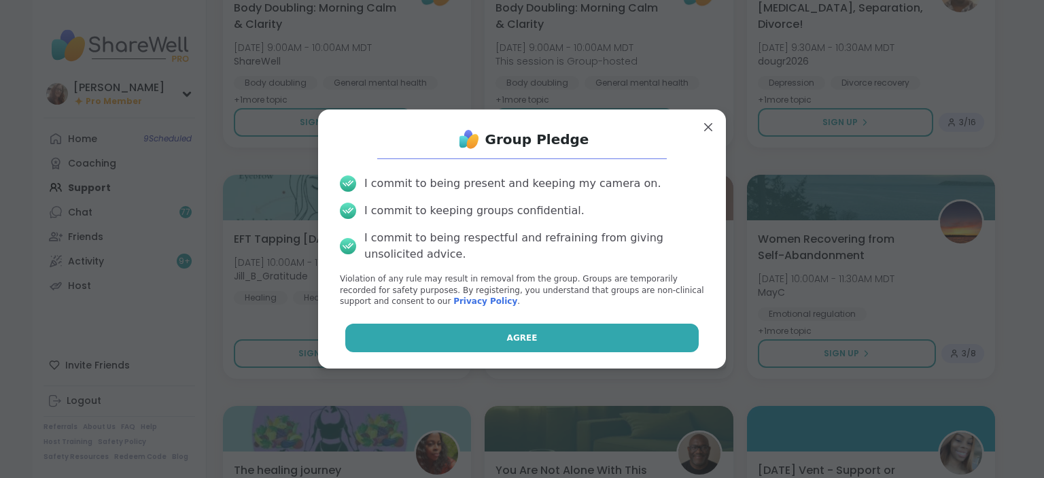
click at [430, 342] on button "Agree" at bounding box center [522, 337] width 354 height 29
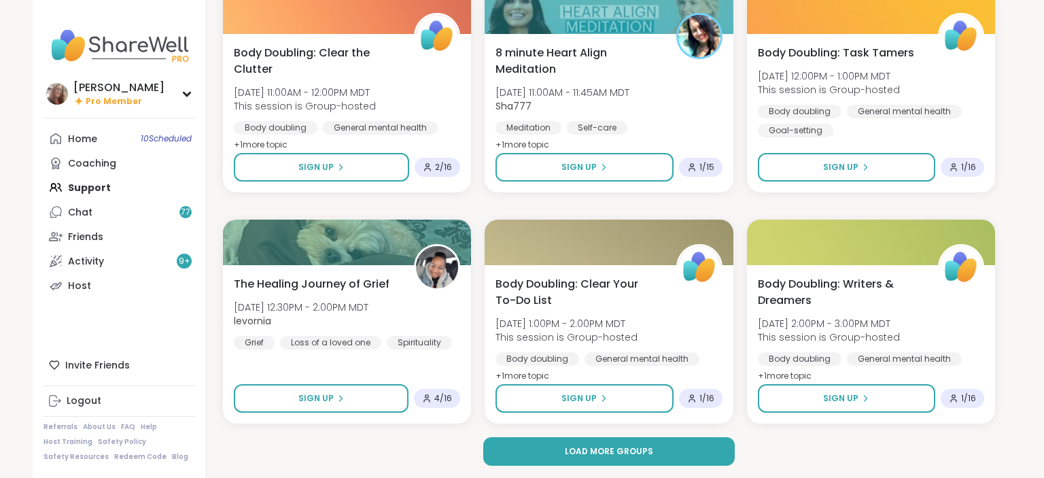
scroll to position [7579, 0]
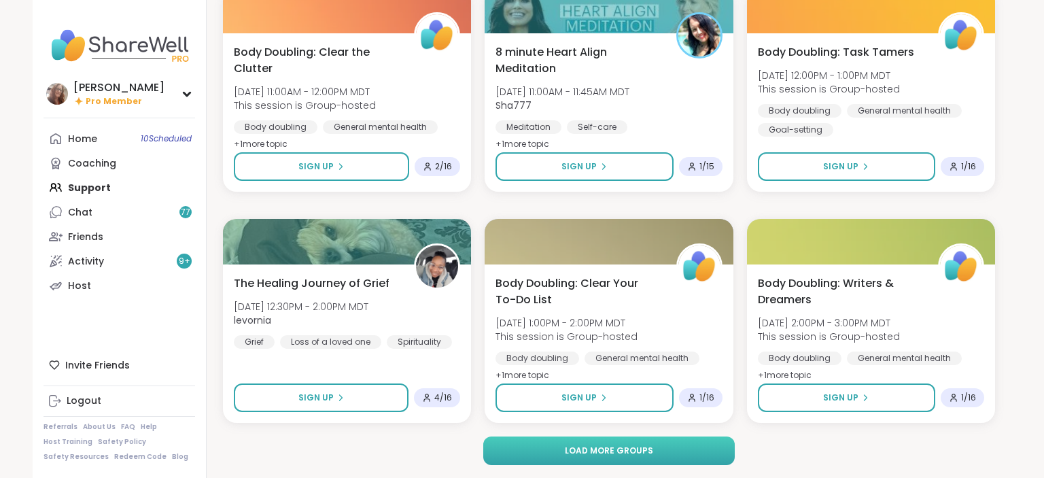
click at [660, 446] on button "Load more groups" at bounding box center [609, 450] width 252 height 29
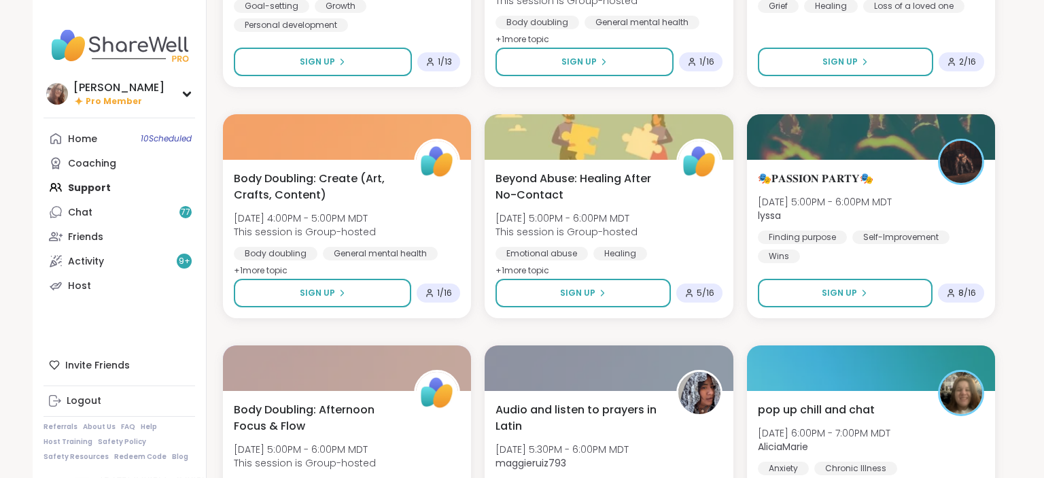
scroll to position [8153, 0]
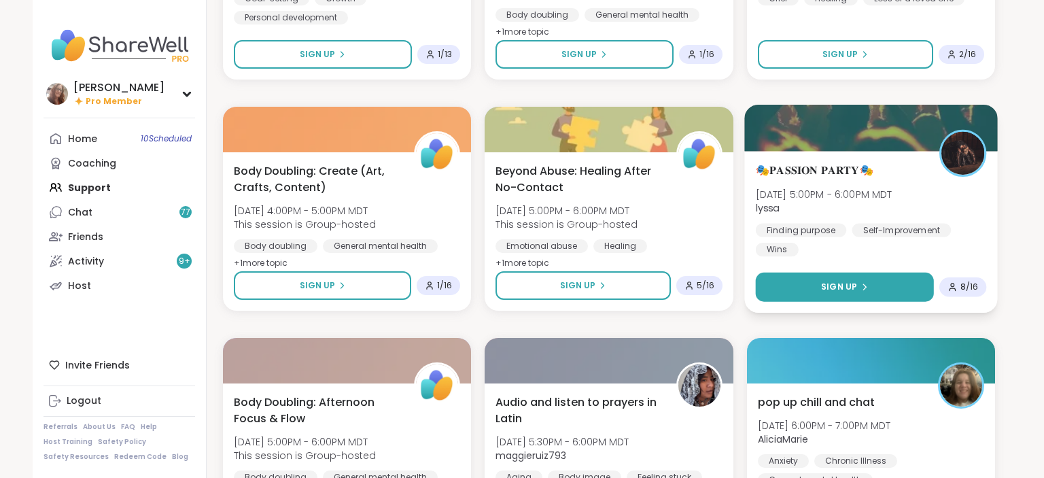
click at [817, 282] on button "Sign Up" at bounding box center [844, 286] width 178 height 29
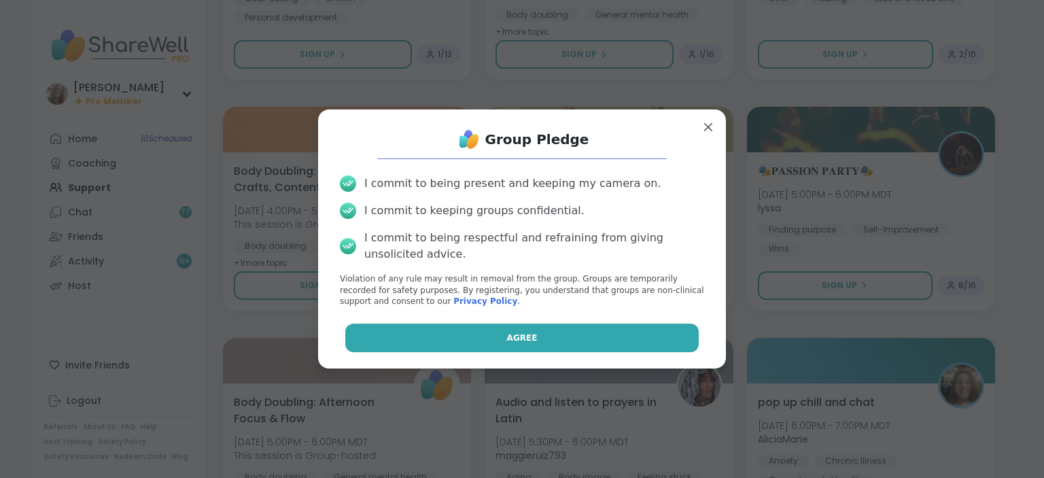
click at [644, 334] on button "Agree" at bounding box center [522, 337] width 354 height 29
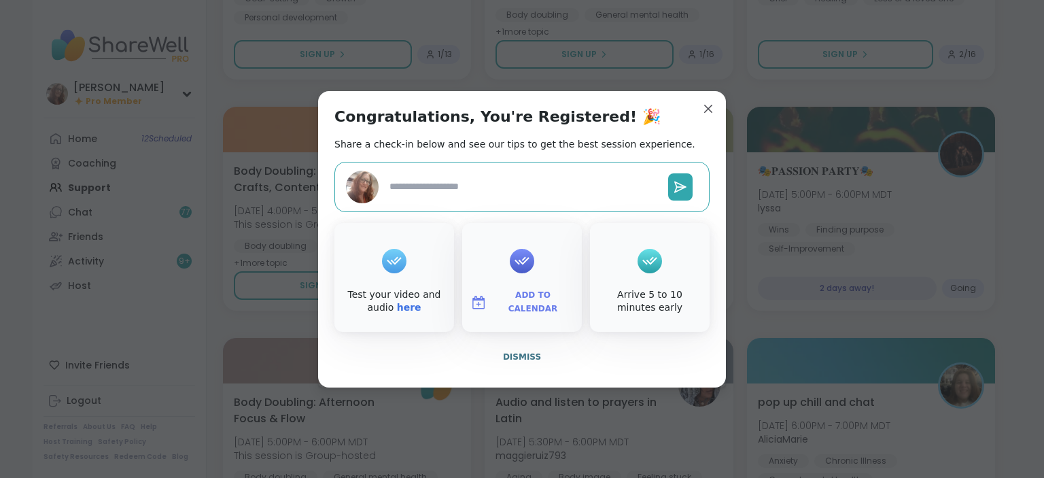
type textarea "*"
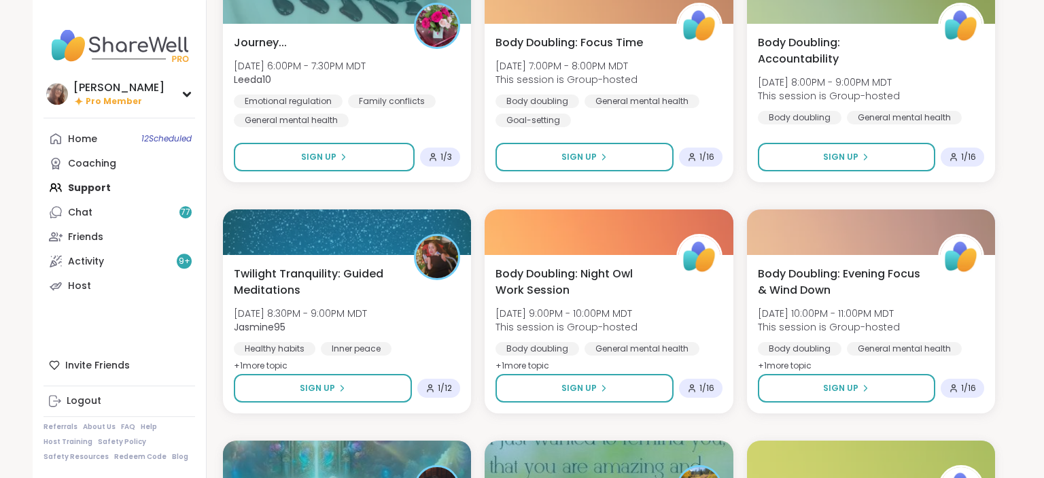
scroll to position [8978, 0]
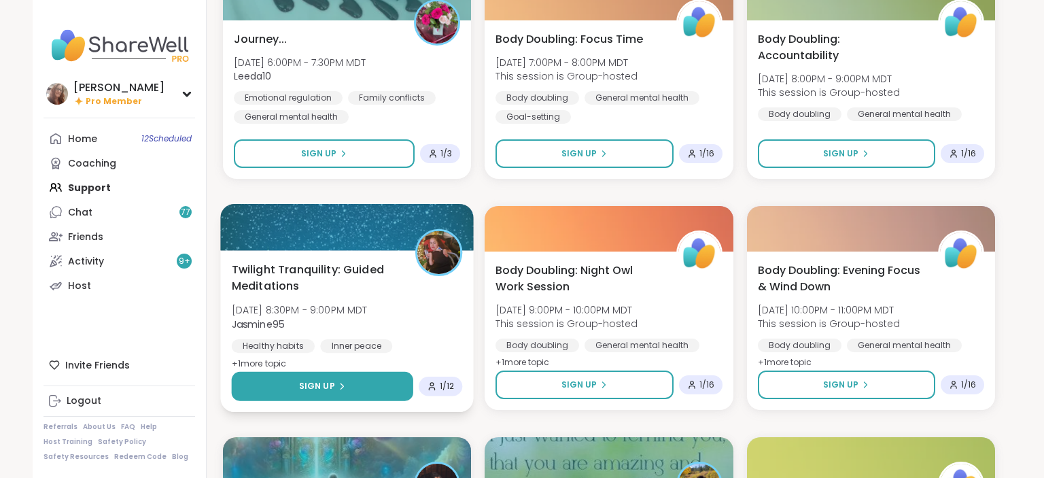
click at [382, 379] on button "Sign Up" at bounding box center [323, 386] width 182 height 29
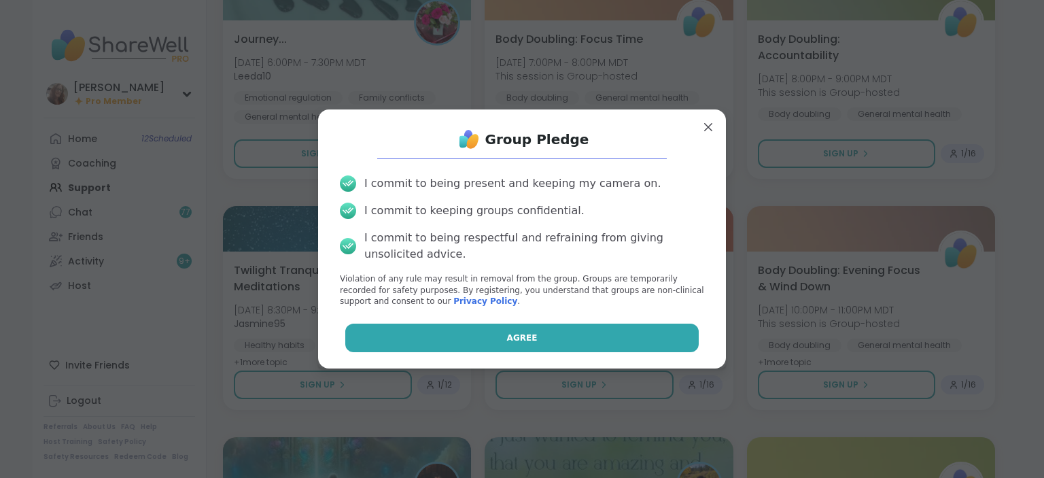
click at [440, 334] on button "Agree" at bounding box center [522, 337] width 354 height 29
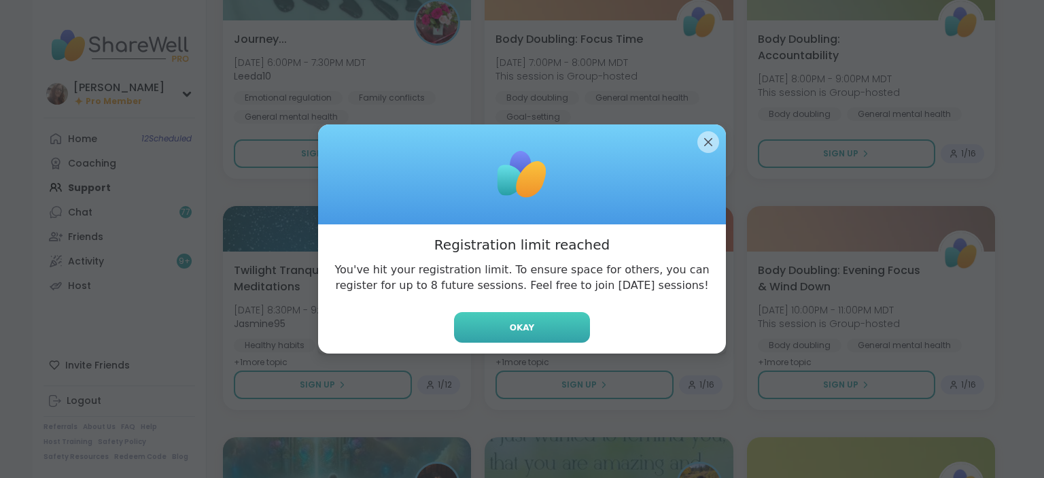
click at [484, 334] on button "Okay" at bounding box center [522, 327] width 136 height 31
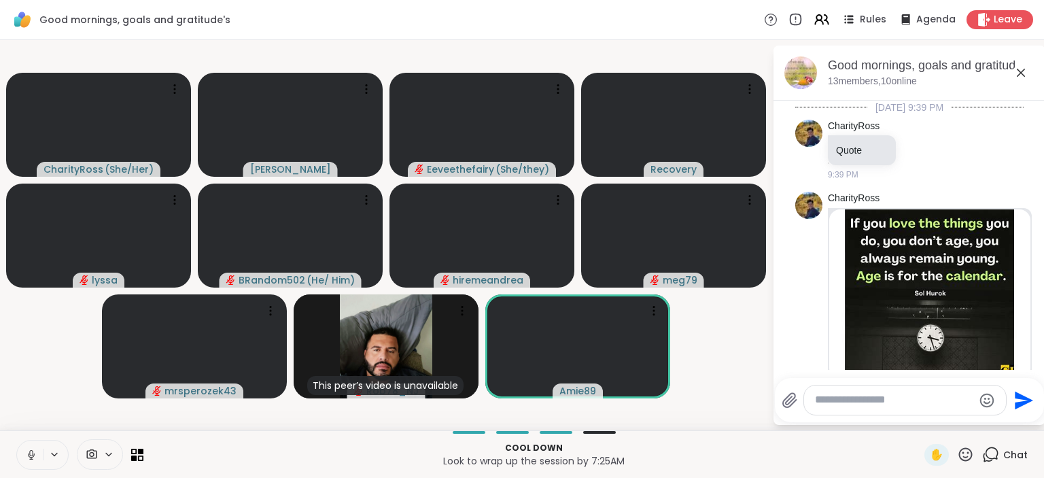
scroll to position [1998, 0]
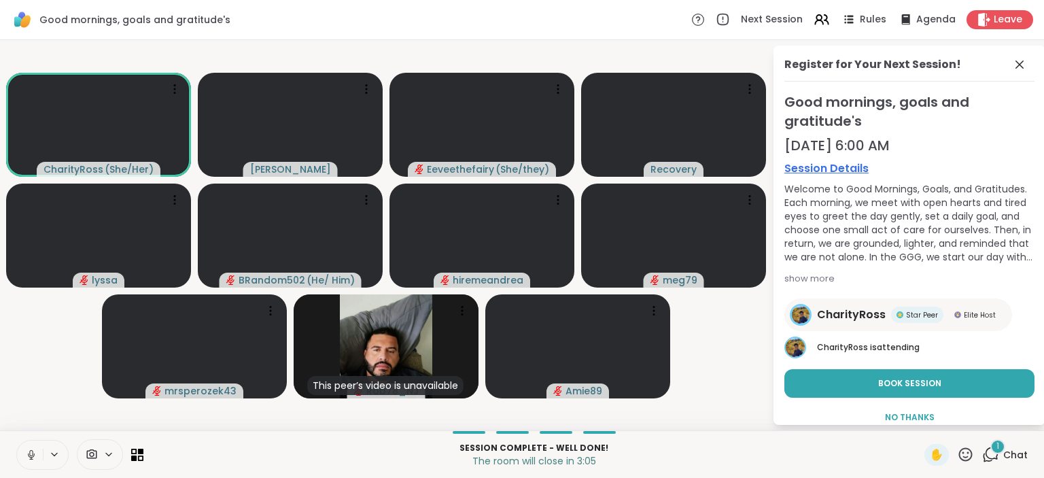
click at [26, 449] on icon at bounding box center [31, 454] width 12 height 12
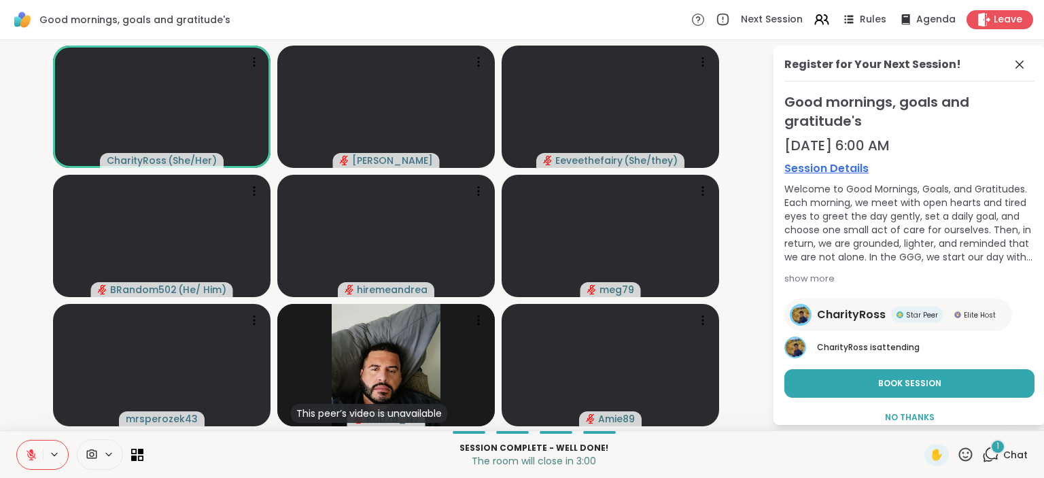
click at [32, 448] on icon at bounding box center [31, 454] width 12 height 12
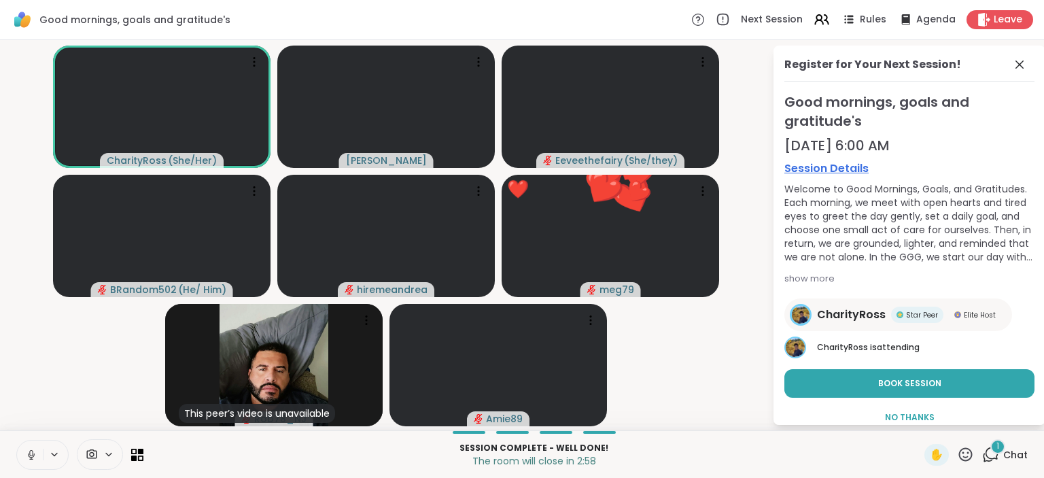
click at [32, 448] on icon at bounding box center [31, 454] width 12 height 12
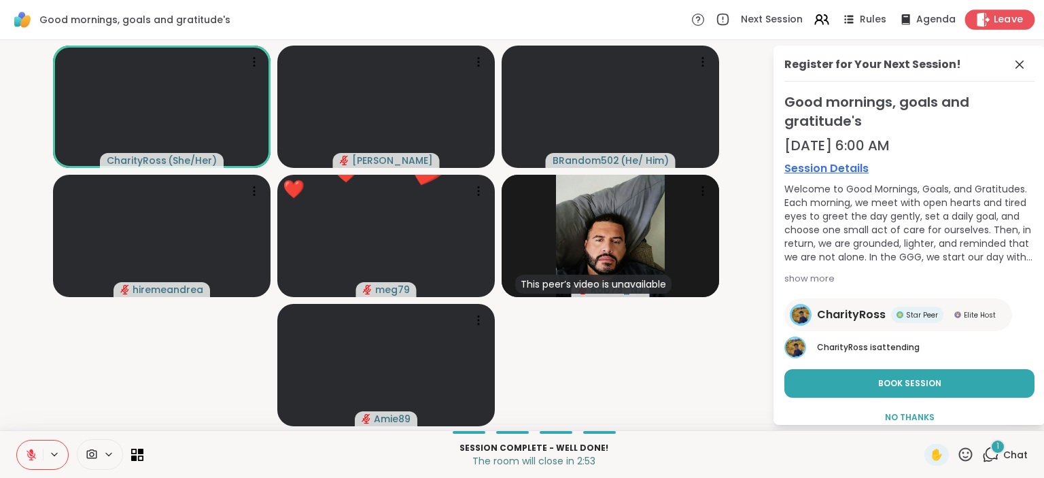
click at [1004, 15] on span "Leave" at bounding box center [1008, 20] width 30 height 14
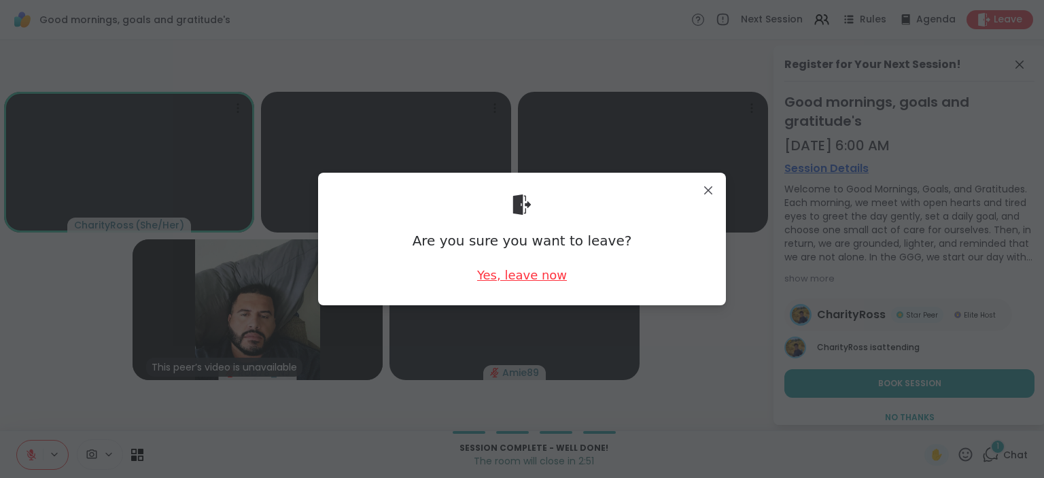
click at [556, 273] on div "Yes, leave now" at bounding box center [522, 274] width 90 height 17
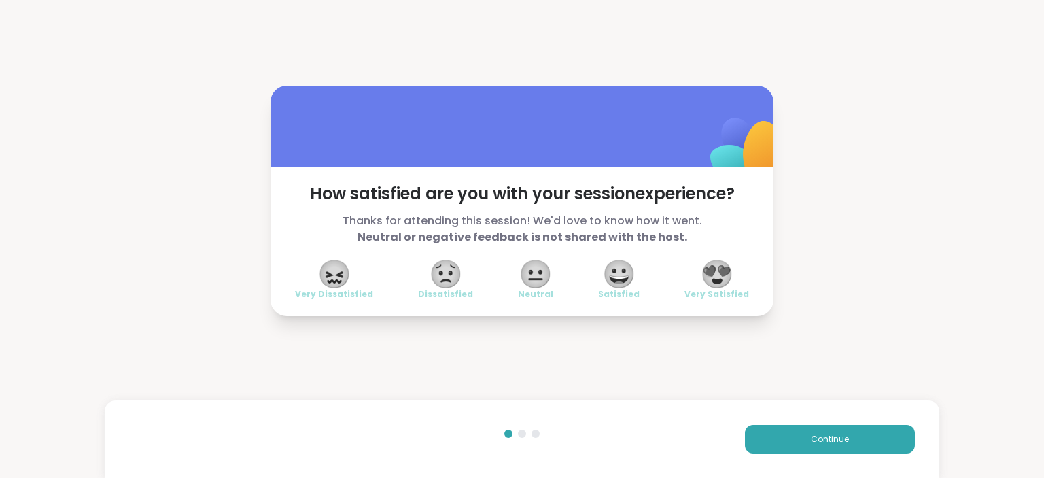
click at [730, 273] on span "😍" at bounding box center [717, 274] width 34 height 24
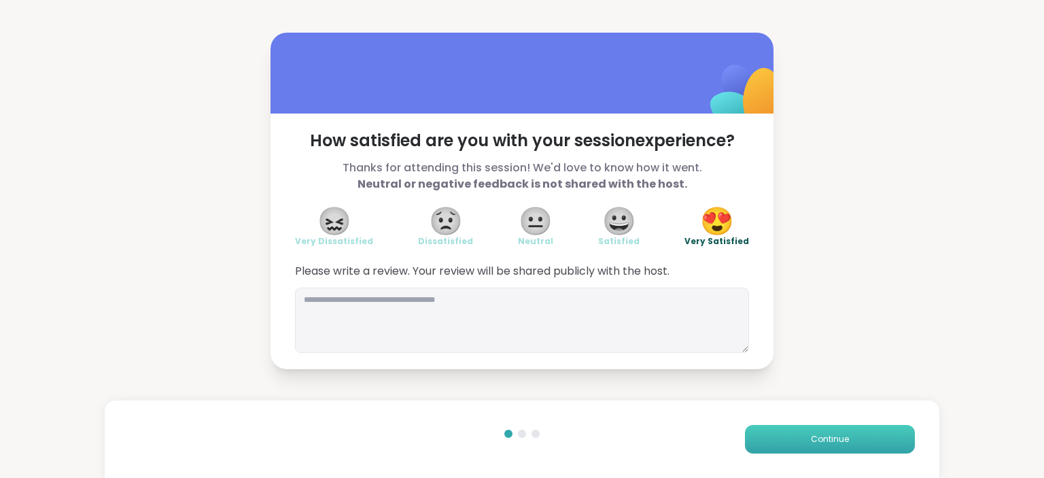
click at [883, 433] on button "Continue" at bounding box center [830, 439] width 170 height 29
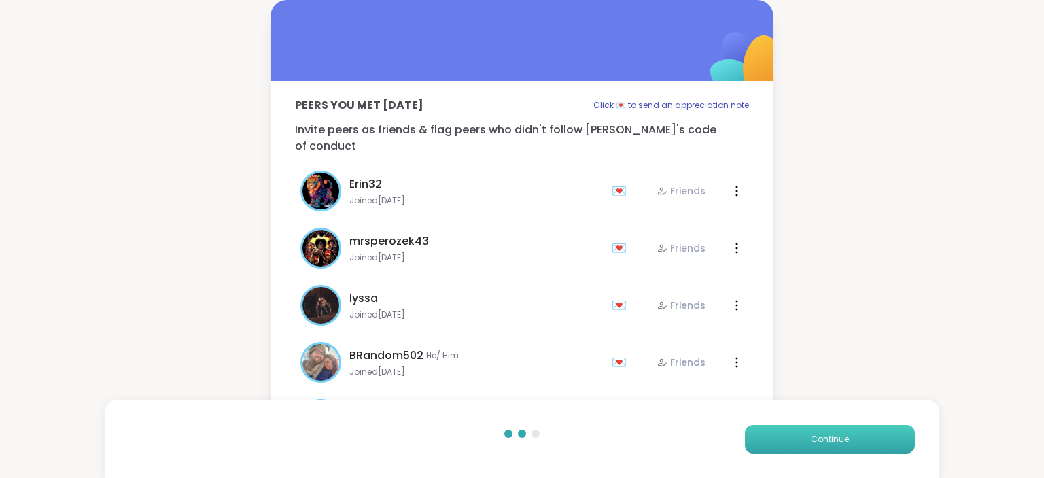
click at [883, 433] on button "Continue" at bounding box center [830, 439] width 170 height 29
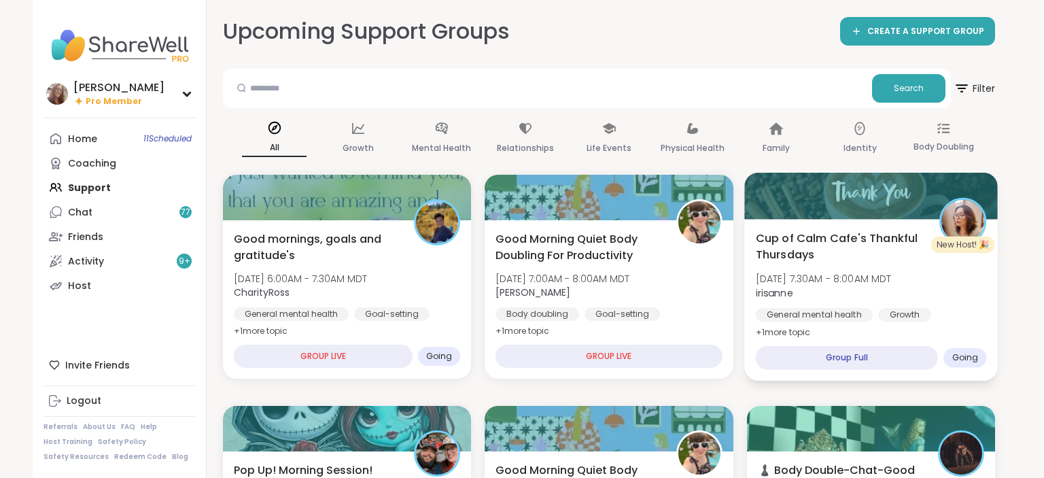
click at [879, 239] on span "Cup of Calm Cafe's Thankful Thursdays" at bounding box center [839, 246] width 169 height 33
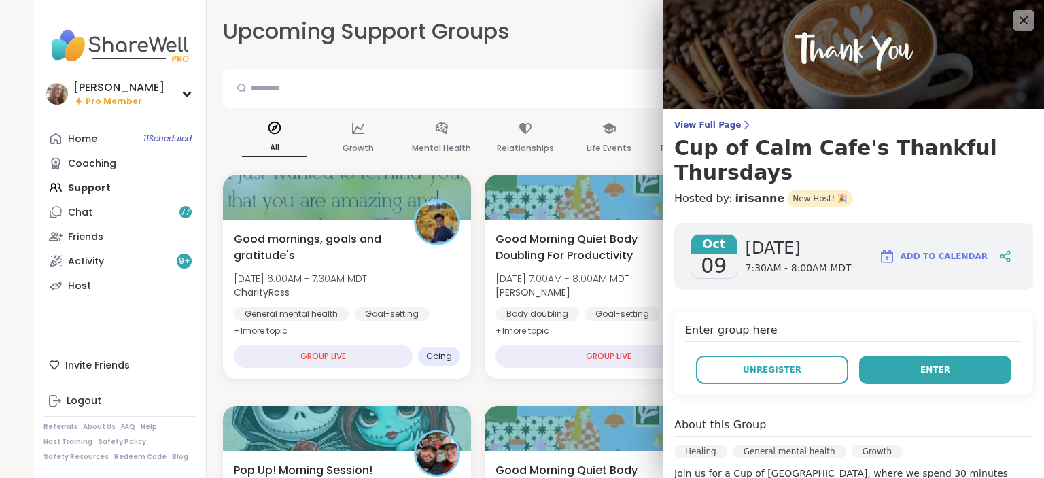
click at [901, 355] on button "Enter" at bounding box center [935, 369] width 152 height 29
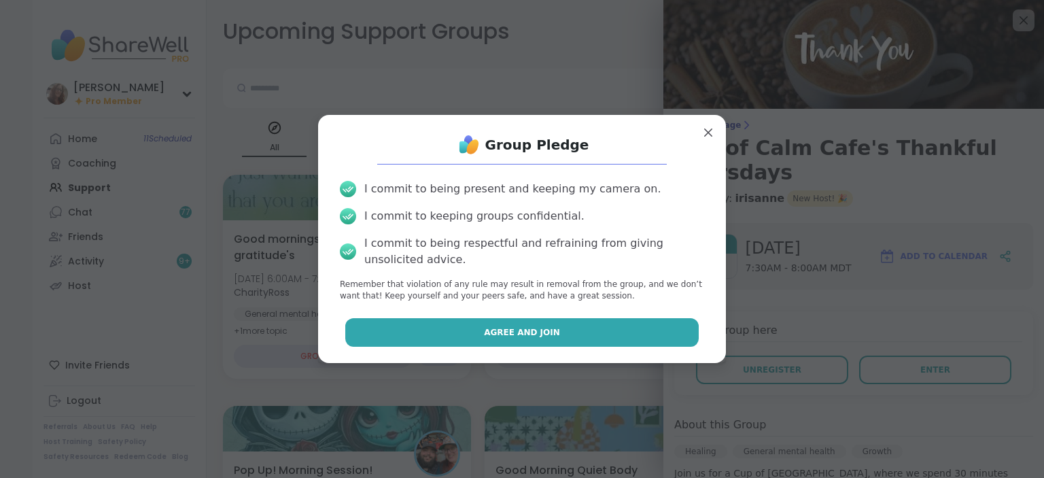
click at [675, 325] on button "Agree and Join" at bounding box center [522, 332] width 354 height 29
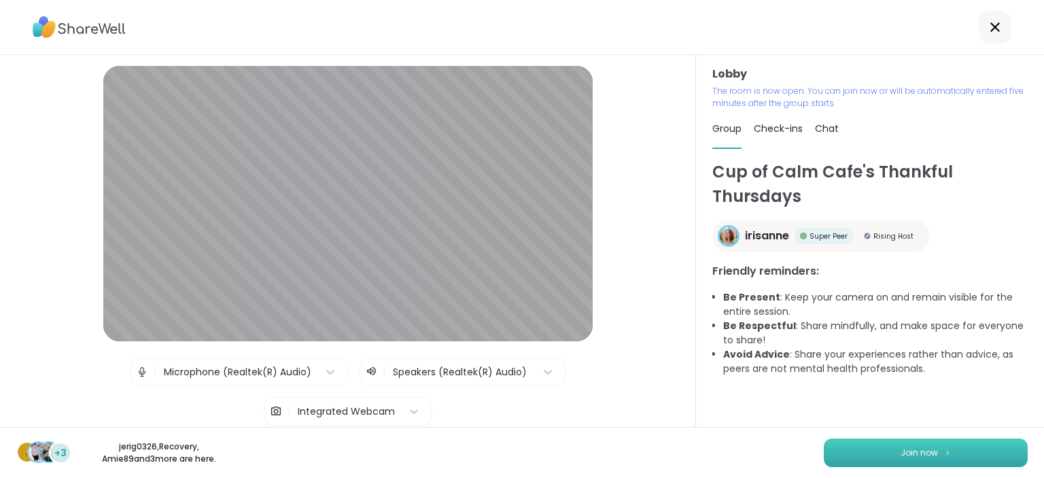
click at [926, 453] on span "Join now" at bounding box center [918, 452] width 37 height 12
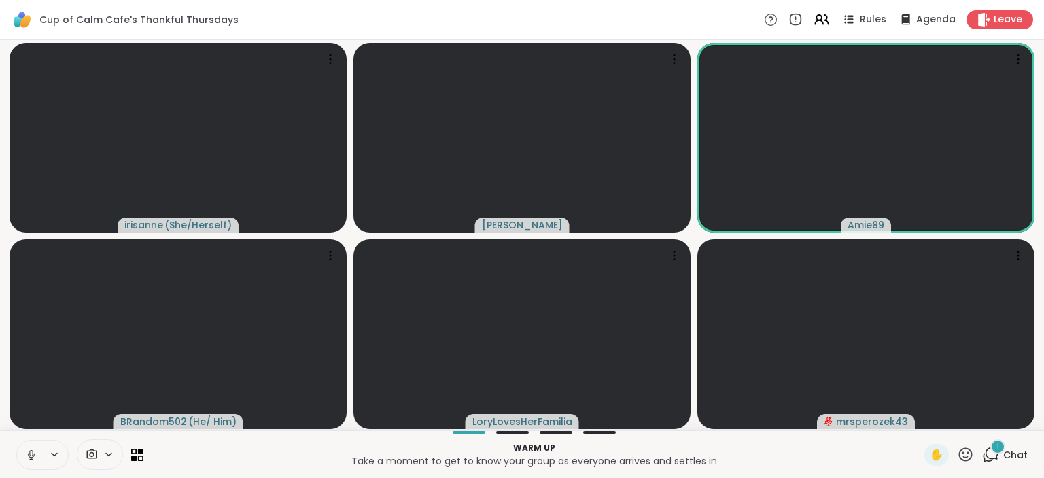
click at [32, 459] on icon at bounding box center [31, 454] width 12 height 12
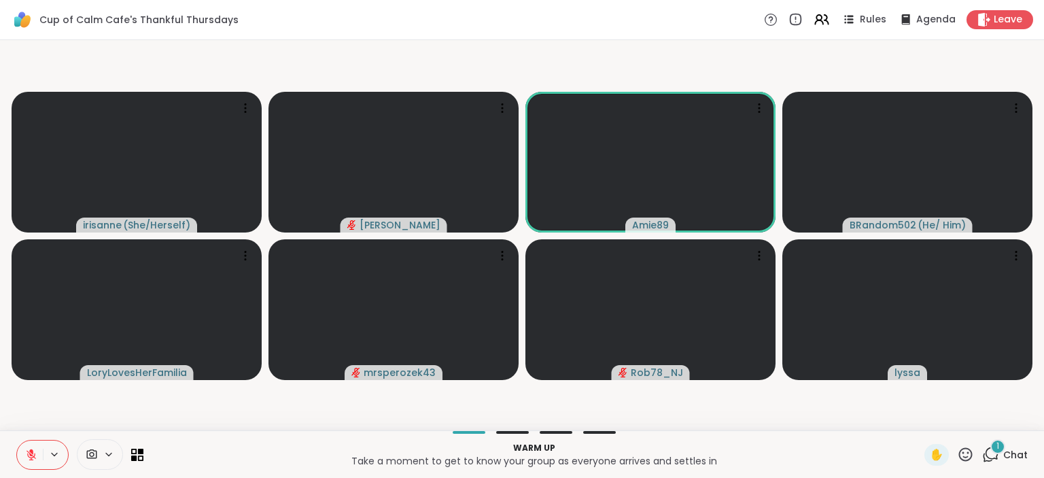
click at [33, 463] on button at bounding box center [30, 454] width 26 height 29
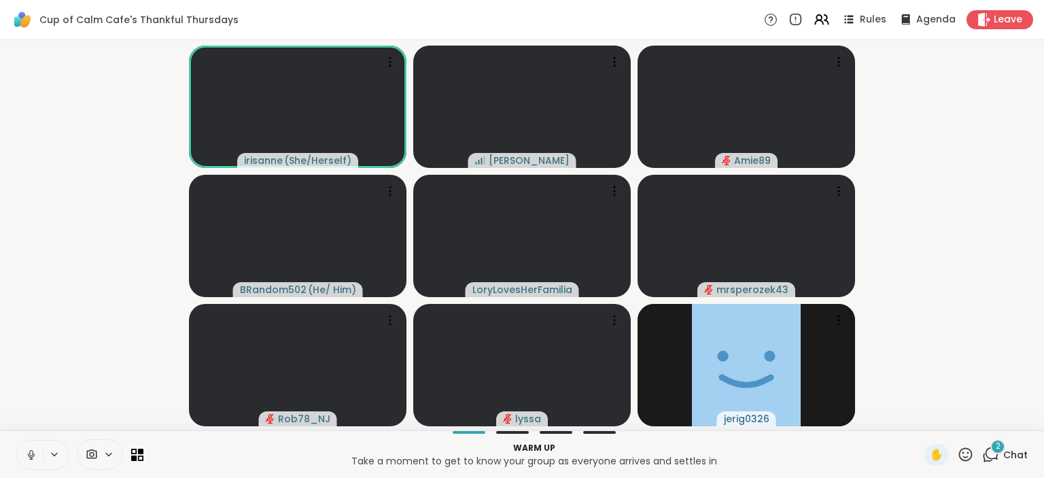
click at [29, 457] on icon at bounding box center [31, 454] width 12 height 12
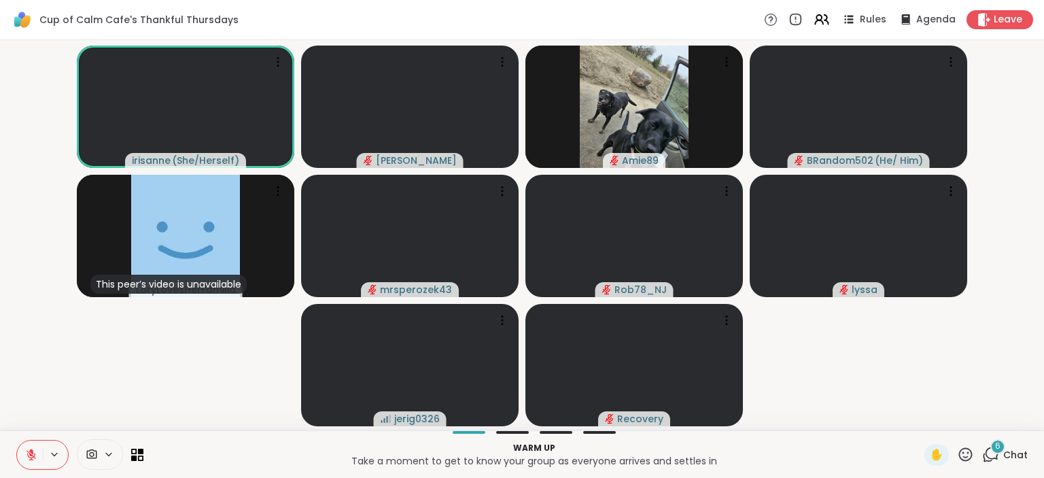
click at [997, 455] on icon at bounding box center [991, 453] width 13 height 12
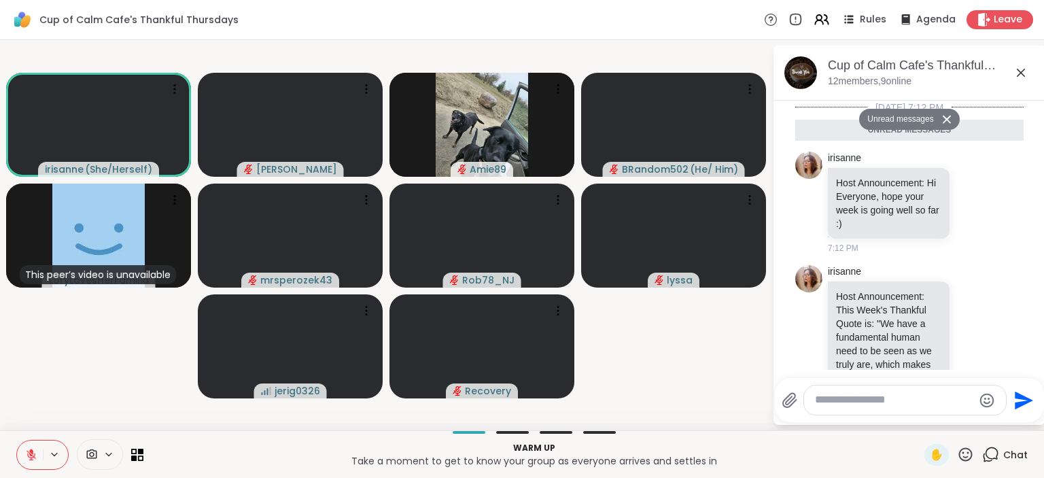
click at [906, 402] on textarea "Type your message" at bounding box center [894, 400] width 158 height 14
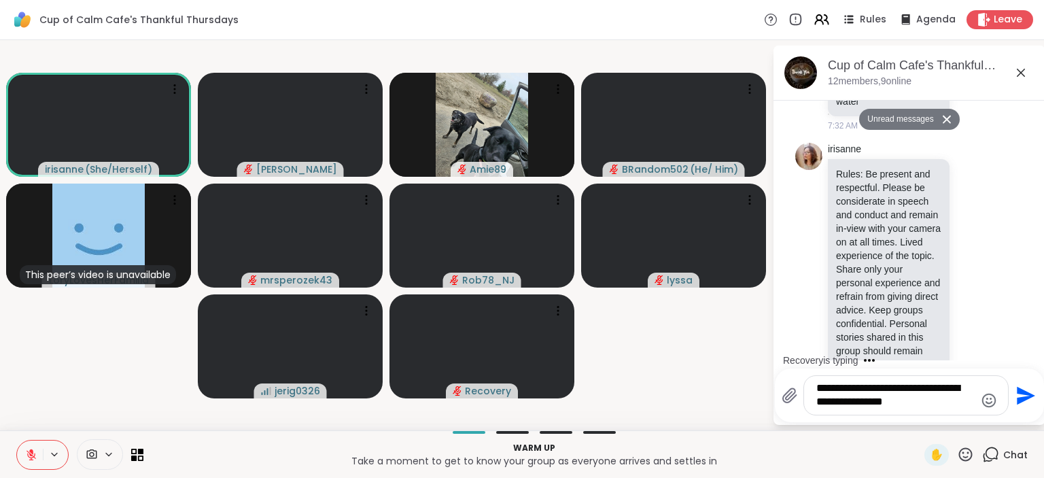
type textarea "**********"
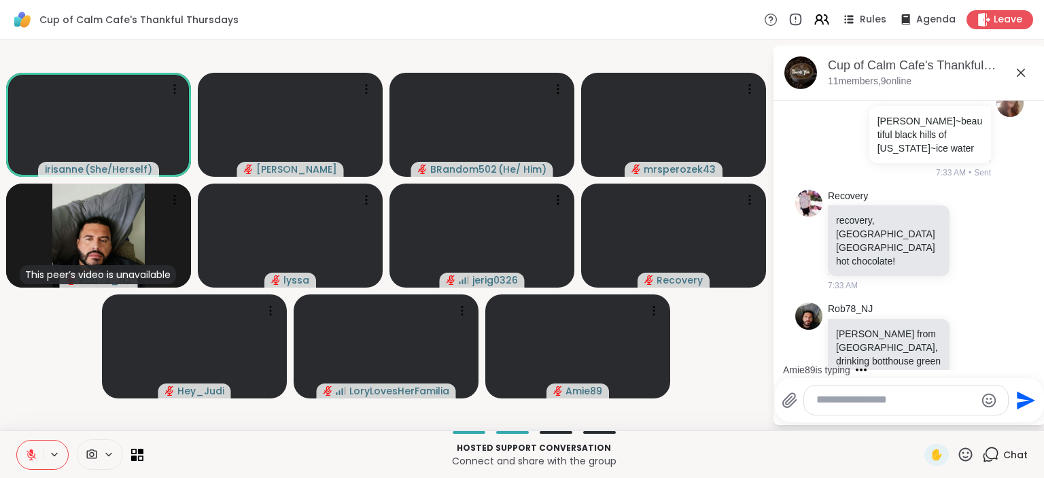
scroll to position [1824, 0]
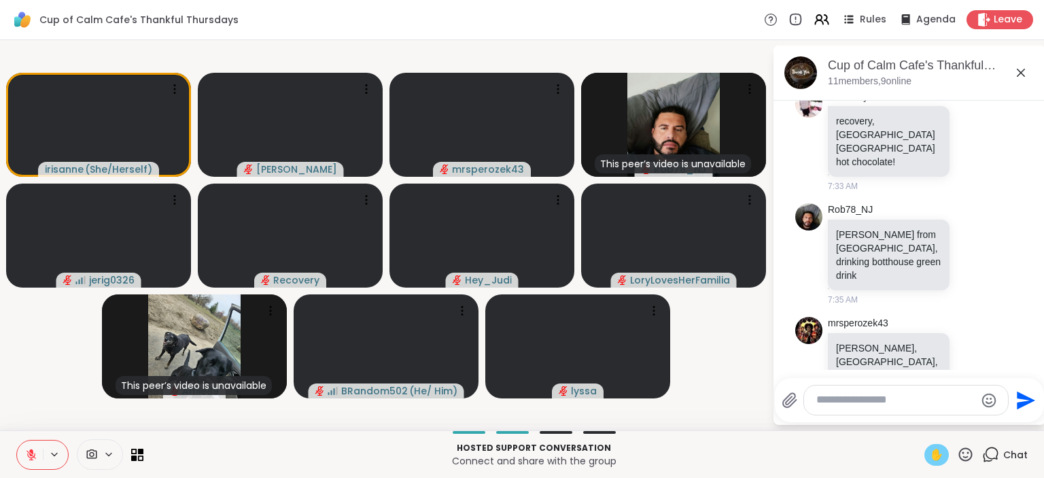
click at [932, 448] on span "✋" at bounding box center [936, 454] width 14 height 16
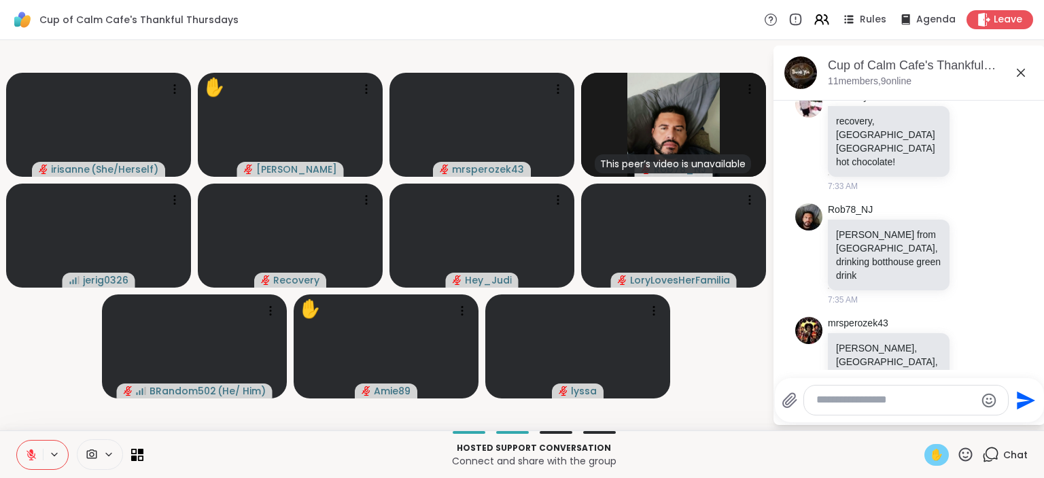
click at [29, 448] on button at bounding box center [30, 454] width 26 height 29
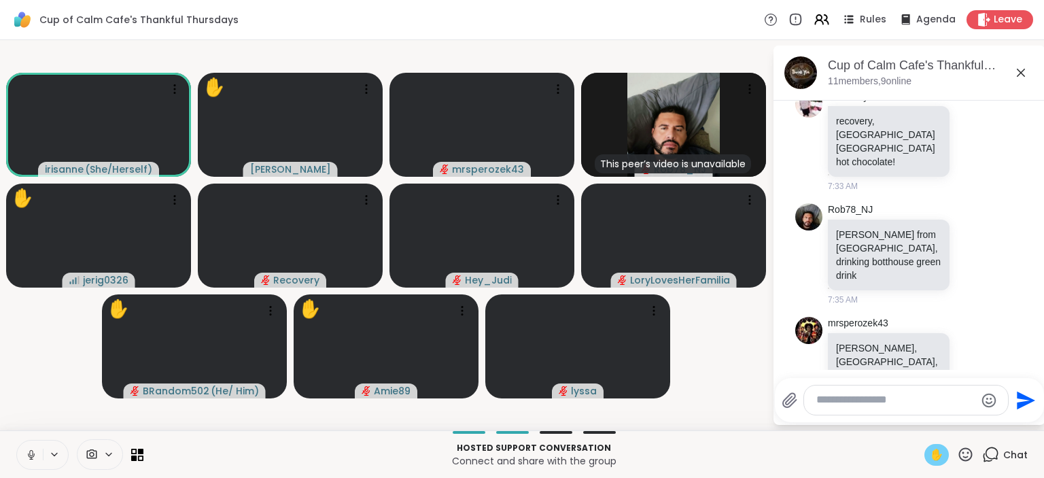
click at [932, 450] on span "✋" at bounding box center [936, 454] width 14 height 16
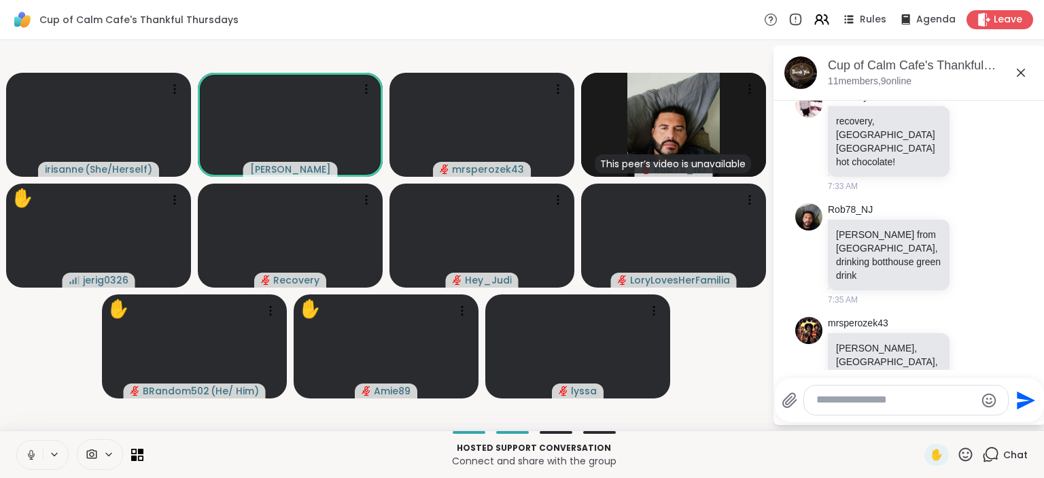
click at [29, 451] on icon at bounding box center [31, 454] width 12 height 12
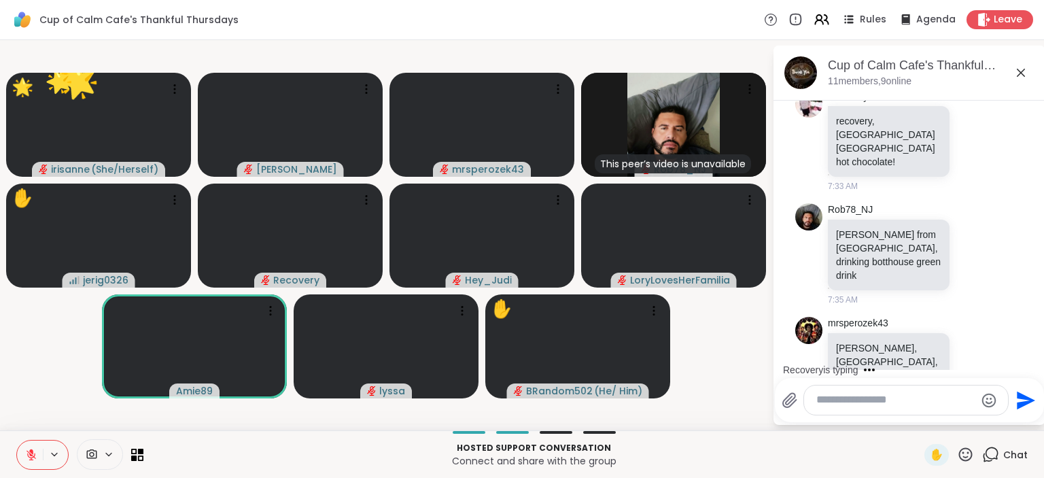
click at [968, 456] on icon at bounding box center [965, 454] width 17 height 17
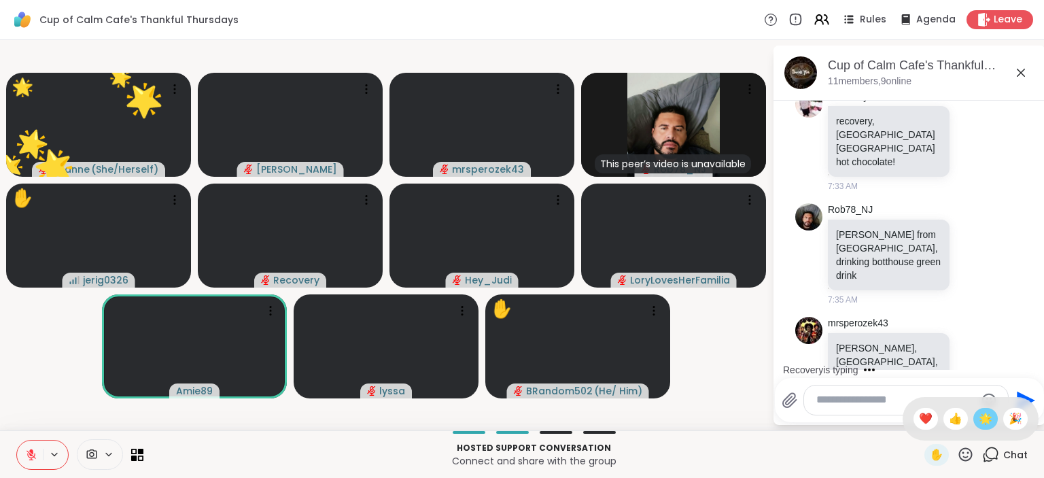
click at [989, 414] on span "🌟" at bounding box center [985, 418] width 14 height 16
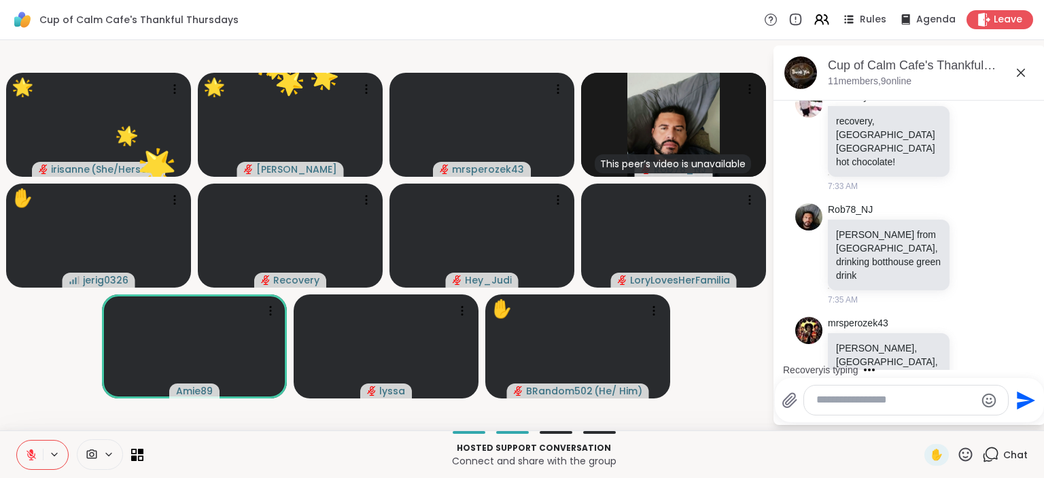
click at [963, 456] on icon at bounding box center [965, 454] width 17 height 17
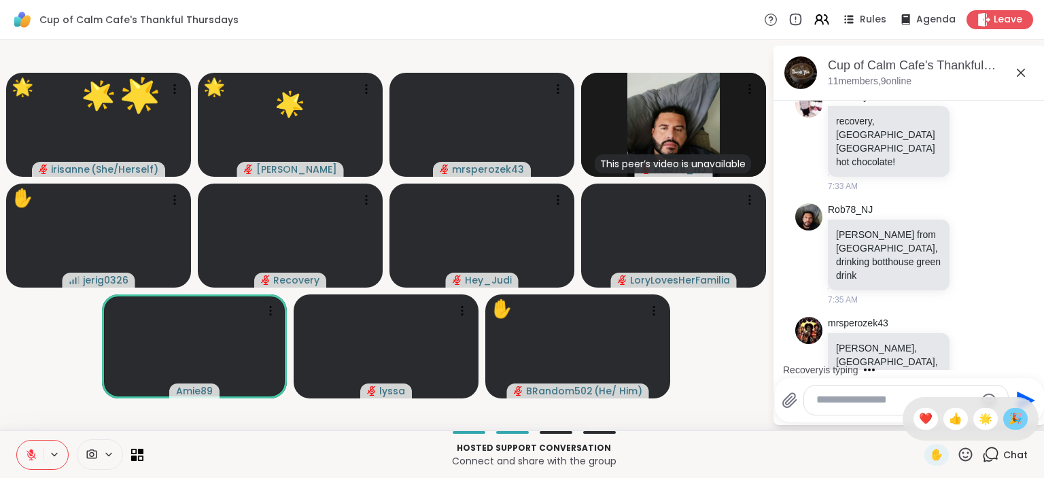
click at [1011, 412] on span "🎉" at bounding box center [1015, 418] width 14 height 16
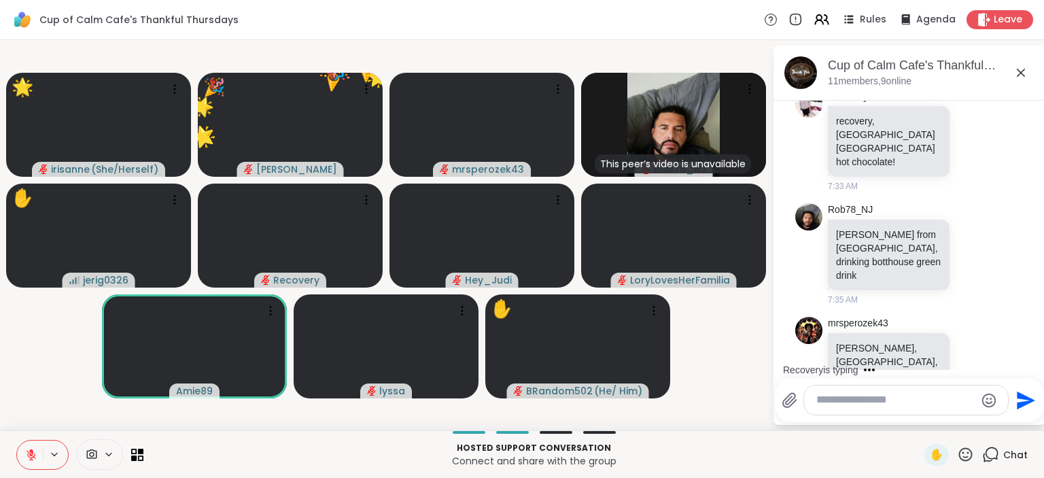
click at [966, 453] on icon at bounding box center [965, 454] width 17 height 17
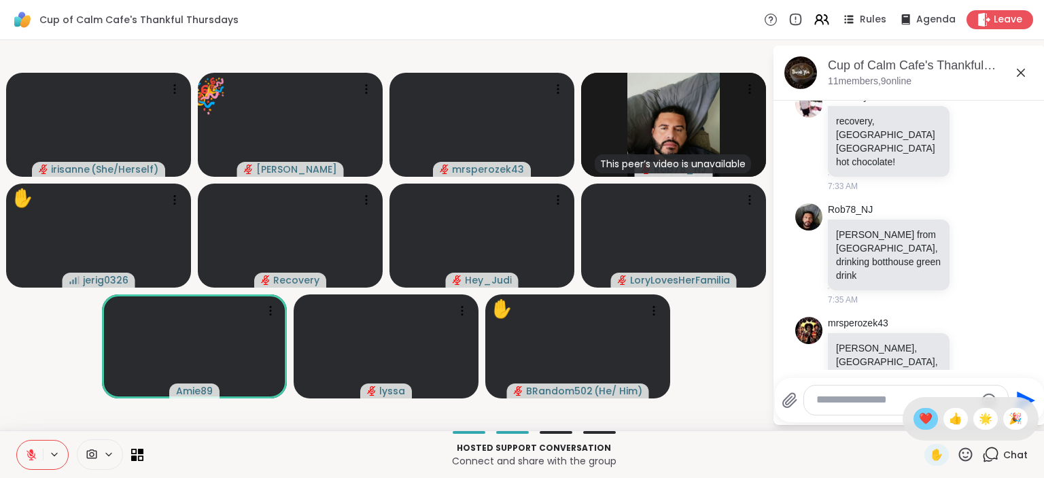
click at [919, 412] on span "❤️" at bounding box center [926, 418] width 14 height 16
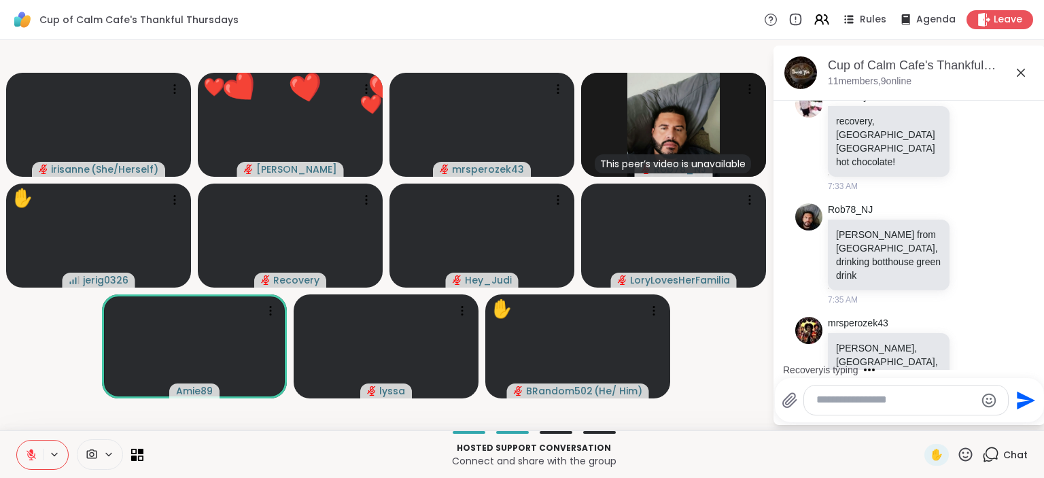
click at [969, 451] on icon at bounding box center [965, 454] width 17 height 17
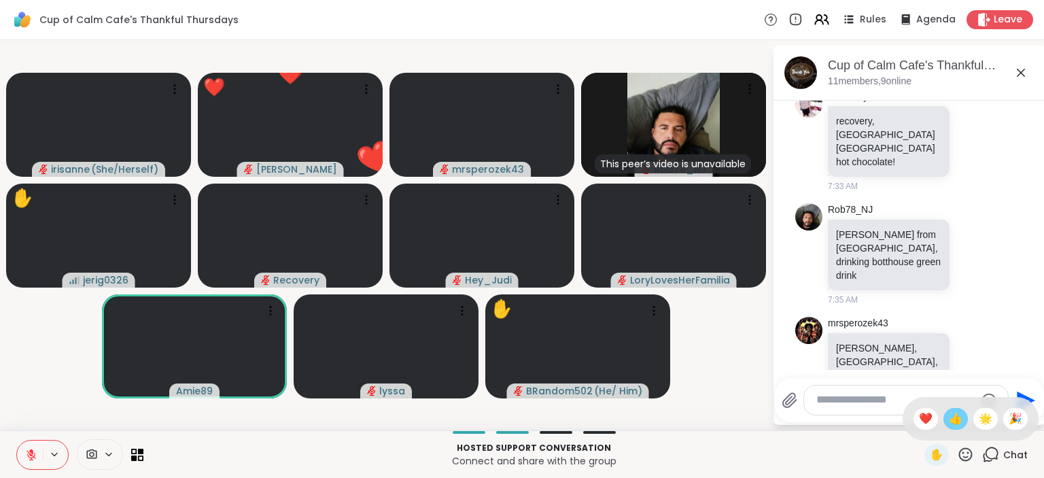
click at [956, 416] on span "👍" at bounding box center [956, 418] width 14 height 16
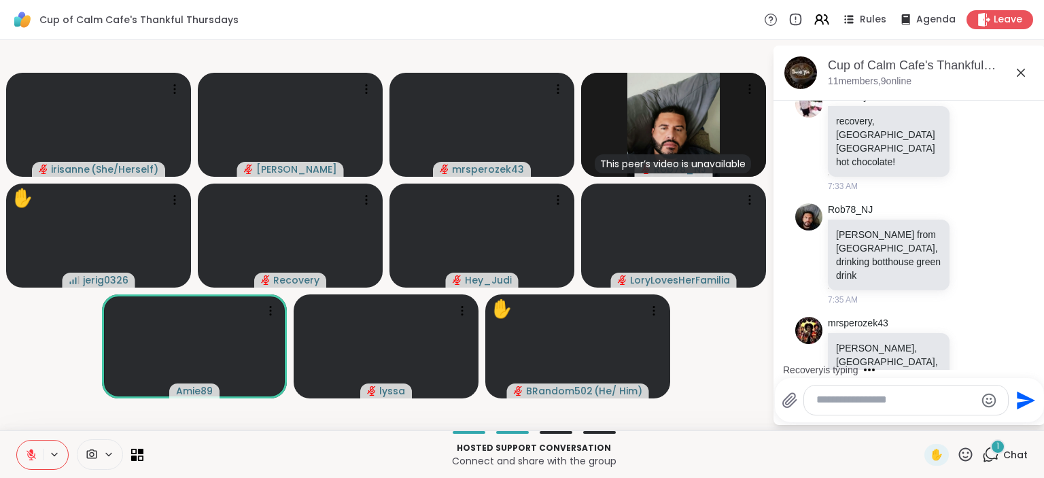
scroll to position [1991, 0]
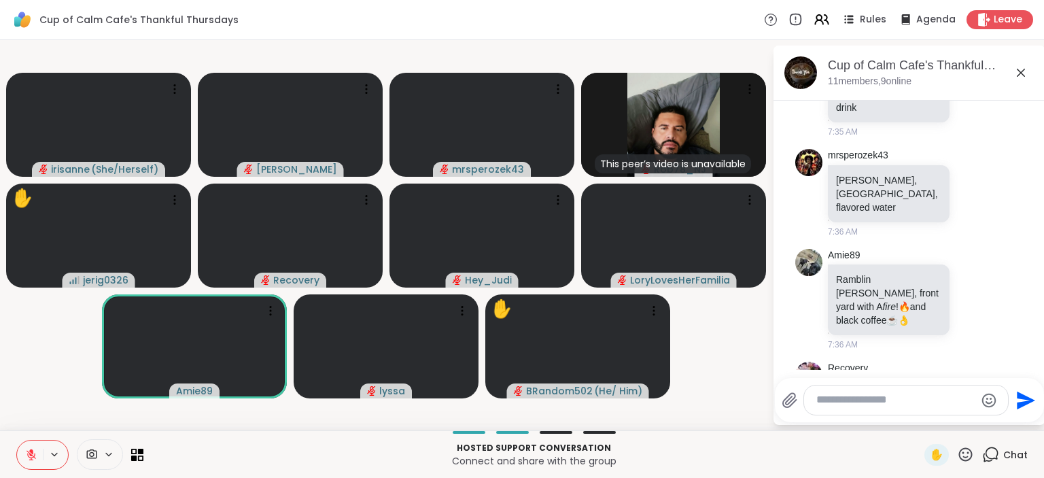
click at [965, 455] on icon at bounding box center [965, 454] width 17 height 17
click at [980, 423] on span "🌟" at bounding box center [985, 418] width 14 height 16
click at [958, 455] on icon at bounding box center [965, 454] width 17 height 17
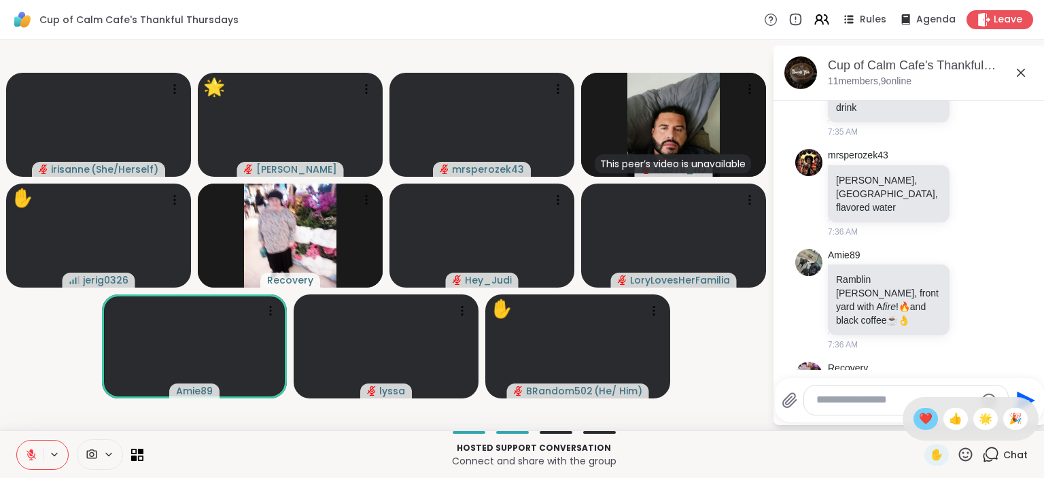
click at [919, 413] on span "❤️" at bounding box center [926, 418] width 14 height 16
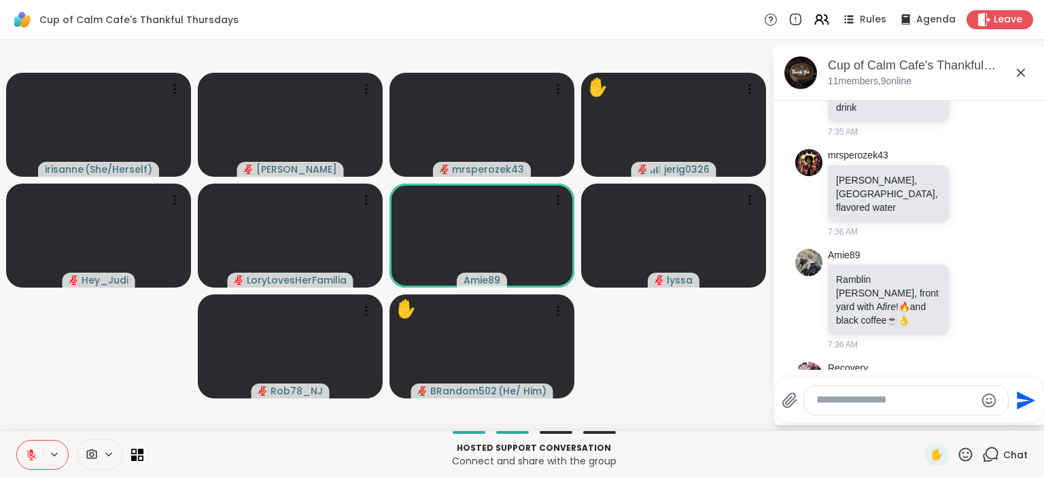
click at [900, 398] on textarea "Type your message" at bounding box center [895, 400] width 158 height 14
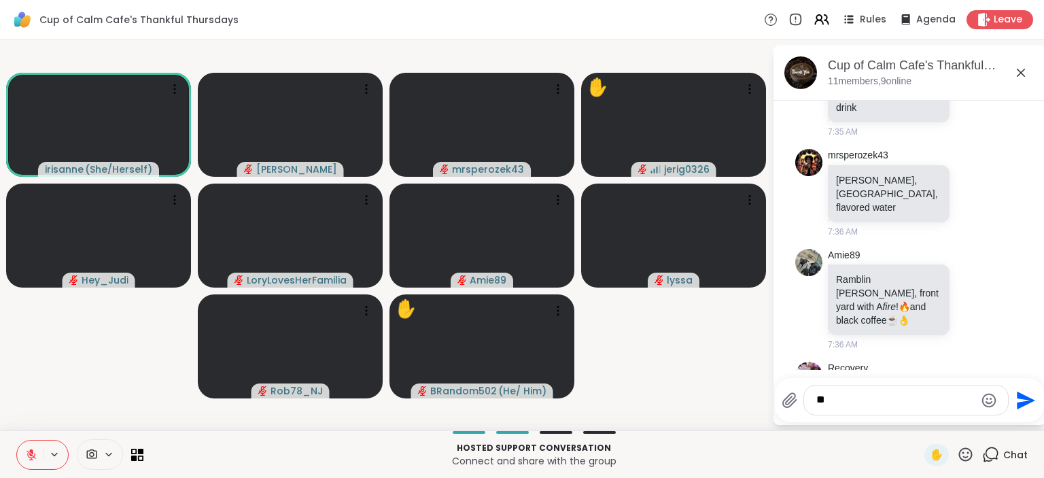
type textarea "*"
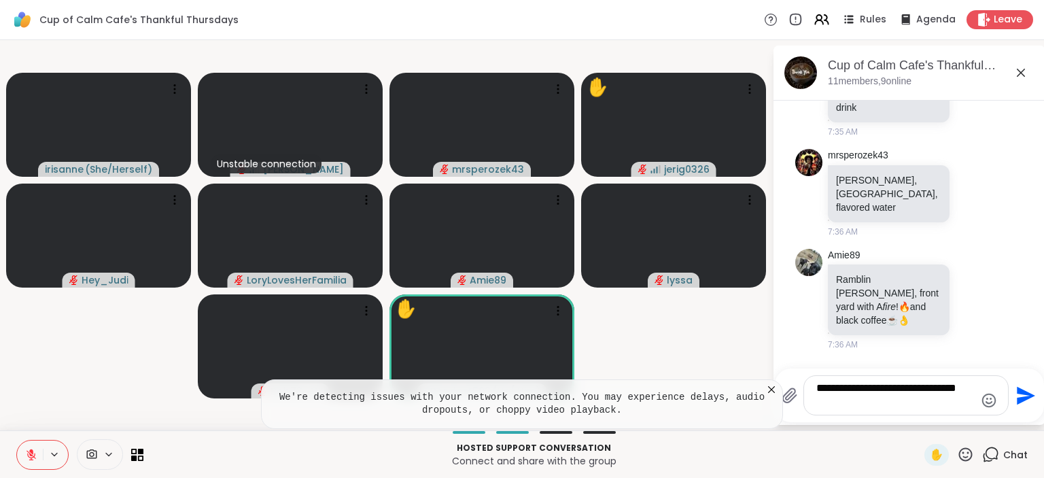
scroll to position [2019, 0]
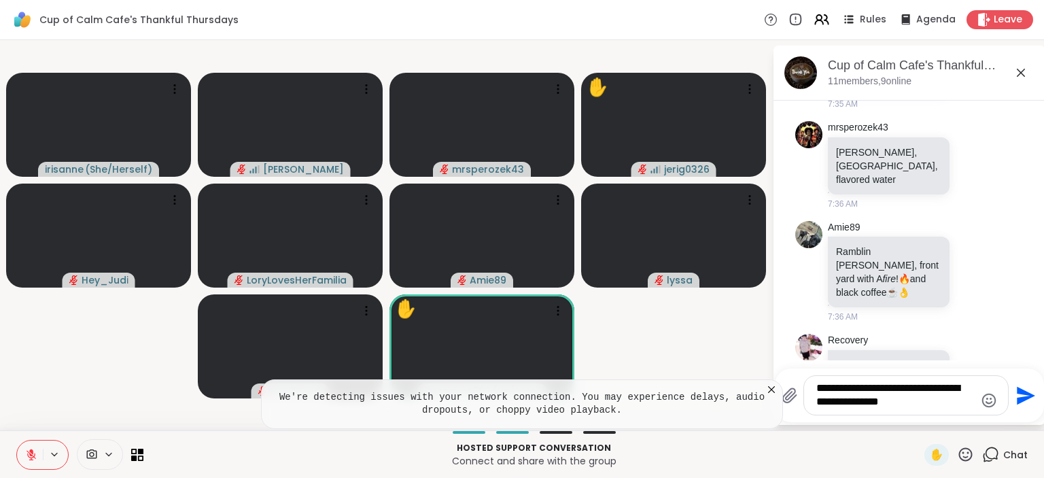
type textarea "**********"
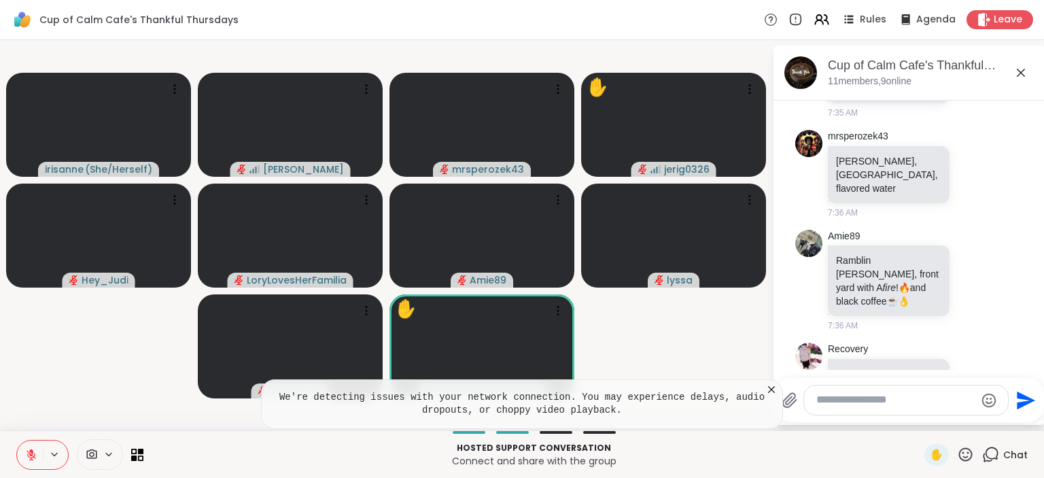
scroll to position [2110, 0]
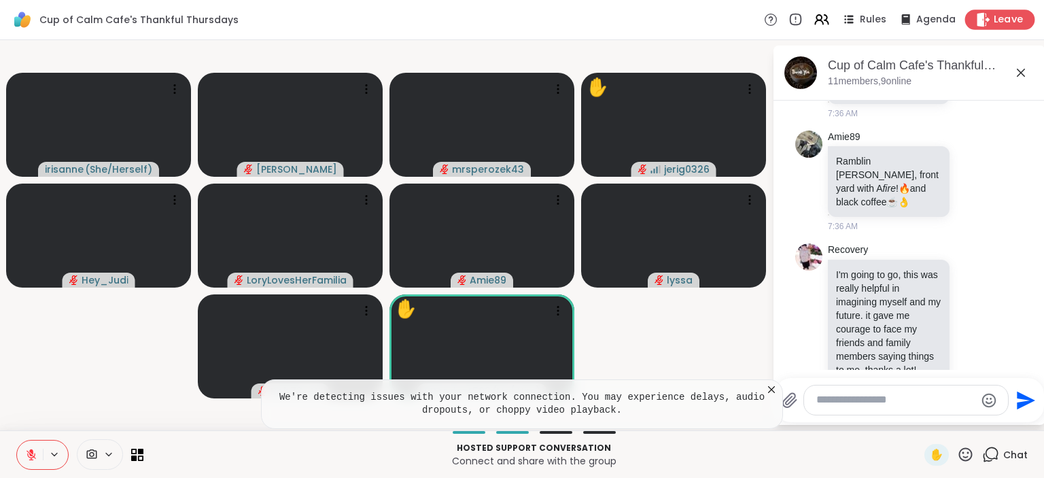
click at [999, 17] on span "Leave" at bounding box center [1008, 20] width 30 height 14
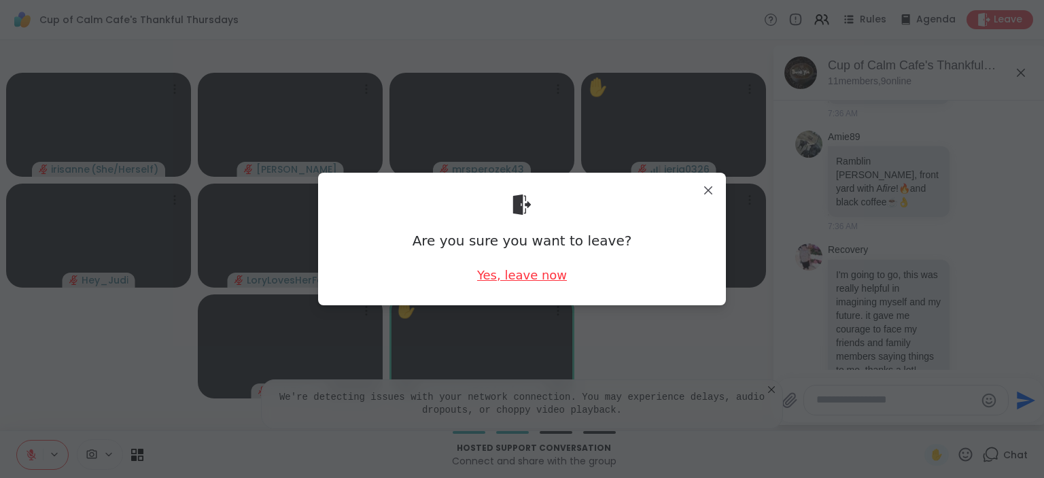
click at [531, 270] on div "Yes, leave now" at bounding box center [522, 274] width 90 height 17
